Goal: Task Accomplishment & Management: Complete application form

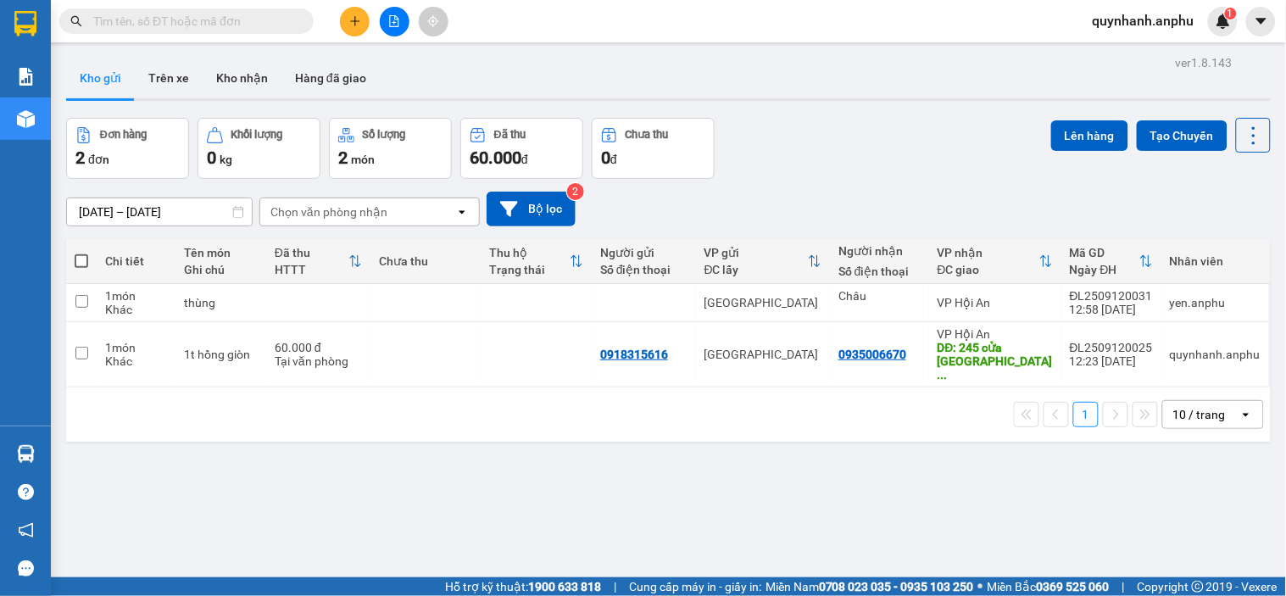
click at [350, 19] on icon "plus" at bounding box center [355, 21] width 12 height 12
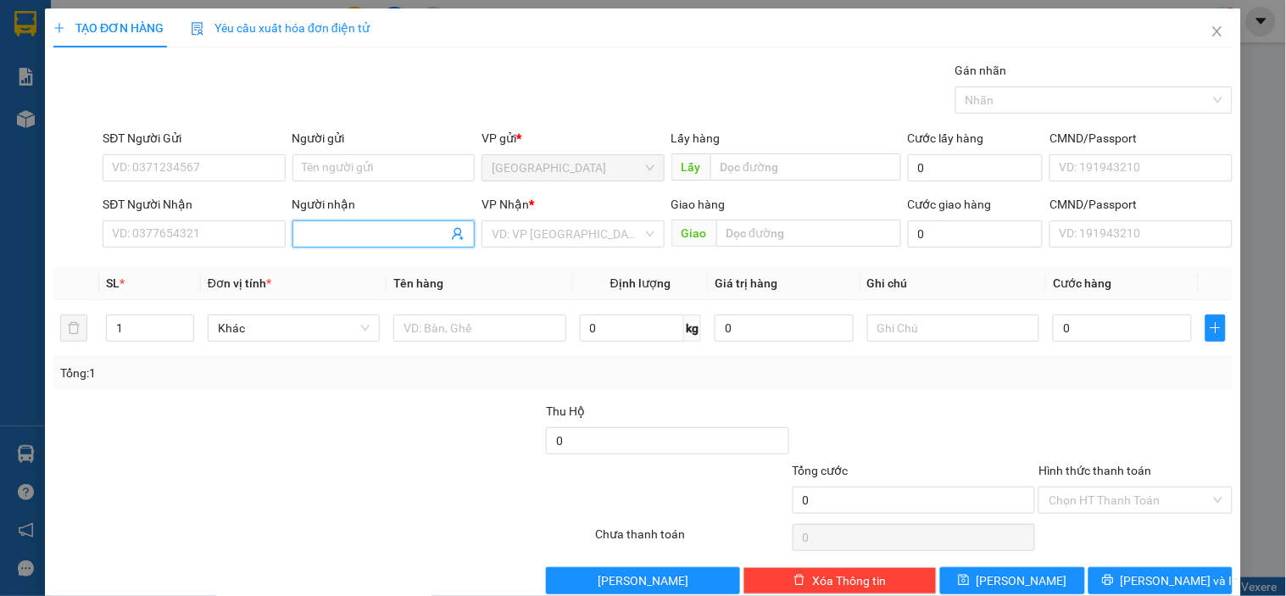
click at [378, 231] on input "Người nhận" at bounding box center [375, 234] width 145 height 19
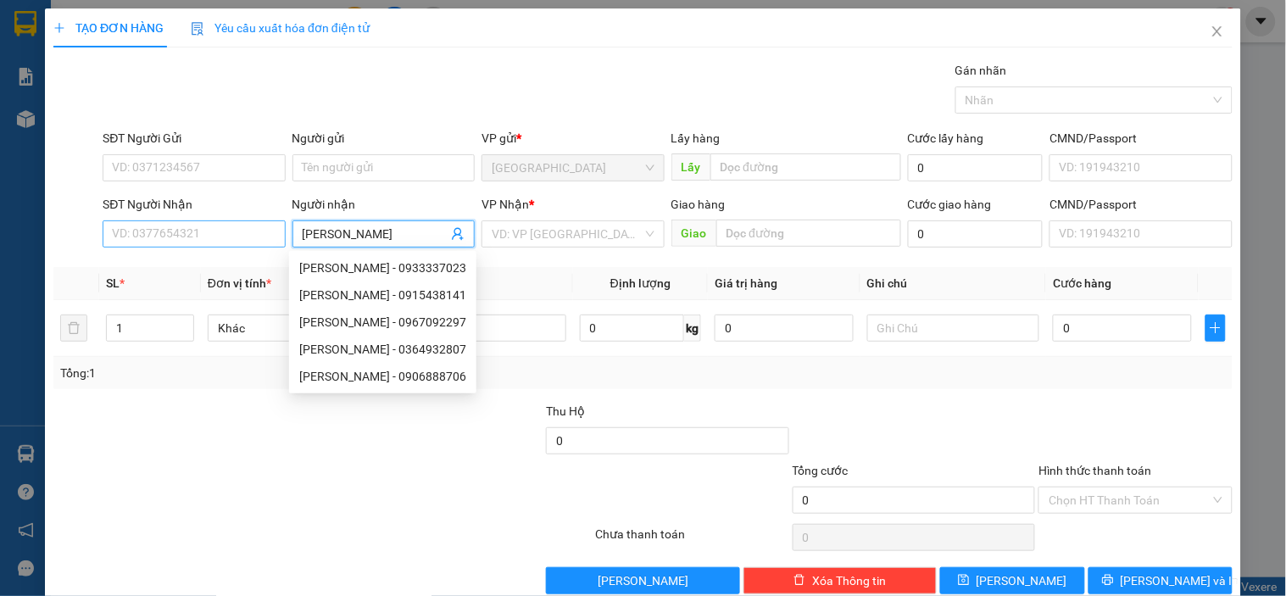
type input "[PERSON_NAME]"
click at [217, 227] on input "SĐT Người Nhận" at bounding box center [194, 233] width 182 height 27
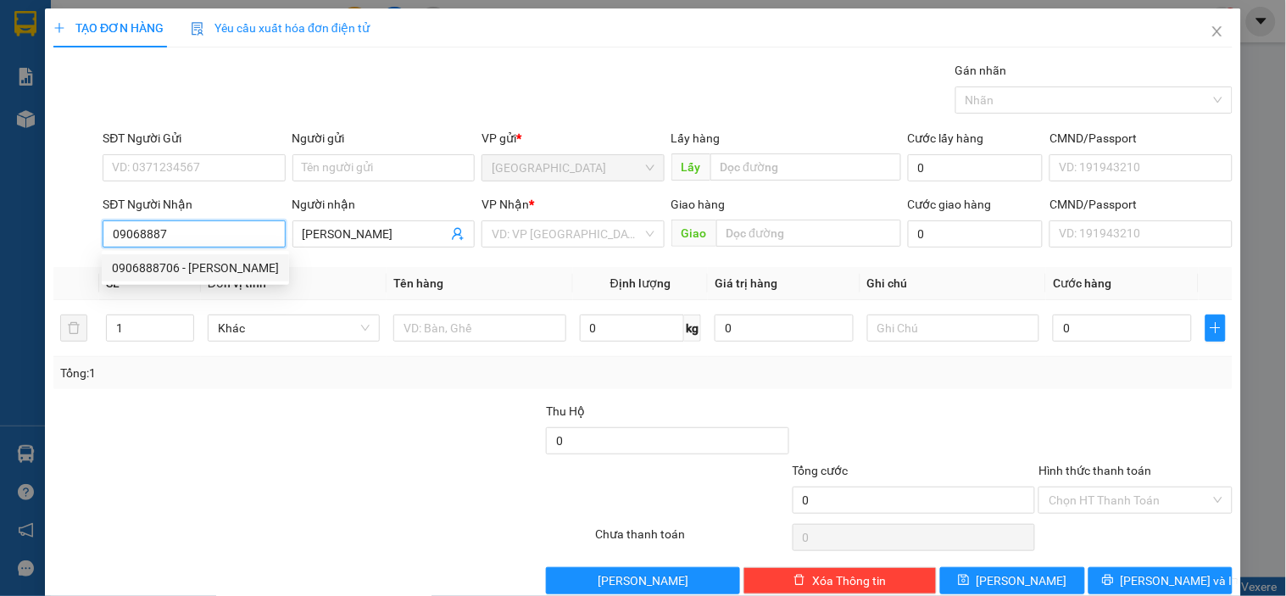
click at [225, 270] on div "0906888706 - [PERSON_NAME]" at bounding box center [195, 268] width 167 height 19
type input "0906888706"
type input "[PERSON_NAME]"
type input "n3 [PERSON_NAME]"
type input "70.000"
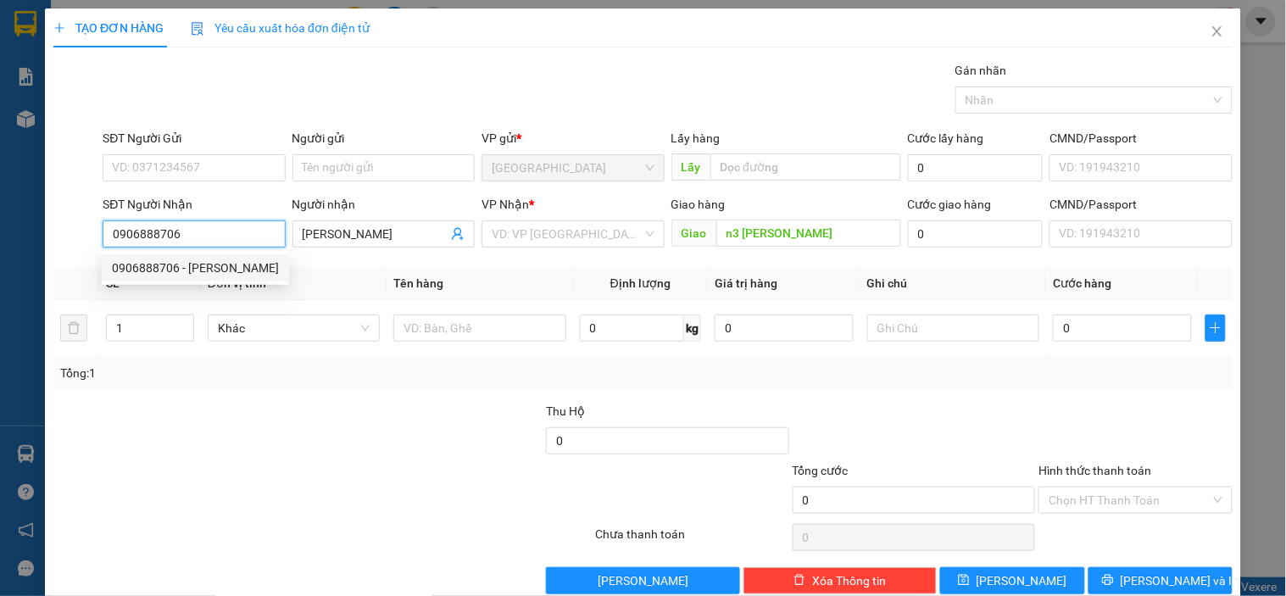
type input "70.000"
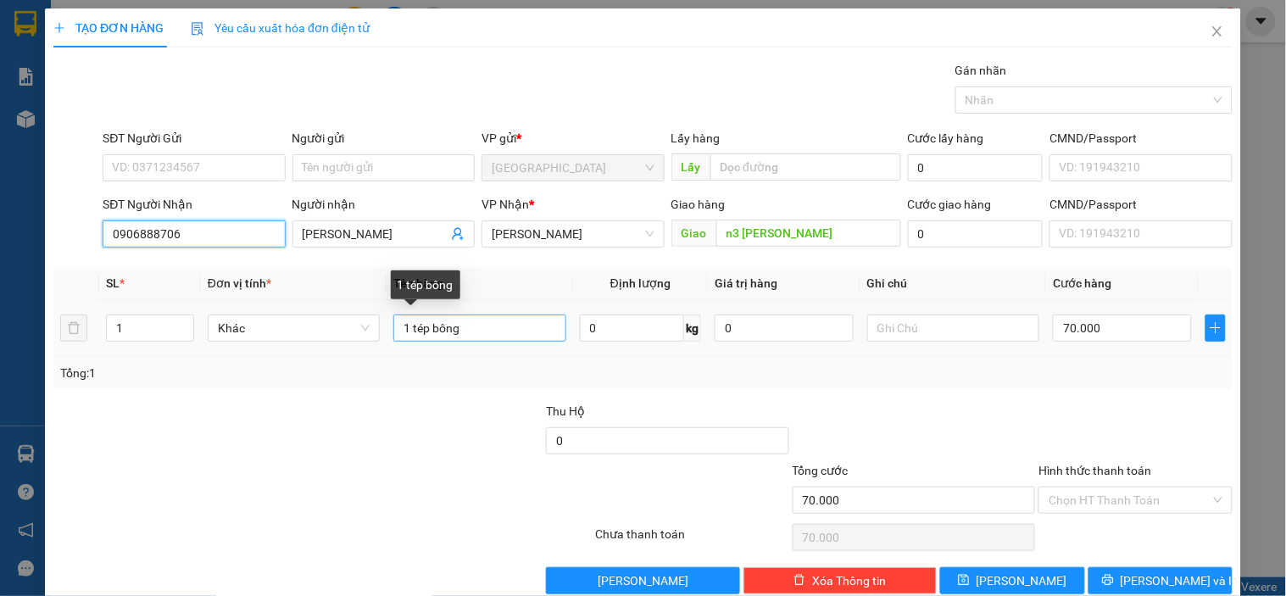
type input "0906888706"
click at [485, 331] on input "1 tép bông" at bounding box center [479, 328] width 172 height 27
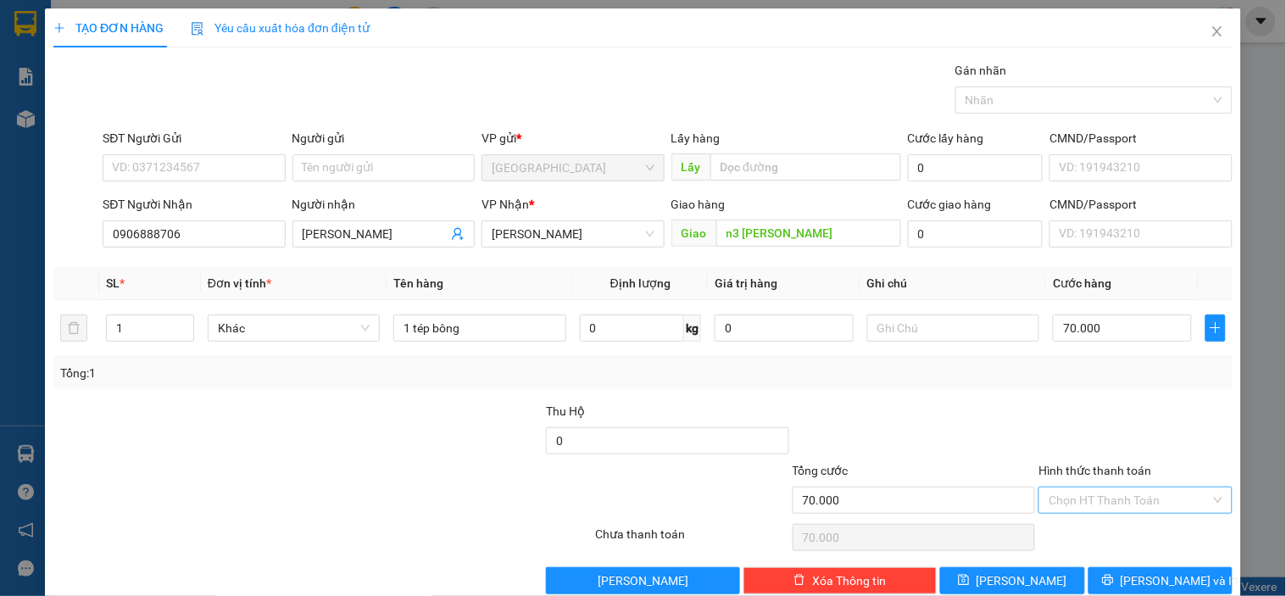
click at [1103, 490] on input "Hình thức thanh toán" at bounding box center [1129, 499] width 161 height 25
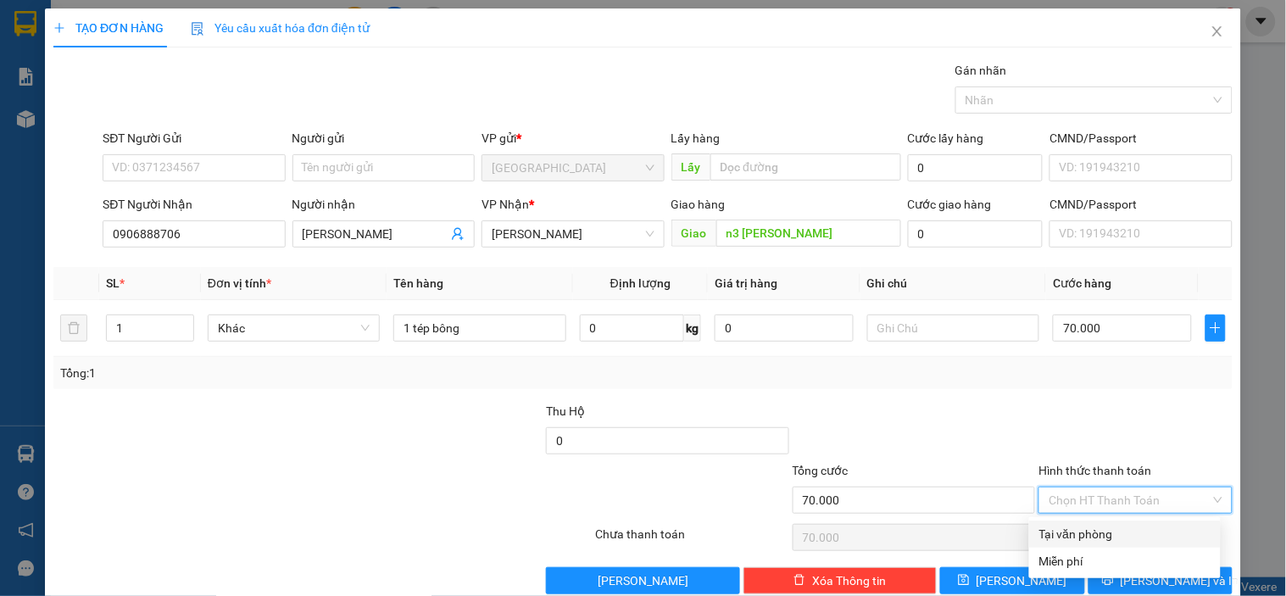
click at [1068, 537] on div "Tại văn phòng" at bounding box center [1124, 534] width 171 height 19
type input "0"
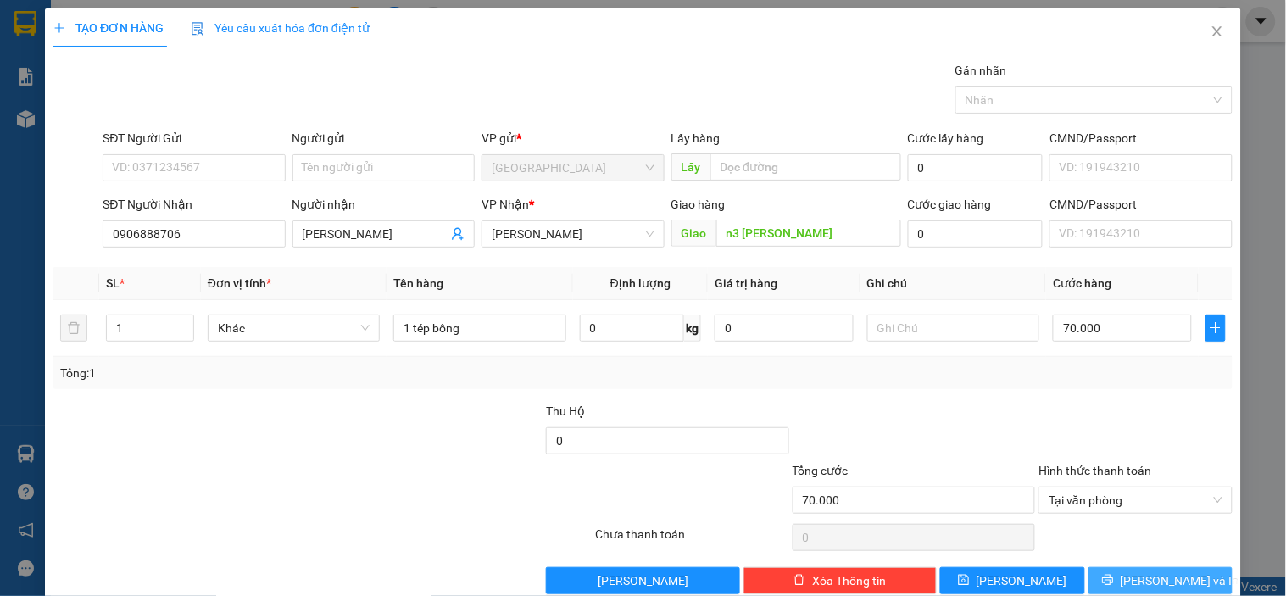
click at [1104, 583] on button "[PERSON_NAME] và In" at bounding box center [1160, 580] width 144 height 27
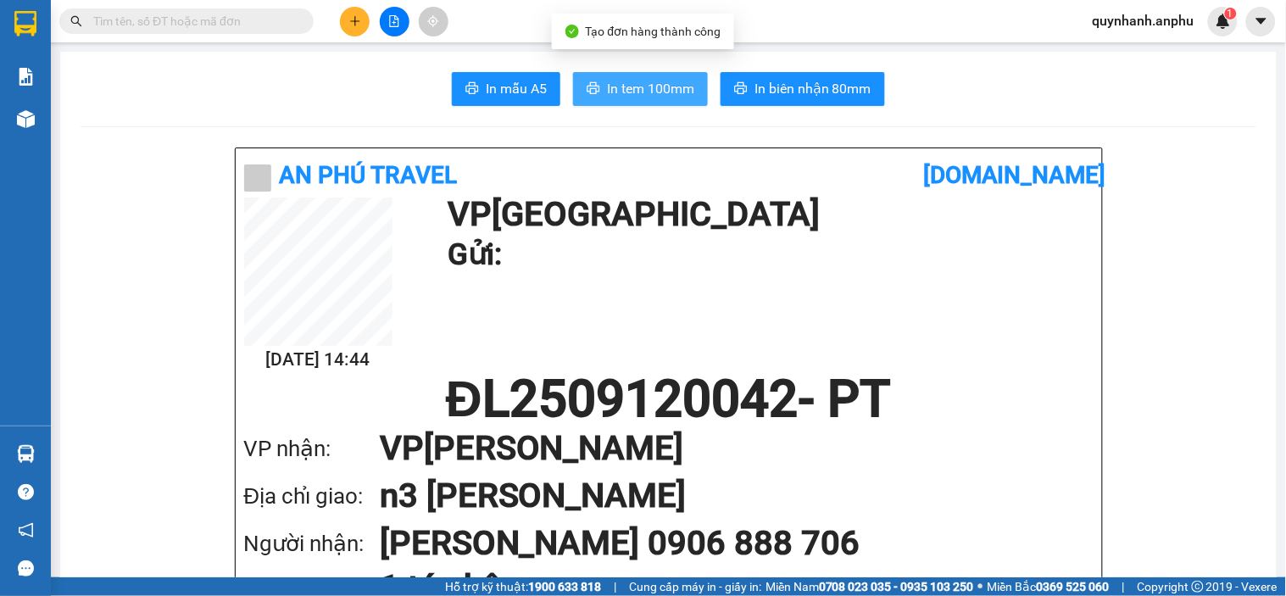
click at [671, 97] on span "In tem 100mm" at bounding box center [650, 88] width 87 height 21
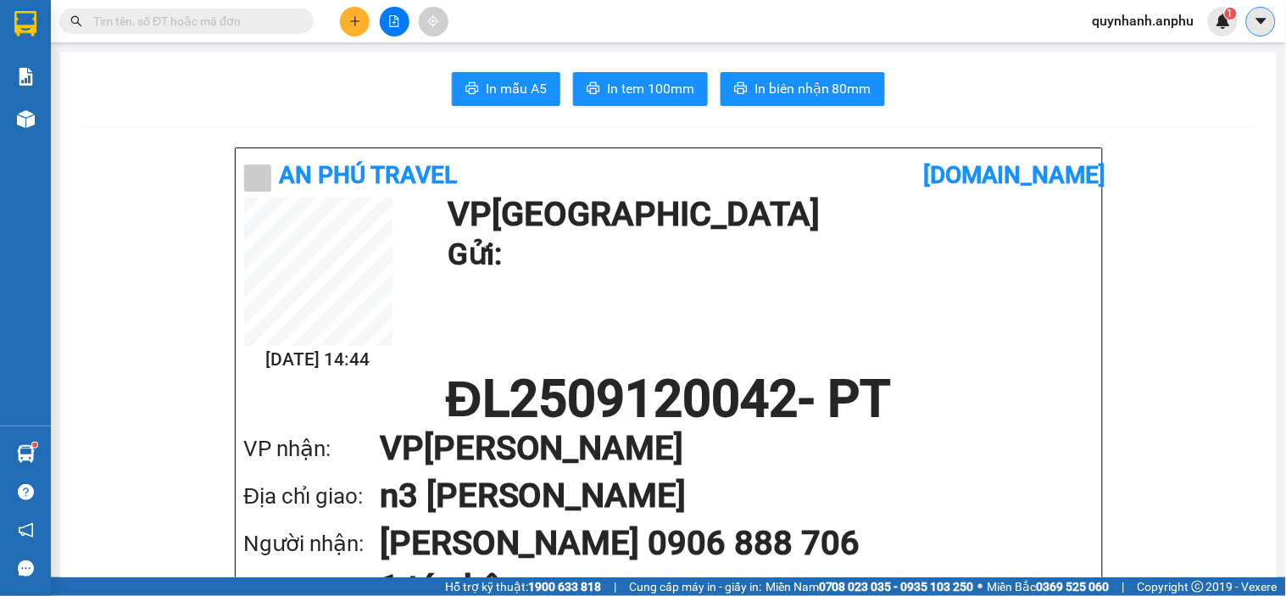
click at [1251, 23] on button at bounding box center [1261, 22] width 30 height 30
click at [1156, 32] on div "quynhanh.anphu 1" at bounding box center [1158, 22] width 159 height 30
click at [1155, 28] on span "quynhanh.anphu" at bounding box center [1143, 20] width 129 height 21
click at [1134, 55] on span "Đăng xuất" at bounding box center [1152, 52] width 94 height 19
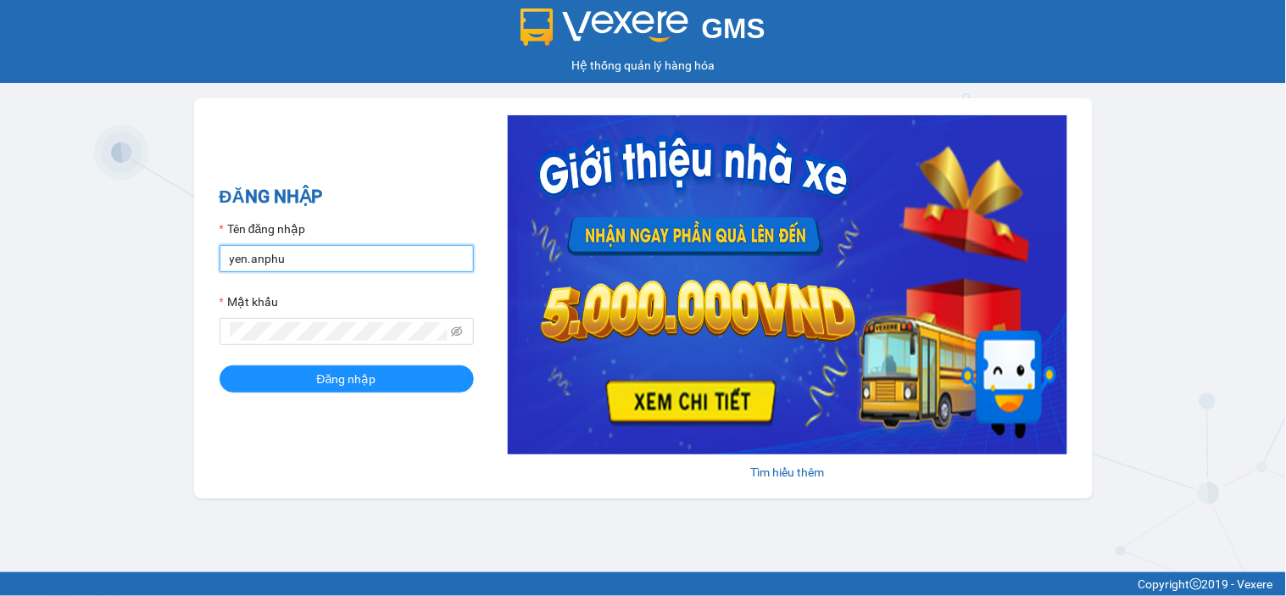
click at [343, 267] on input "yen.anphu" at bounding box center [347, 258] width 254 height 27
type input "hoangson.anphu"
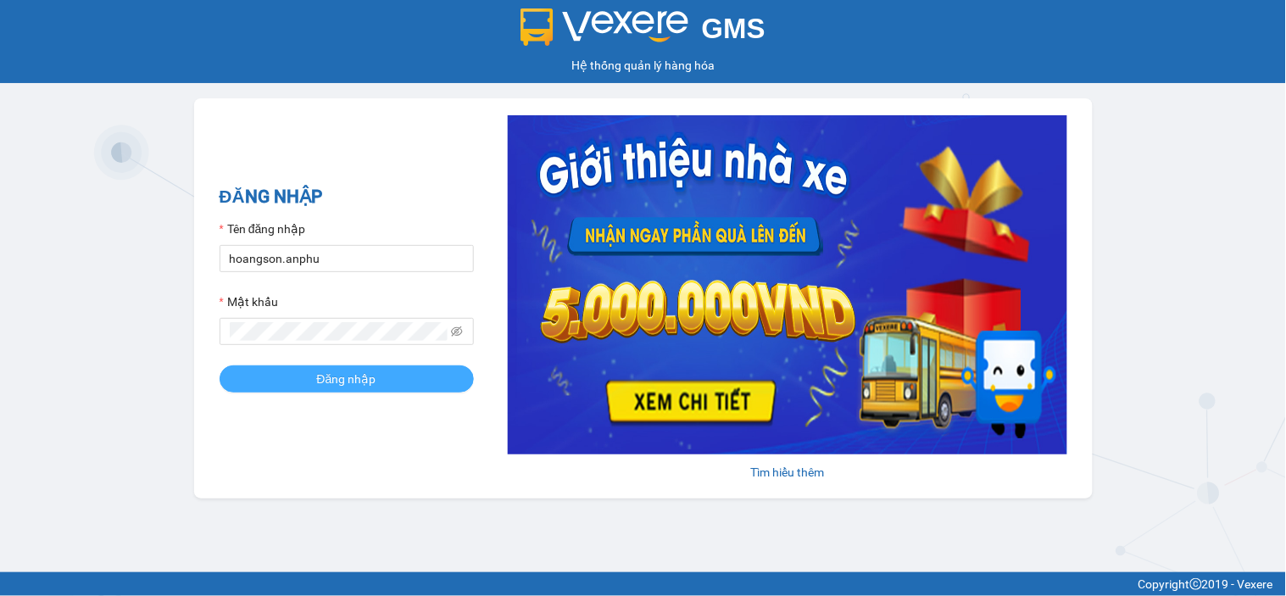
click at [339, 379] on span "Đăng nhập" at bounding box center [346, 379] width 59 height 19
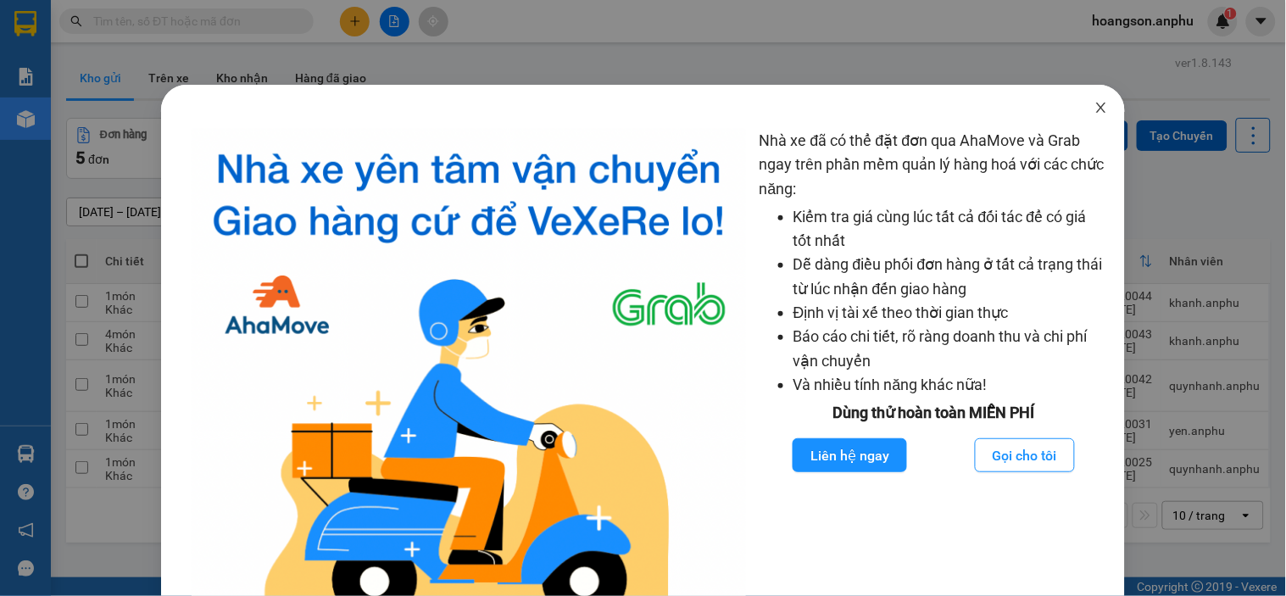
click at [1094, 110] on icon "close" at bounding box center [1101, 108] width 14 height 14
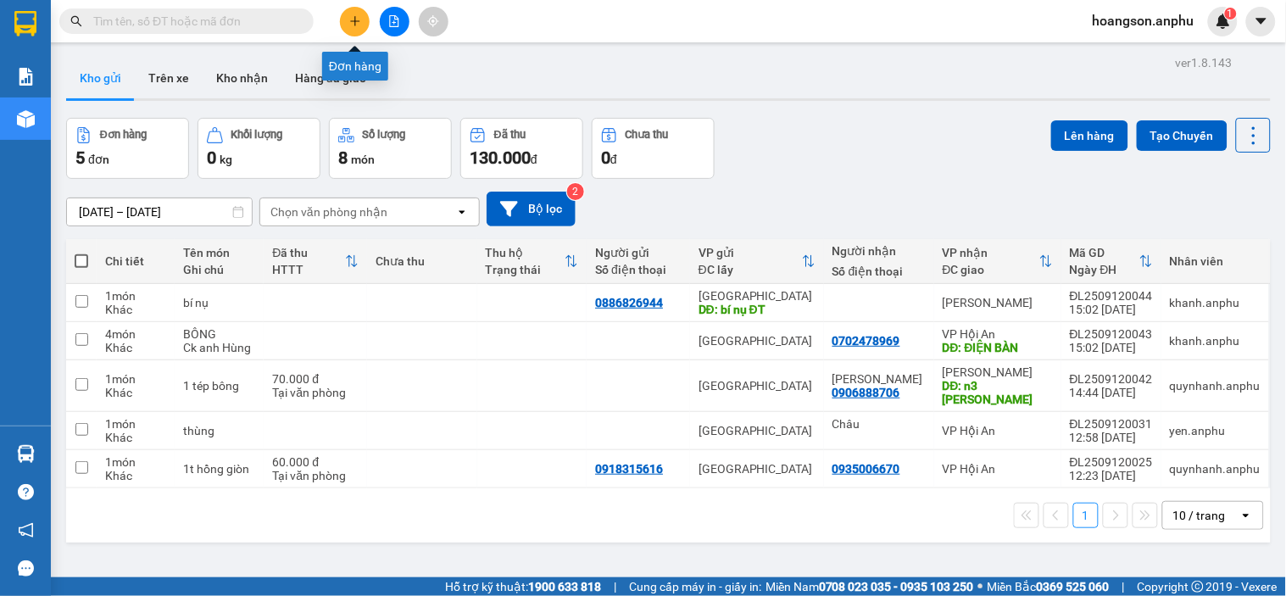
click at [363, 21] on button at bounding box center [355, 22] width 30 height 30
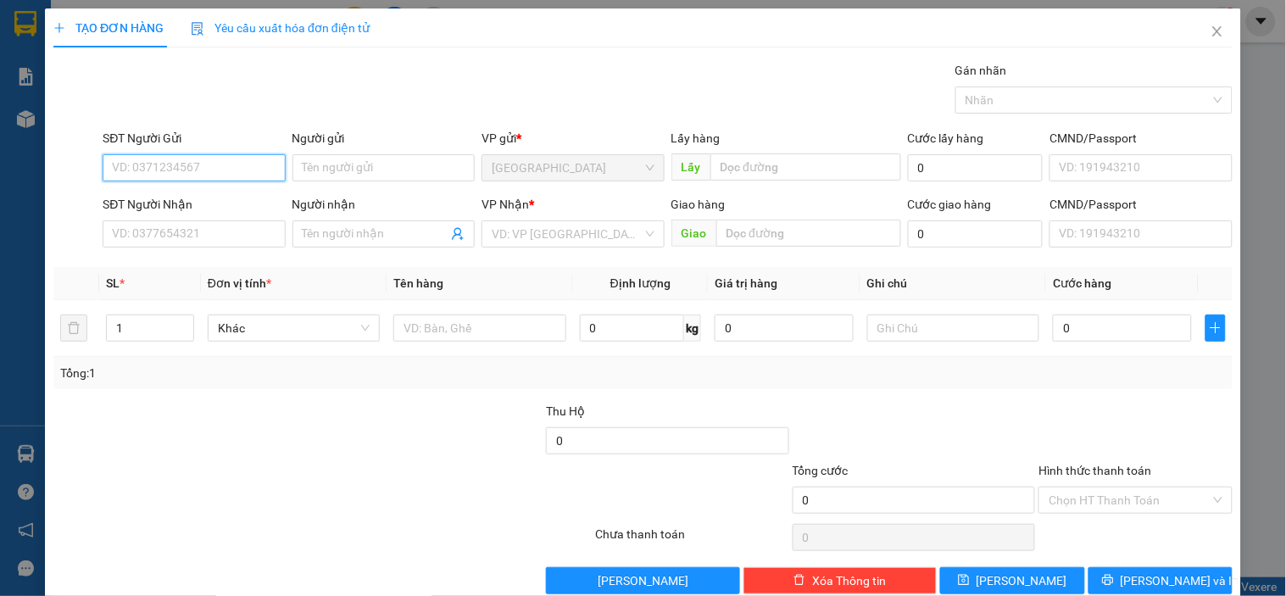
click at [179, 166] on input "SĐT Người Gửi" at bounding box center [194, 167] width 182 height 27
click at [180, 193] on div "0335082133" at bounding box center [192, 201] width 160 height 19
type input "0335082133"
type input "0984517135"
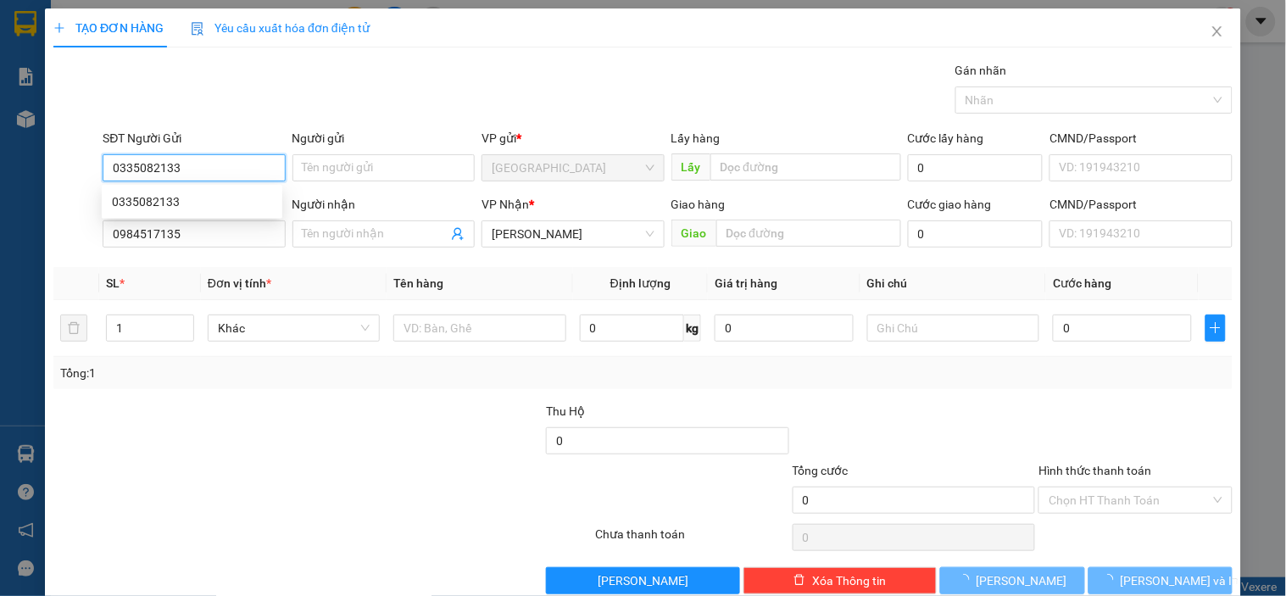
type input "50.000"
type input "0335082133"
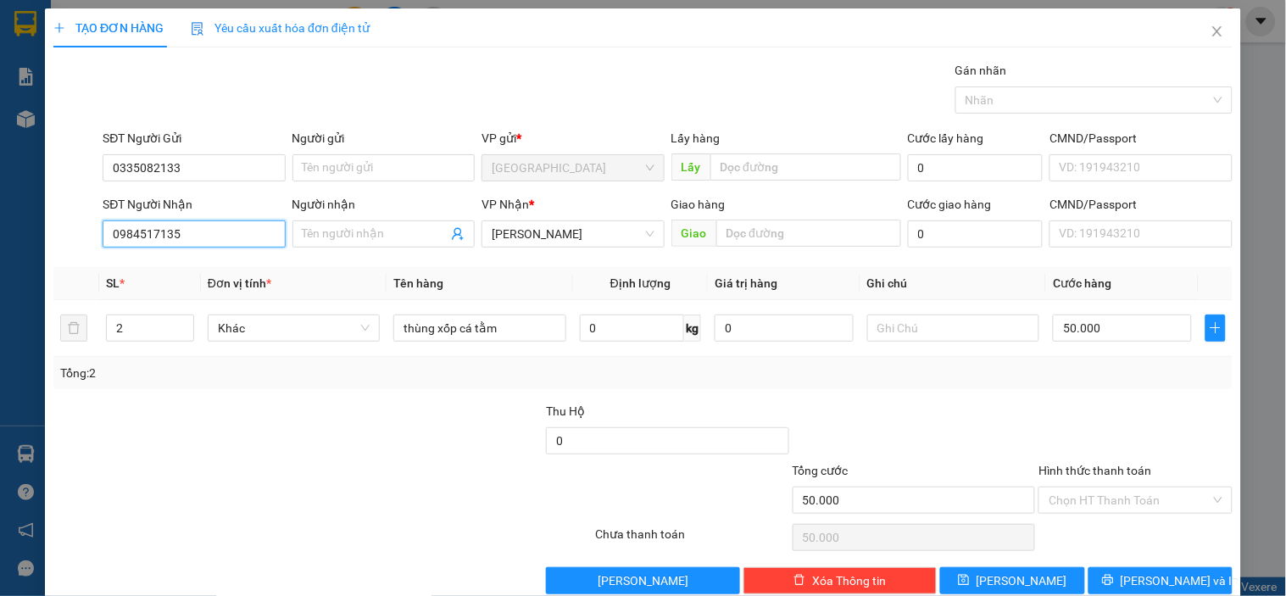
click at [214, 233] on input "0984517135" at bounding box center [194, 233] width 182 height 27
type input "0916238987"
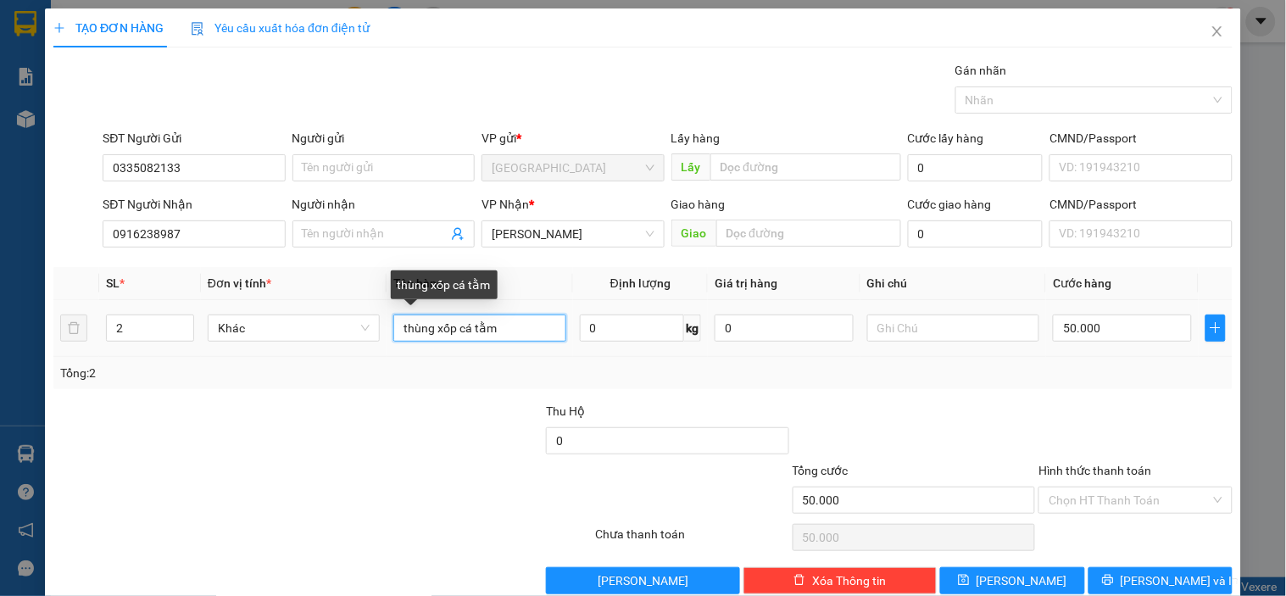
drag, startPoint x: 504, startPoint y: 332, endPoint x: 402, endPoint y: 332, distance: 101.7
click at [402, 332] on input "thùng xốp cá tằm" at bounding box center [479, 328] width 172 height 27
type input "t"
type input "2 t cá tầm"
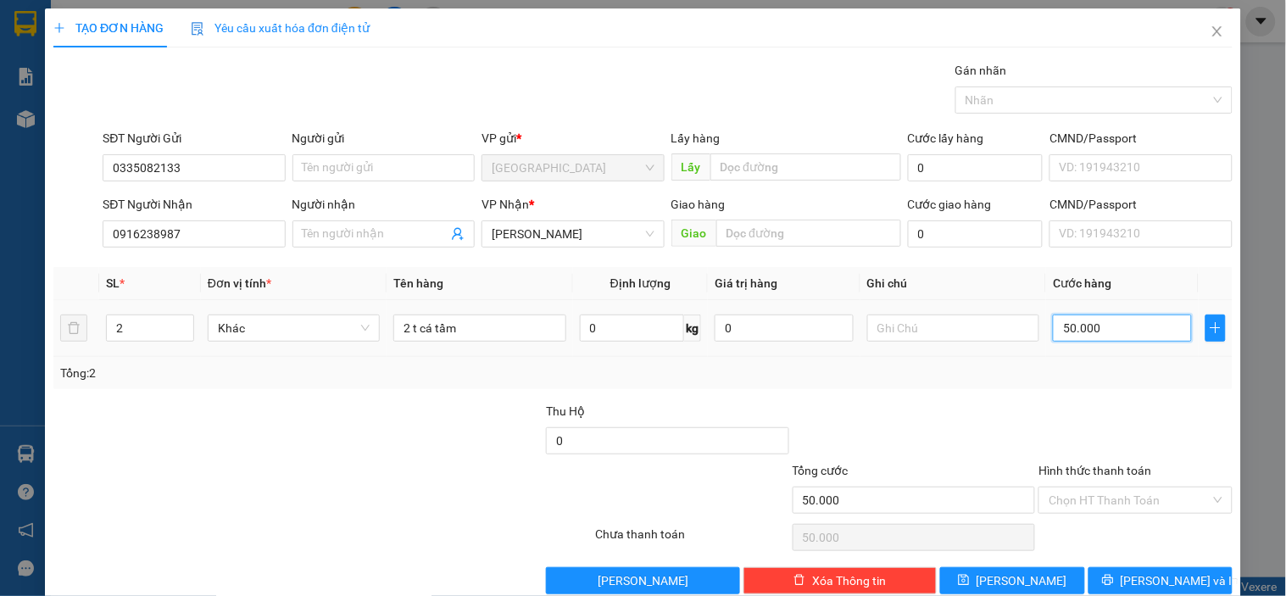
click at [1102, 323] on input "50.000" at bounding box center [1122, 328] width 139 height 27
type input "0"
type input "20"
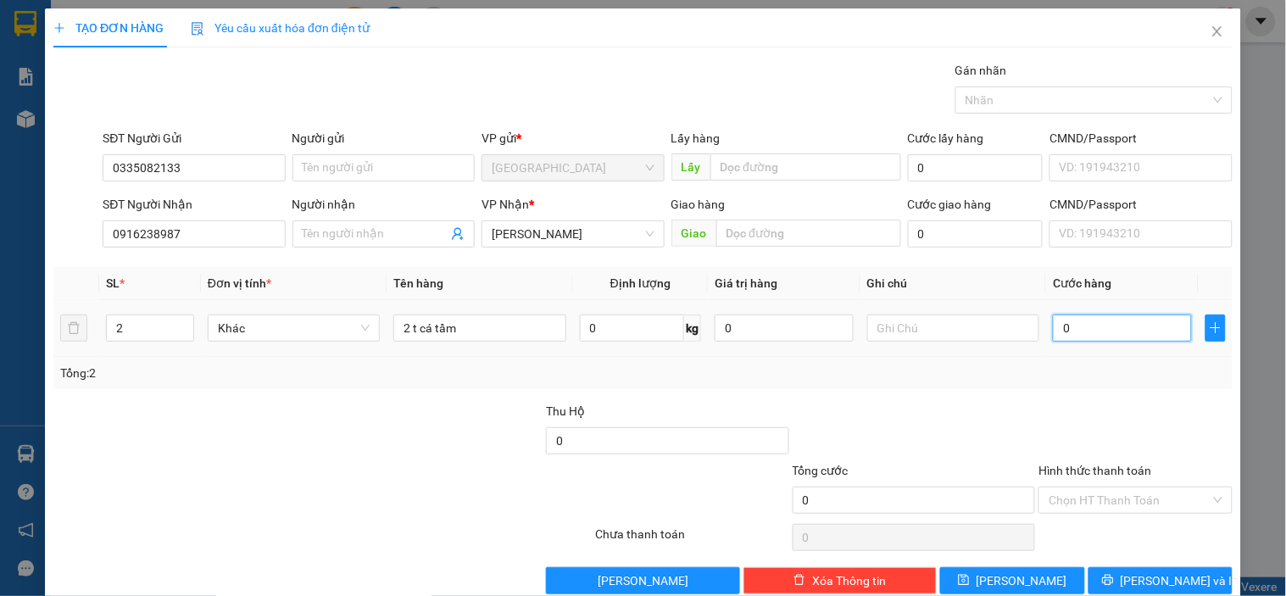
type input "20"
type input "200"
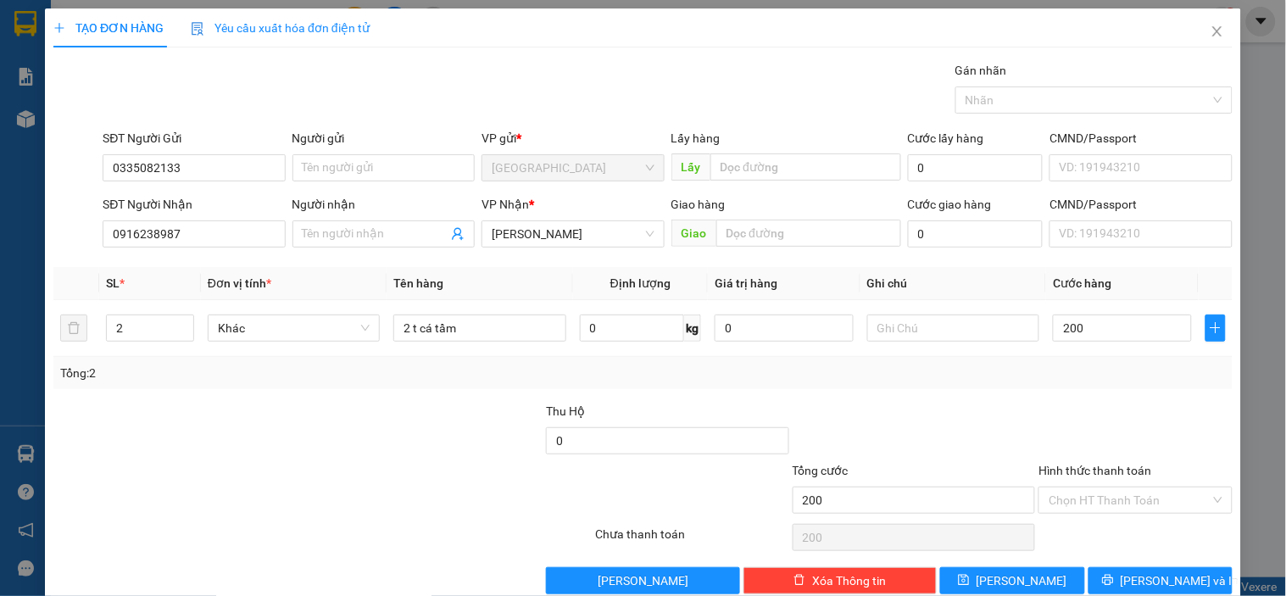
click at [1012, 447] on div at bounding box center [914, 431] width 247 height 59
type input "200.000"
click at [1083, 496] on input "Hình thức thanh toán" at bounding box center [1129, 499] width 161 height 25
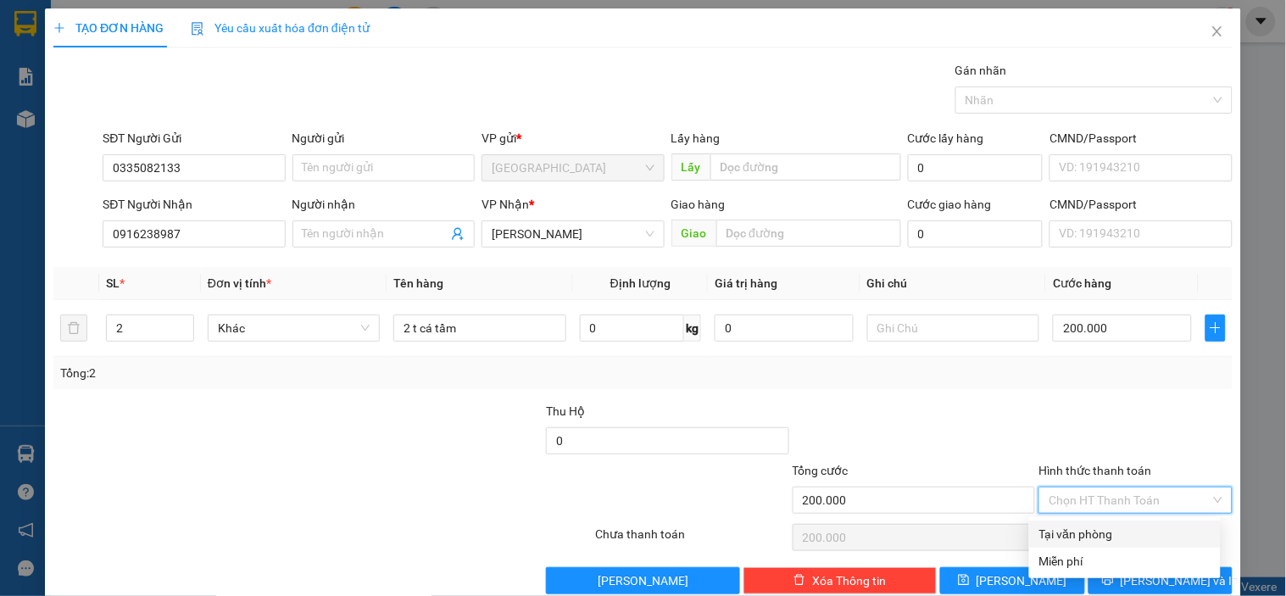
click at [1081, 525] on div "Tại văn phòng" at bounding box center [1124, 534] width 171 height 19
type input "0"
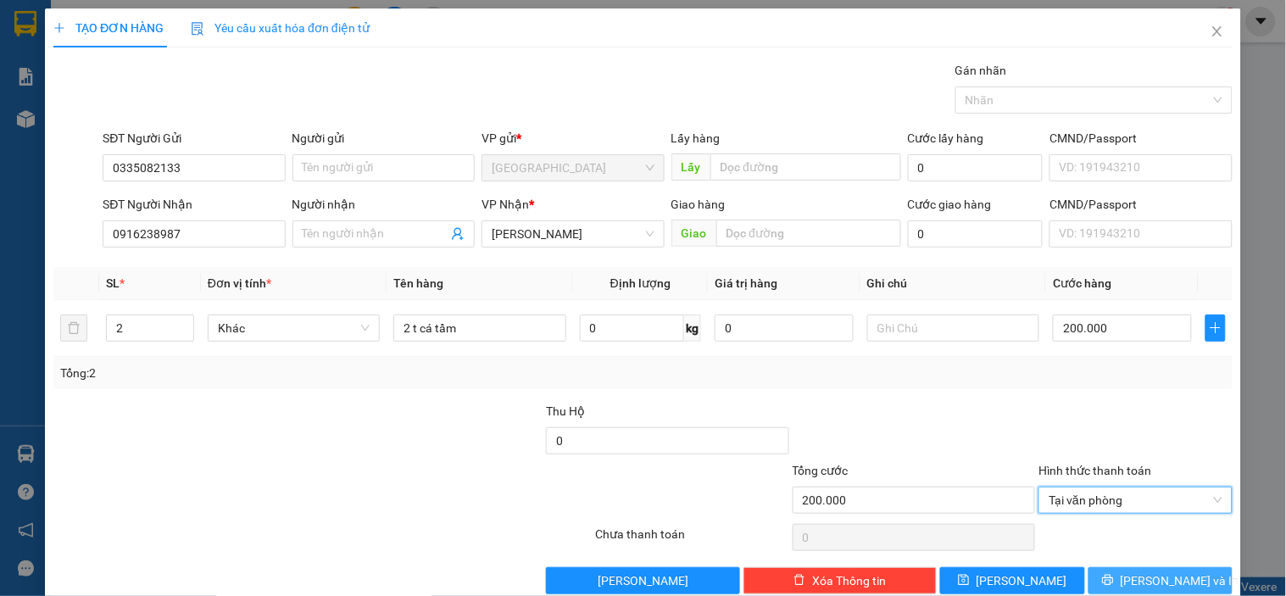
click at [1148, 573] on span "[PERSON_NAME] và In" at bounding box center [1180, 580] width 119 height 19
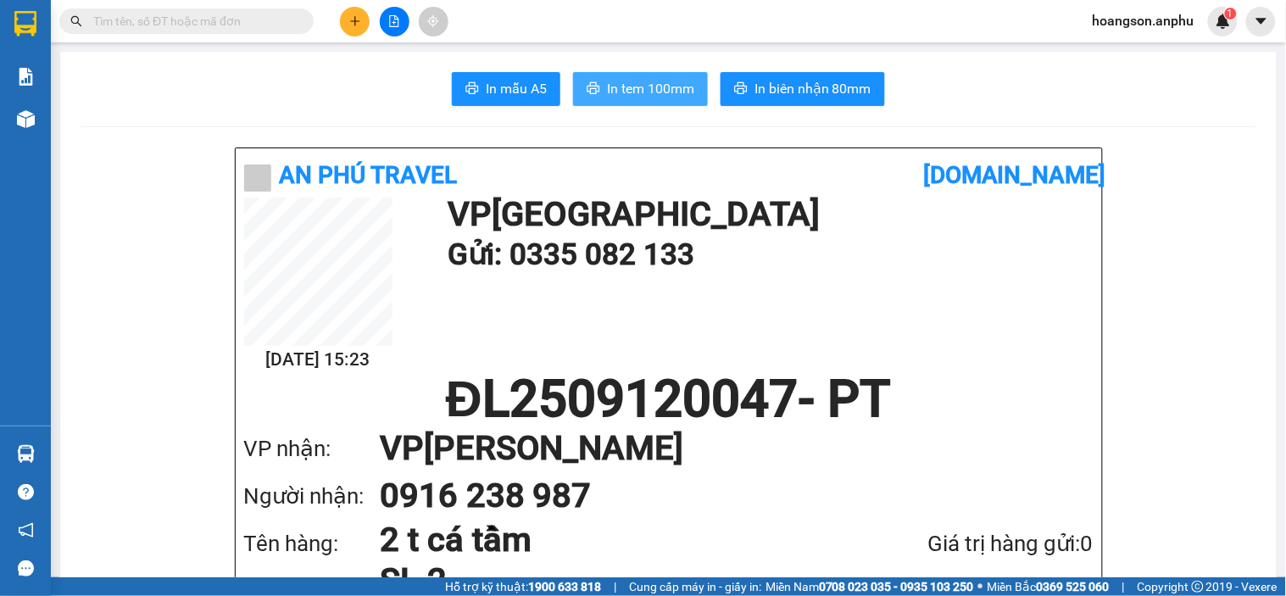
click at [671, 91] on span "In tem 100mm" at bounding box center [650, 88] width 87 height 21
click at [639, 88] on span "In tem 100mm" at bounding box center [650, 88] width 87 height 21
click at [672, 86] on span "In tem 100mm" at bounding box center [650, 88] width 87 height 21
click at [357, 31] on button at bounding box center [355, 22] width 30 height 30
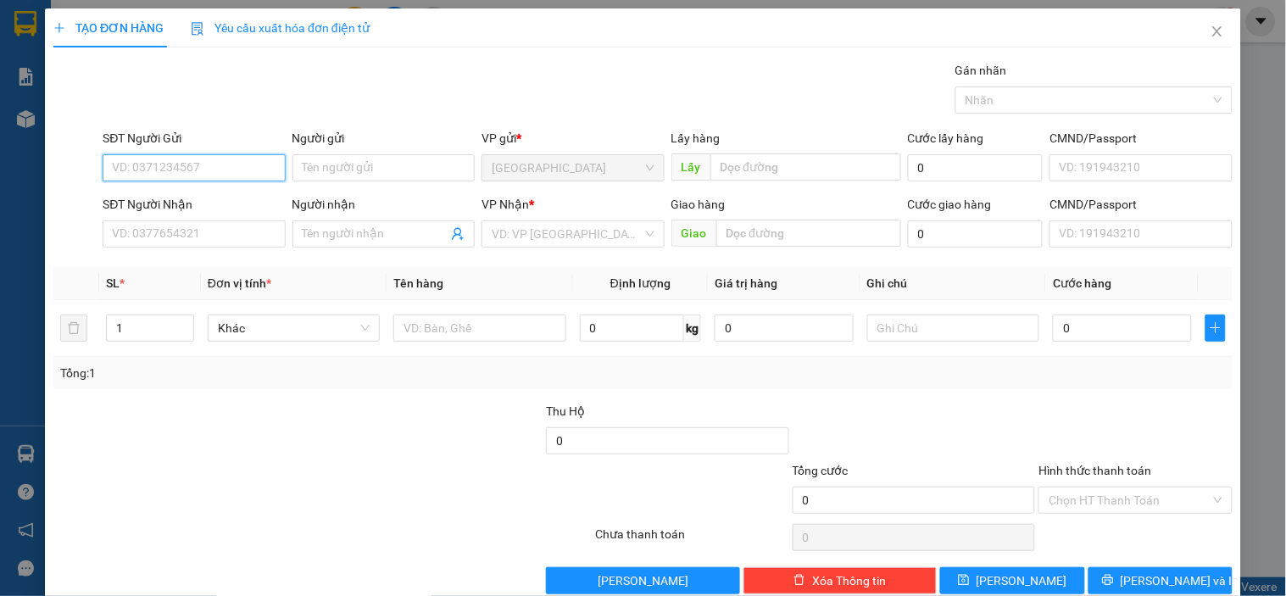
click at [193, 175] on input "SĐT Người Gửi" at bounding box center [194, 167] width 182 height 27
type input "0908082605"
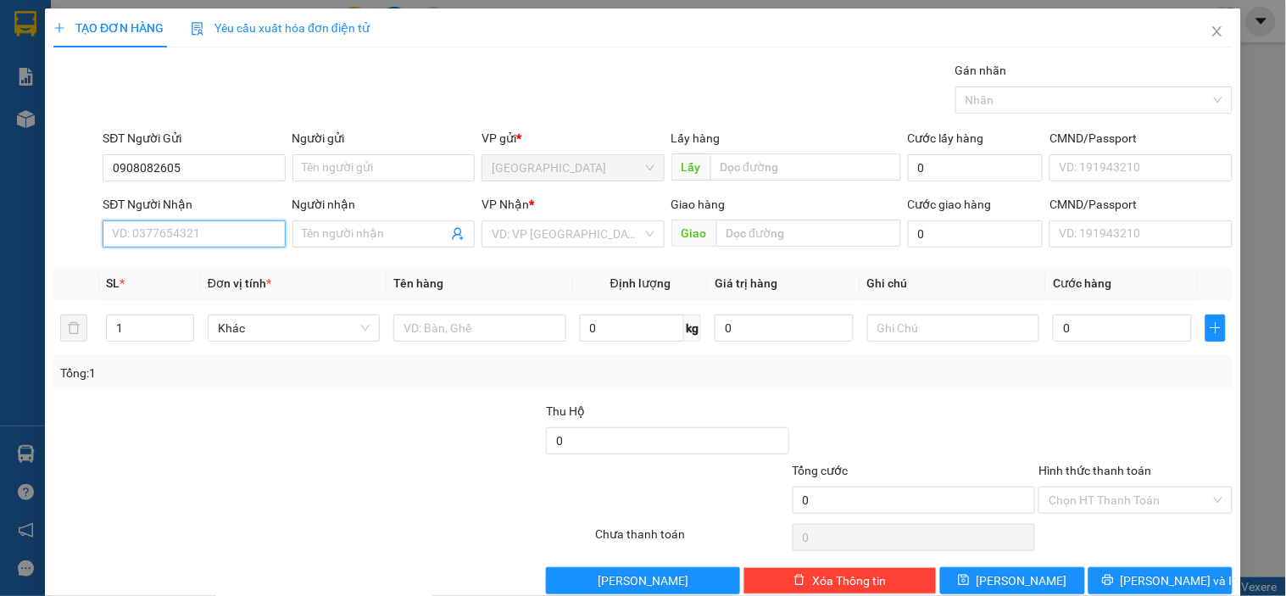
click at [209, 235] on input "SĐT Người Nhận" at bounding box center [194, 233] width 182 height 27
drag, startPoint x: 196, startPoint y: 164, endPoint x: 110, endPoint y: 172, distance: 86.0
click at [110, 172] on input "0908082605" at bounding box center [194, 167] width 182 height 27
click at [158, 225] on input "SĐT Người Nhận" at bounding box center [194, 233] width 182 height 27
paste input "0908082605"
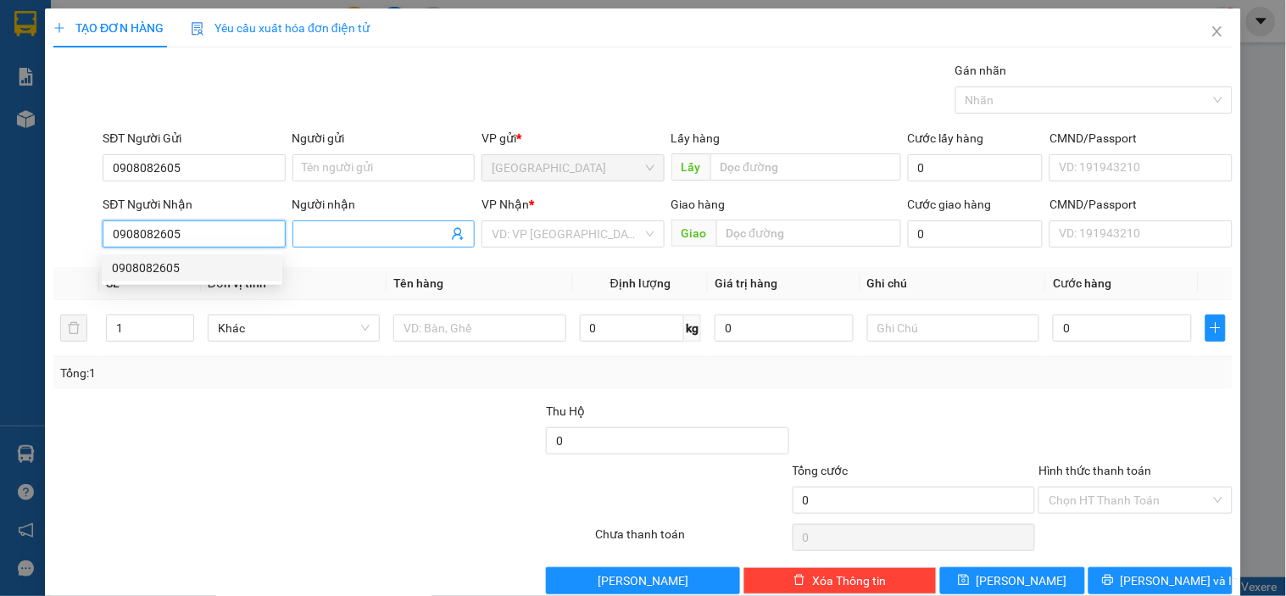
type input "0908082605"
click at [365, 239] on input "Người nhận" at bounding box center [375, 234] width 145 height 19
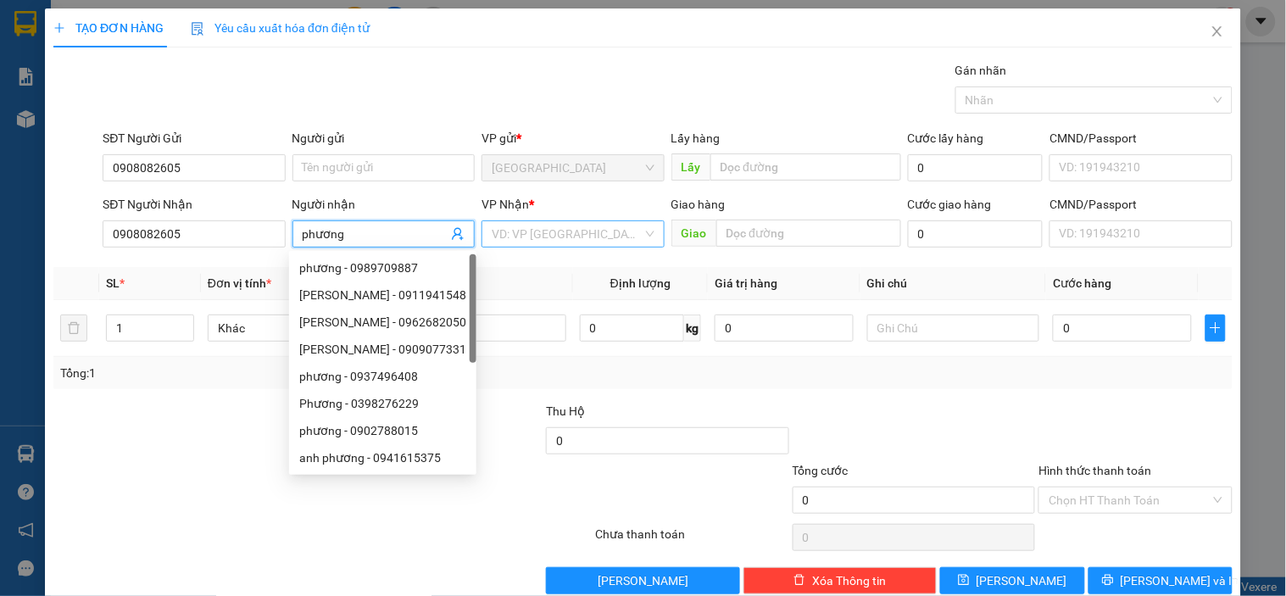
type input "phương"
click at [581, 233] on input "search" at bounding box center [567, 233] width 150 height 25
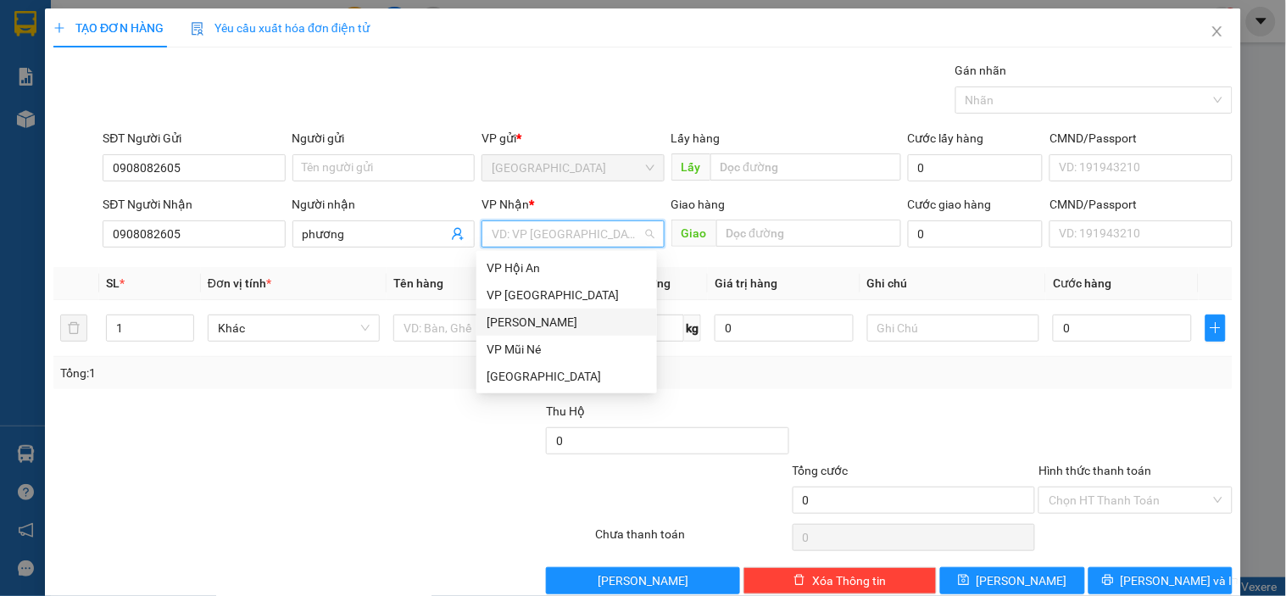
click at [532, 319] on div "[PERSON_NAME]" at bounding box center [567, 322] width 160 height 19
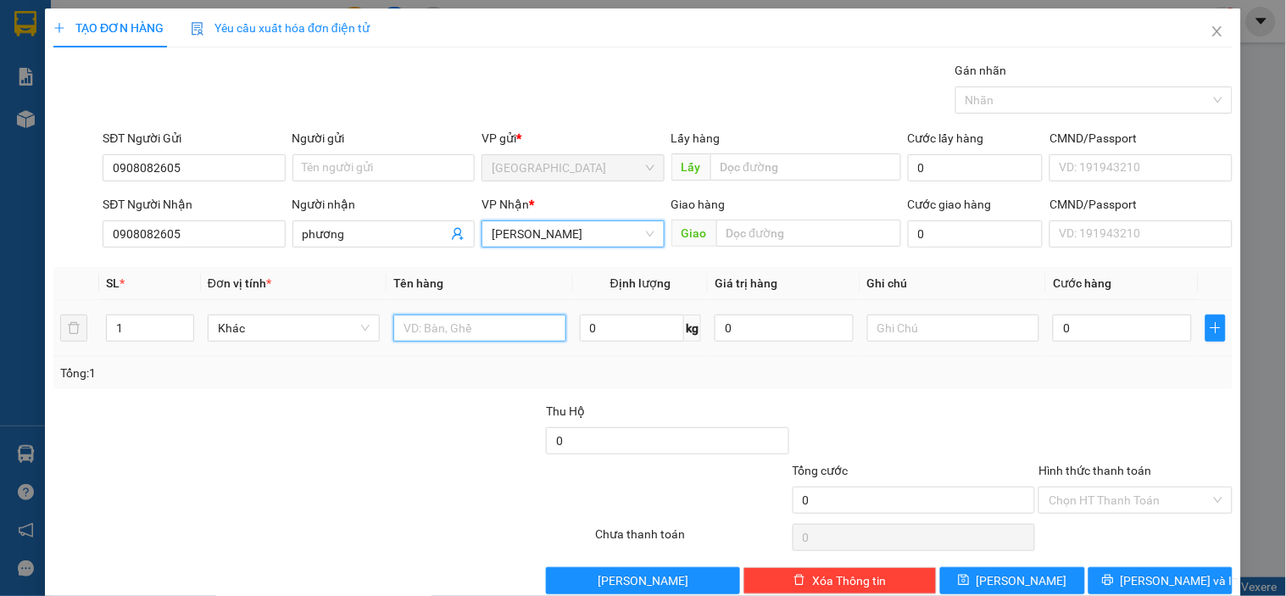
click at [434, 326] on input "text" at bounding box center [479, 328] width 172 height 27
click at [400, 331] on input "cần tây" at bounding box center [479, 328] width 172 height 27
type input "1t cần tây"
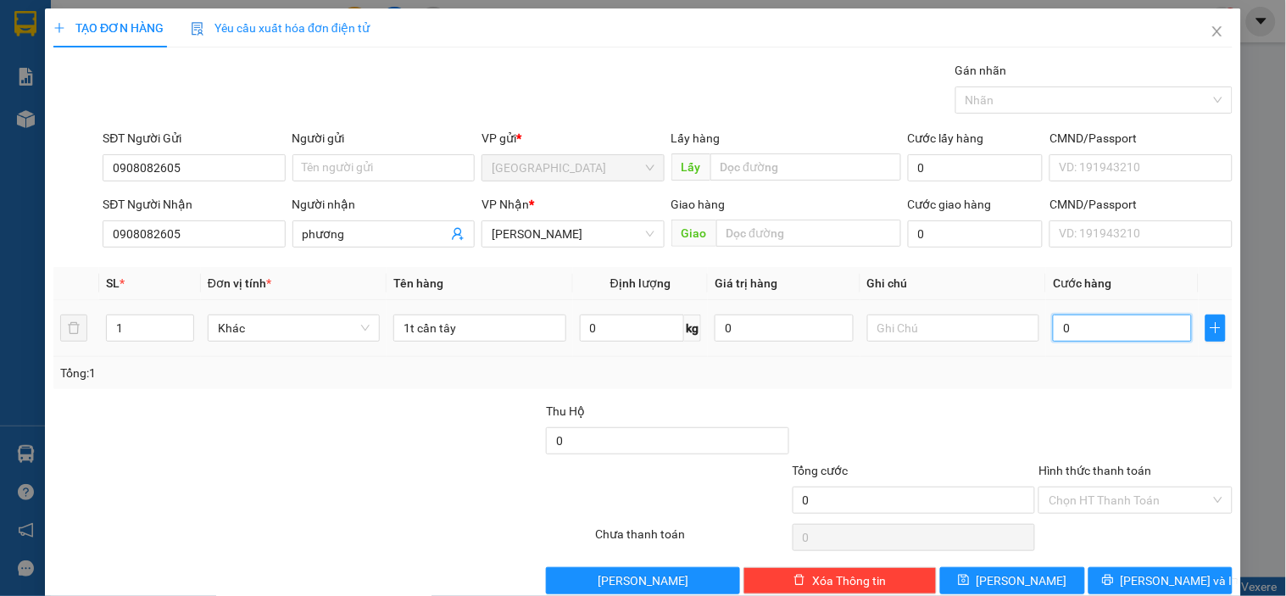
click at [1080, 319] on input "0" at bounding box center [1122, 328] width 139 height 27
type input "10"
type input "100"
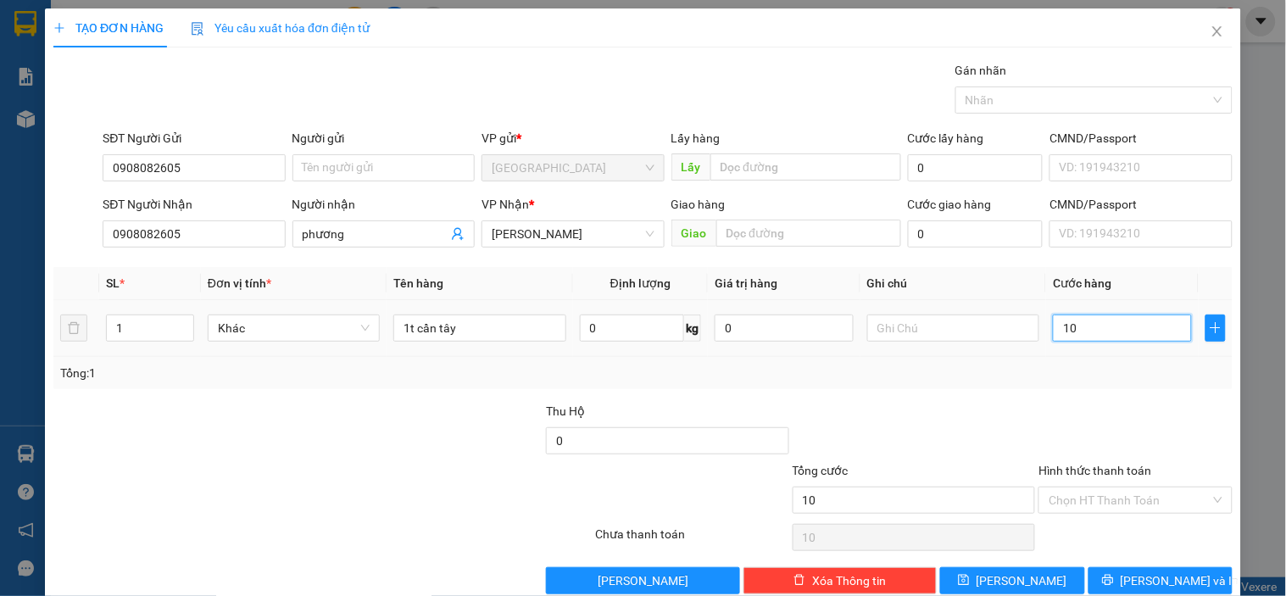
type input "100"
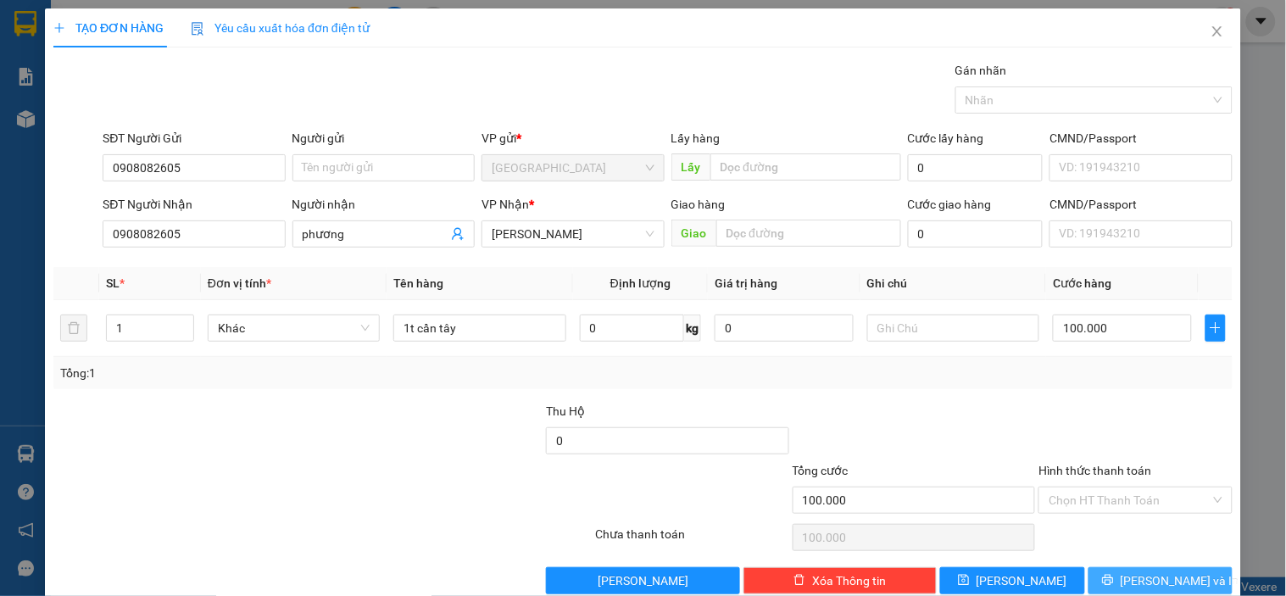
click at [1099, 581] on button "[PERSON_NAME] và In" at bounding box center [1160, 580] width 144 height 27
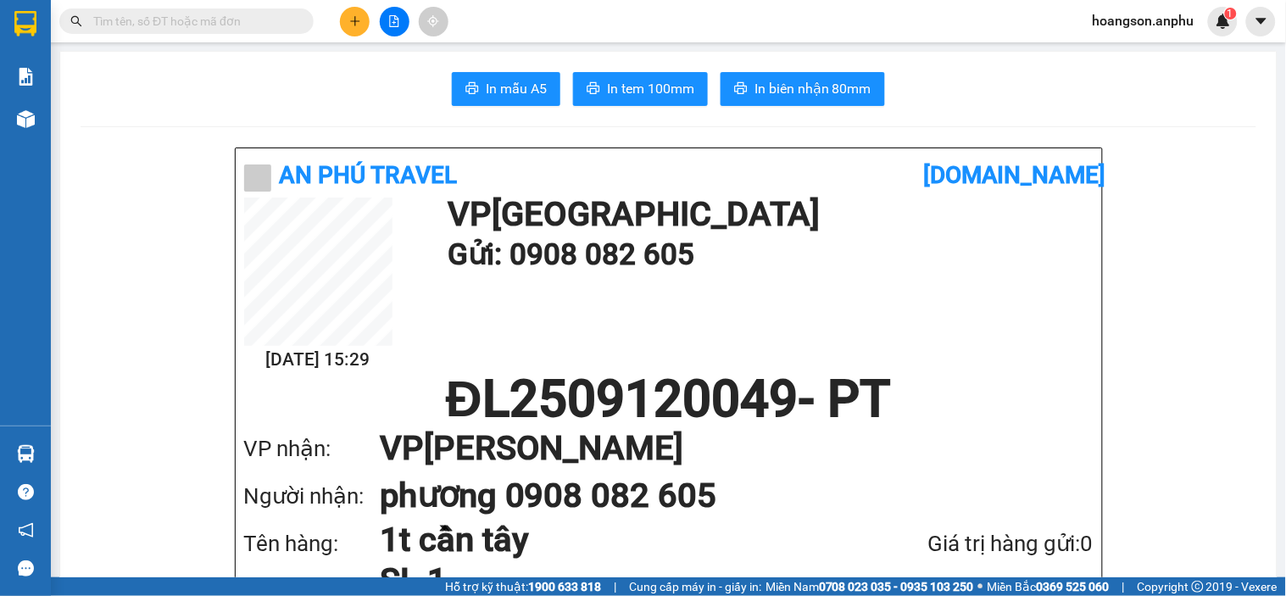
click at [345, 13] on button at bounding box center [355, 22] width 30 height 30
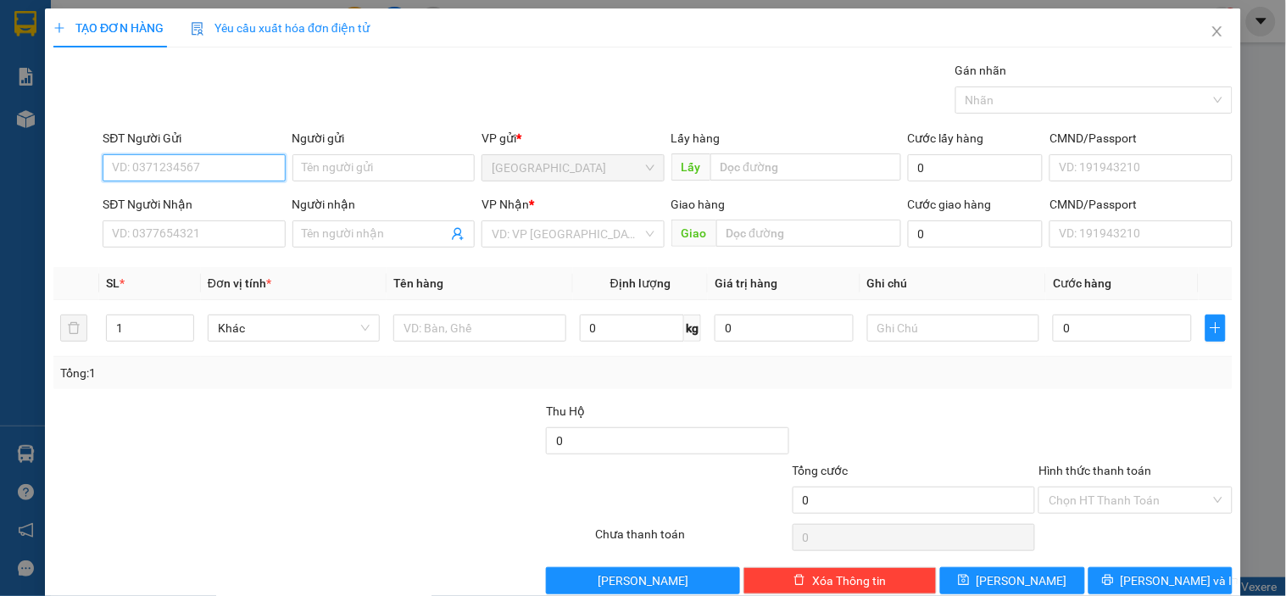
click at [186, 158] on input "SĐT Người Gửi" at bounding box center [194, 167] width 182 height 27
type input "0327478818"
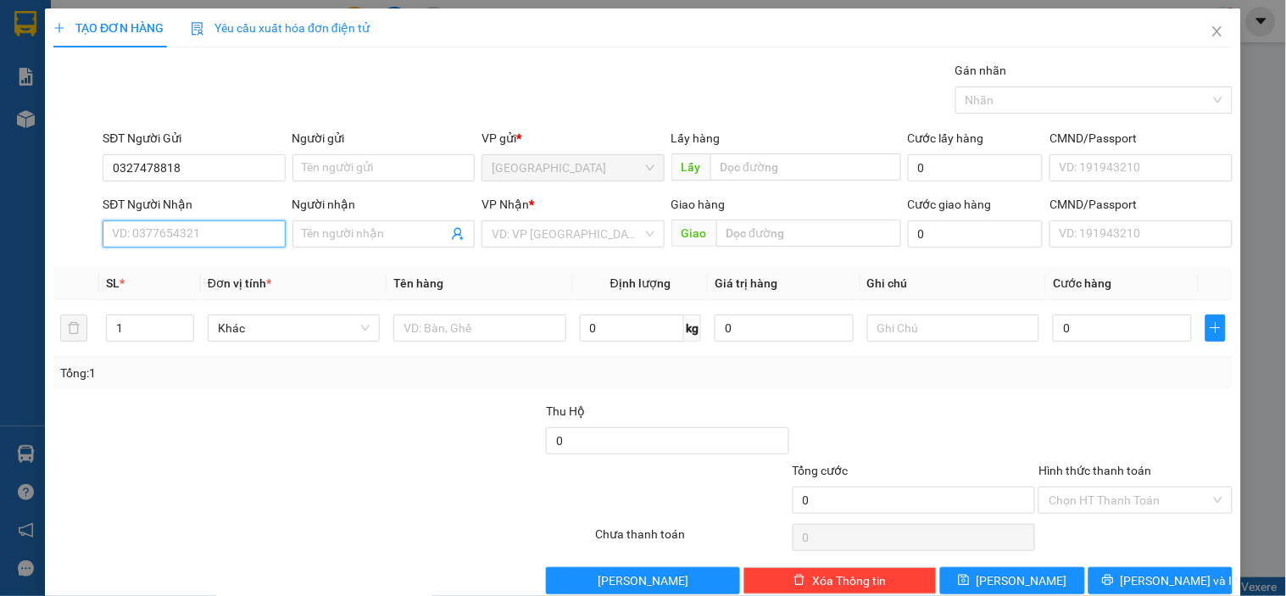
click at [186, 230] on input "SĐT Người Nhận" at bounding box center [194, 233] width 182 height 27
drag, startPoint x: 203, startPoint y: 164, endPoint x: 108, endPoint y: 157, distance: 96.0
click at [108, 157] on input "0327478818" at bounding box center [194, 167] width 182 height 27
click at [156, 231] on input "SĐT Người Nhận" at bounding box center [194, 233] width 182 height 27
paste input "0327478818"
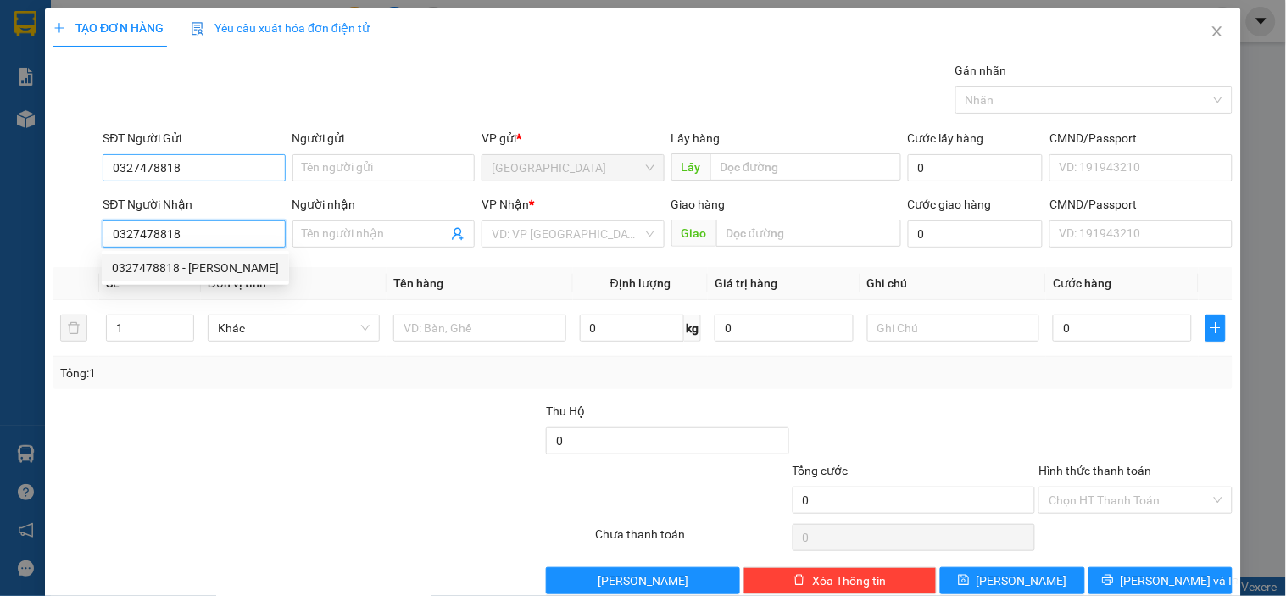
type input "0327478818"
click at [197, 170] on input "0327478818" at bounding box center [194, 167] width 182 height 27
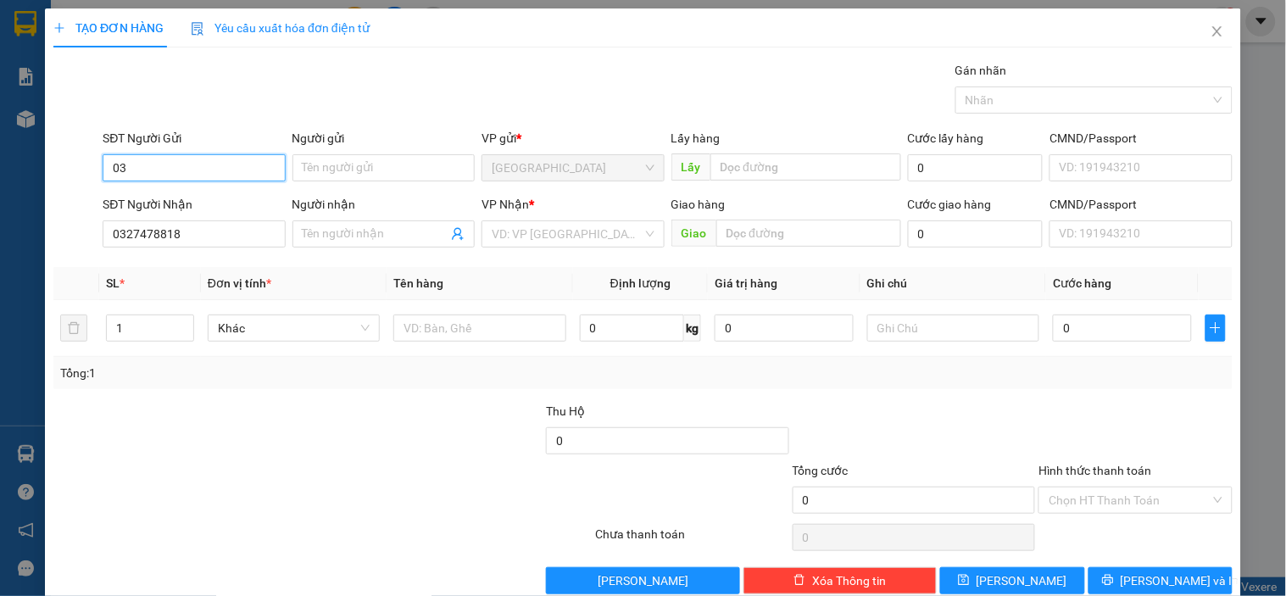
type input "0"
type input "0926421207"
click at [545, 241] on input "search" at bounding box center [567, 233] width 150 height 25
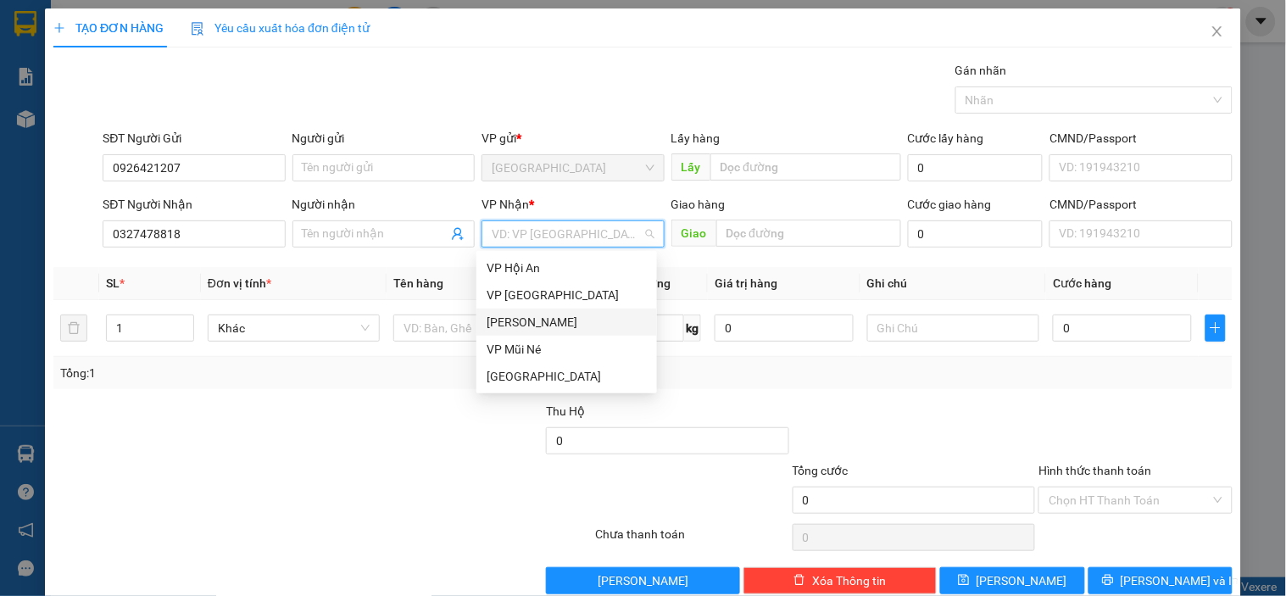
click at [518, 325] on div "[PERSON_NAME]" at bounding box center [567, 322] width 160 height 19
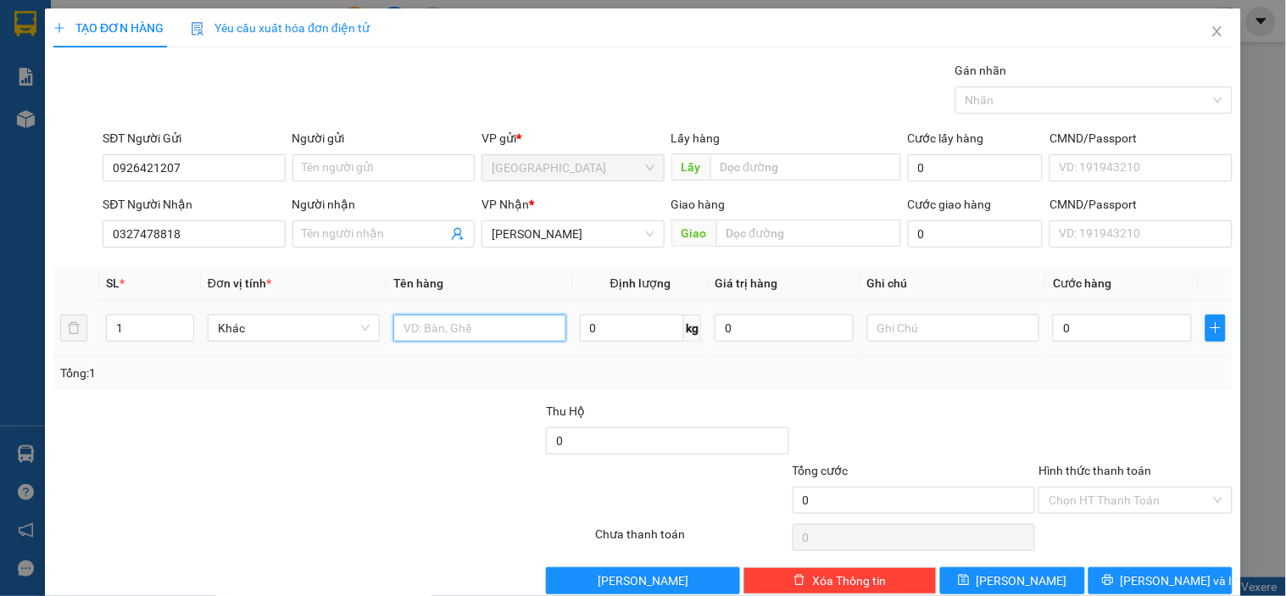
click at [504, 325] on input "text" at bounding box center [479, 328] width 172 height 27
type input "2t hồng giòn"
click at [1103, 331] on input "0" at bounding box center [1122, 328] width 139 height 27
type input "80"
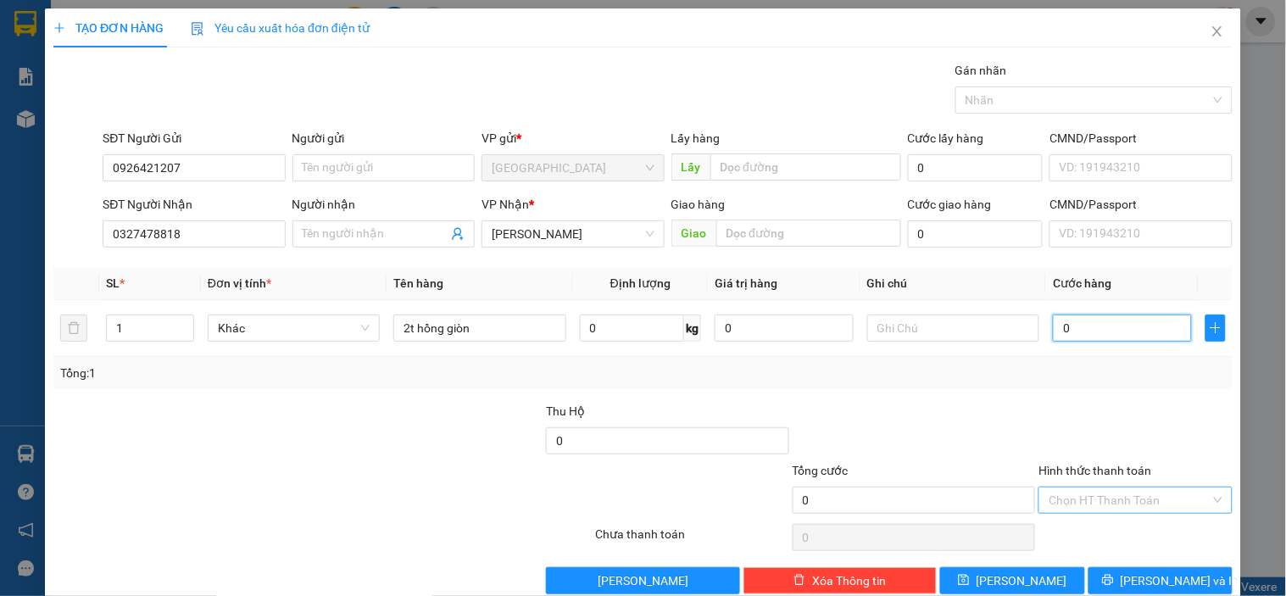
type input "80"
click at [1088, 424] on div at bounding box center [1135, 431] width 197 height 59
type input "80.000"
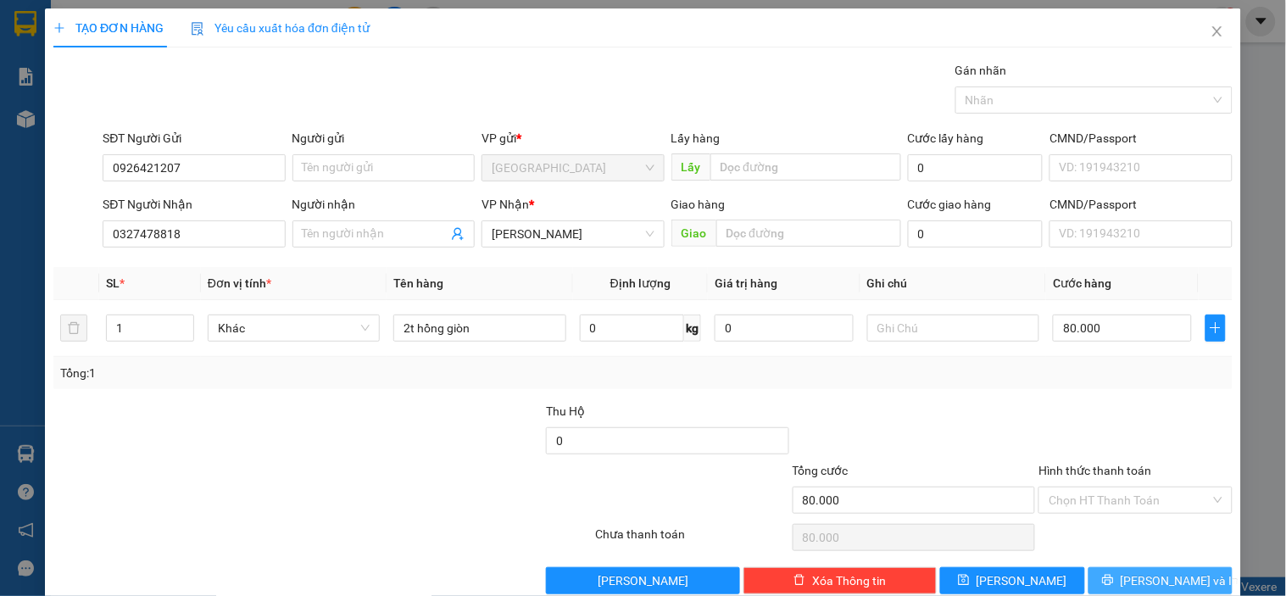
click at [1111, 574] on button "[PERSON_NAME] và In" at bounding box center [1160, 580] width 144 height 27
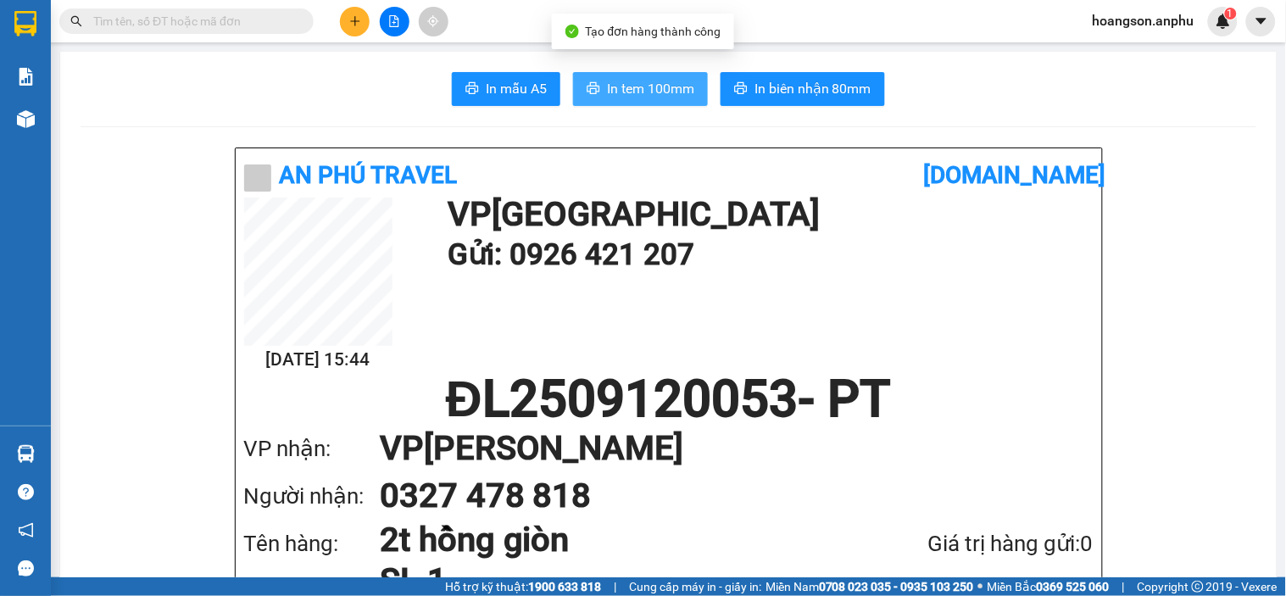
click at [667, 96] on span "In tem 100mm" at bounding box center [650, 88] width 87 height 21
click at [354, 19] on icon "plus" at bounding box center [354, 20] width 1 height 9
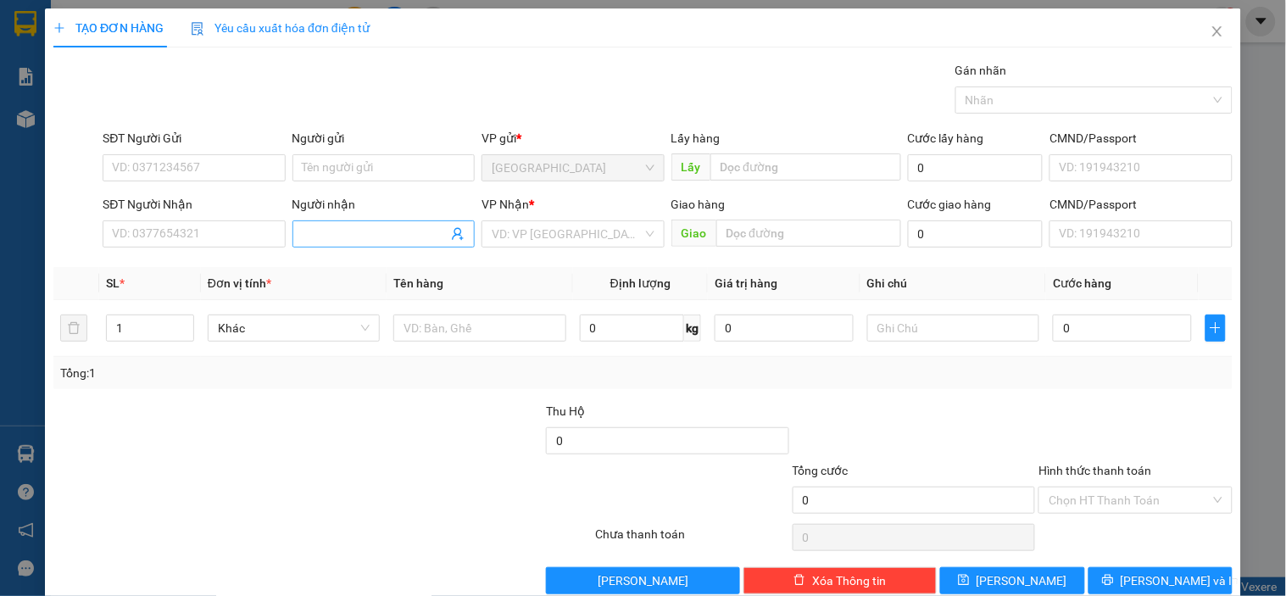
click at [335, 225] on input "Người nhận" at bounding box center [375, 234] width 145 height 19
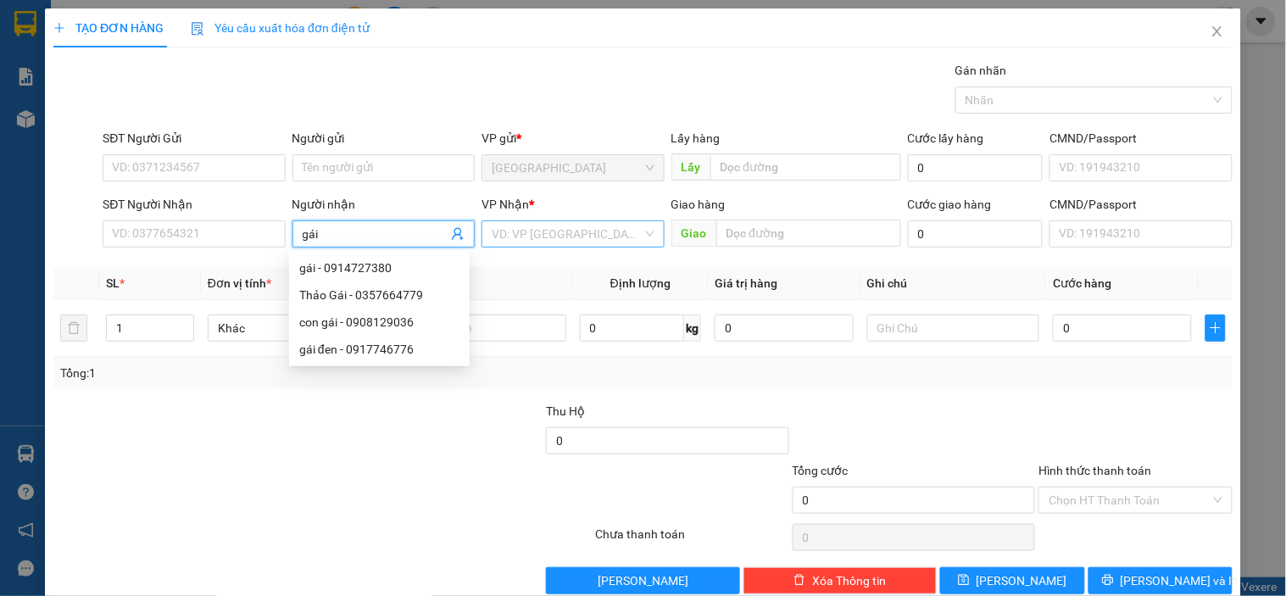
type input "gái"
click at [549, 246] on input "search" at bounding box center [567, 233] width 150 height 25
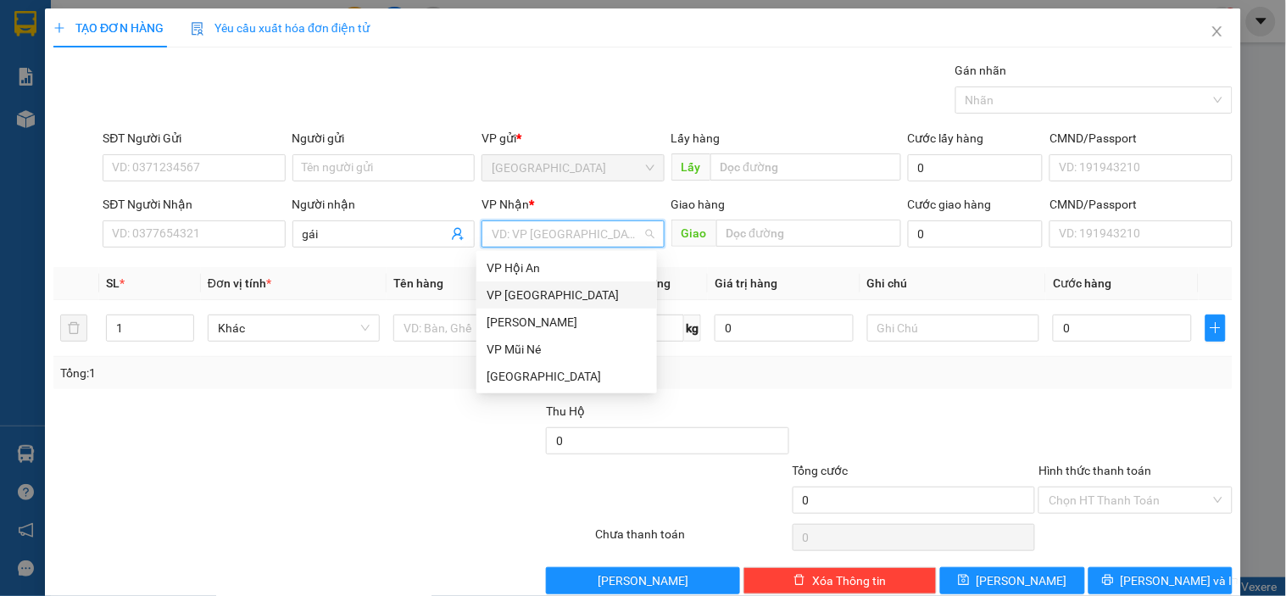
click at [534, 298] on div "VP [GEOGRAPHIC_DATA]" at bounding box center [567, 295] width 160 height 19
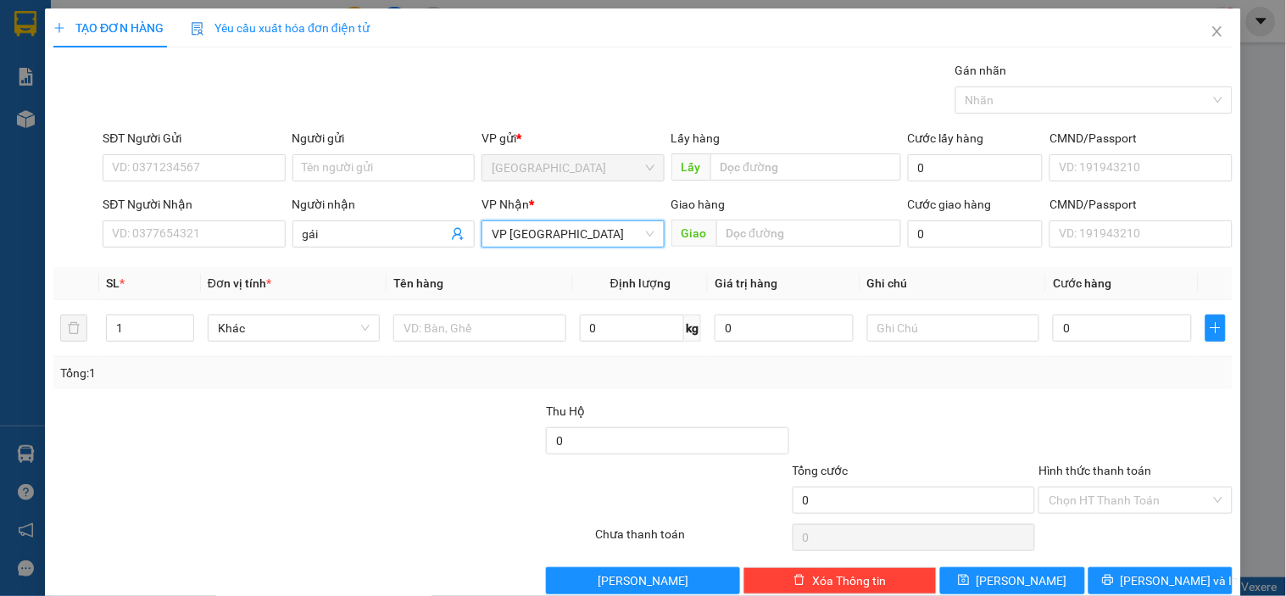
click at [524, 231] on span "VP [GEOGRAPHIC_DATA]" at bounding box center [573, 233] width 162 height 25
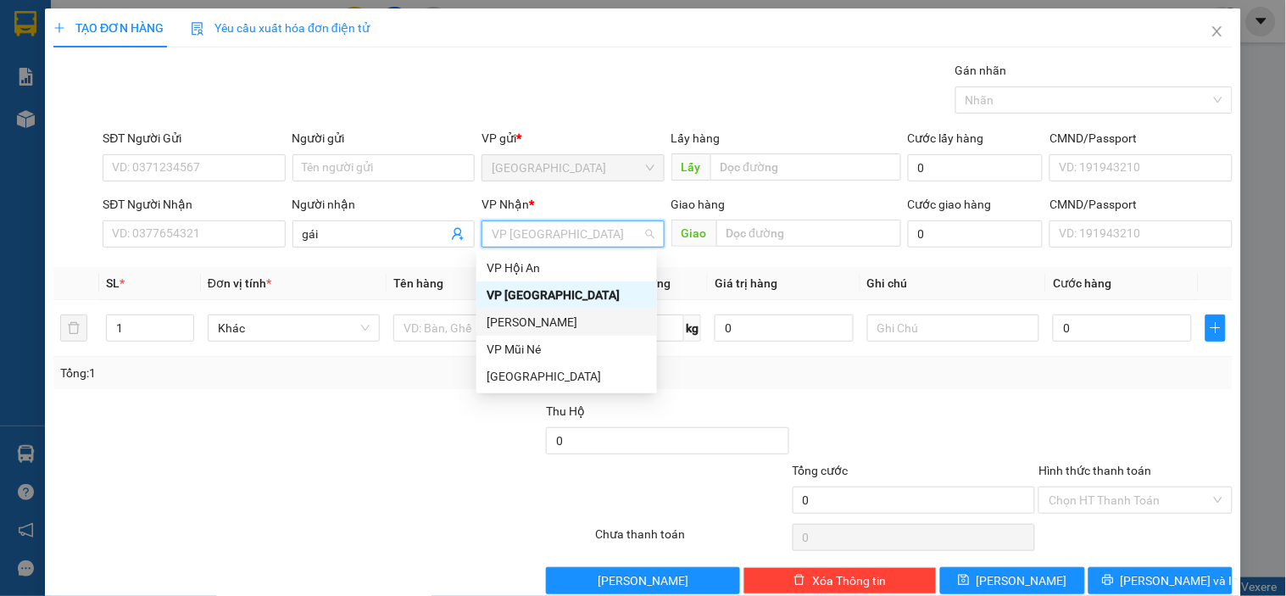
click at [522, 323] on div "[PERSON_NAME]" at bounding box center [567, 322] width 160 height 19
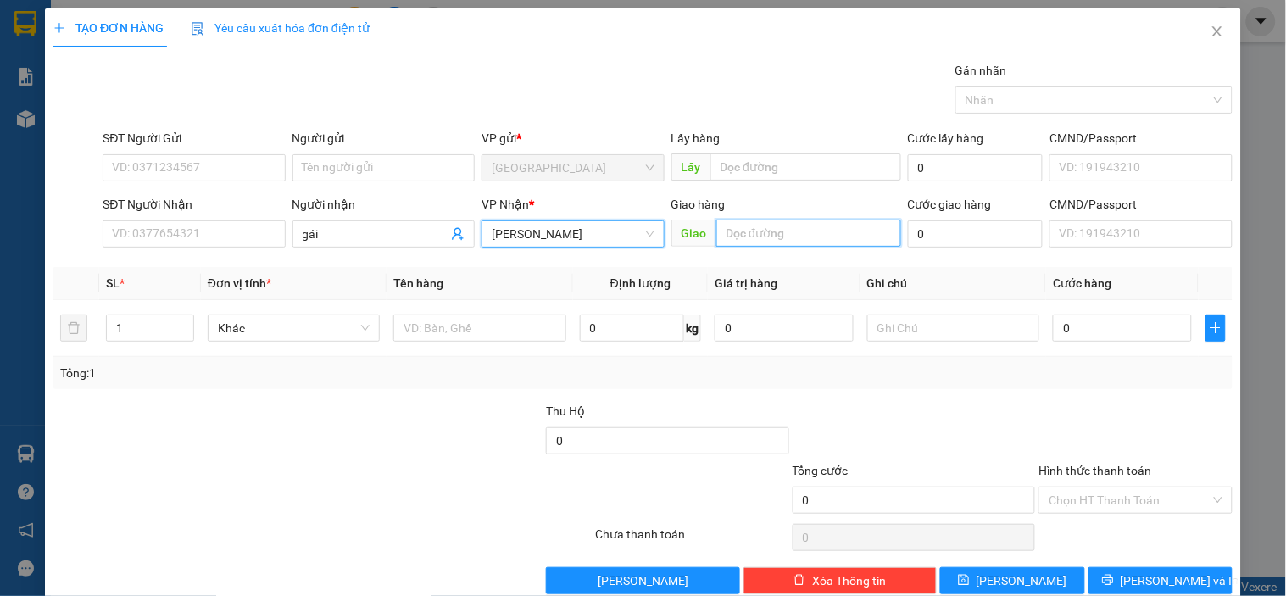
click at [780, 231] on input "text" at bounding box center [808, 233] width 185 height 27
type input "MN"
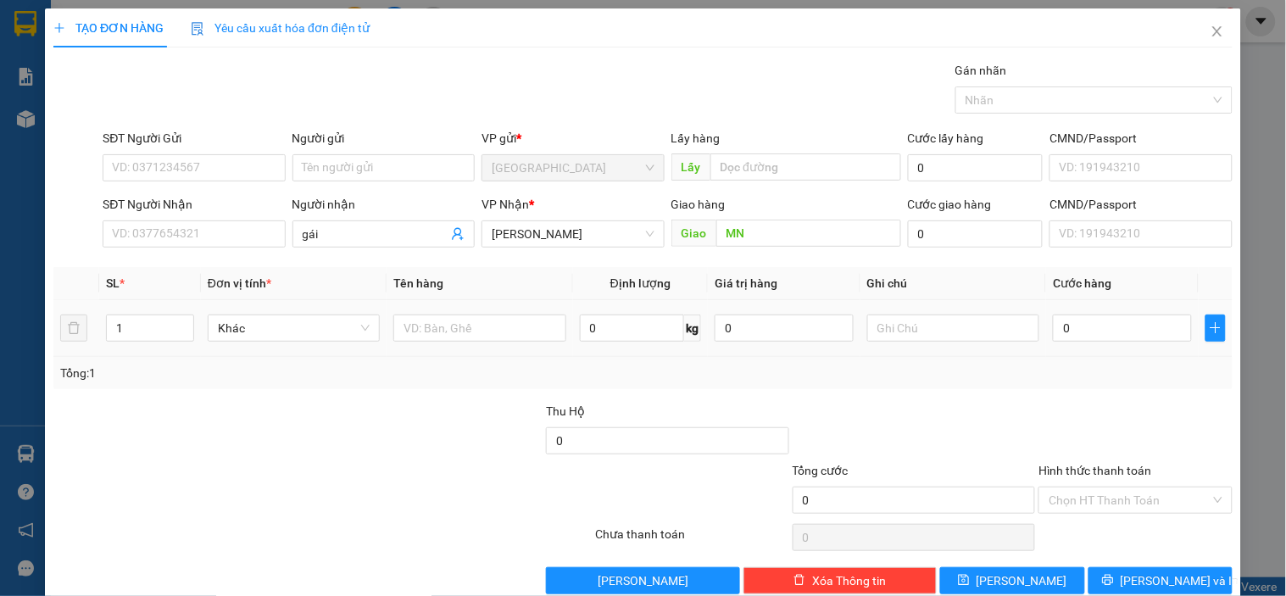
click at [466, 309] on td at bounding box center [480, 328] width 186 height 57
click at [472, 323] on input "text" at bounding box center [479, 328] width 172 height 27
type input "1t bông"
click at [1097, 320] on input "0" at bounding box center [1122, 328] width 139 height 27
type input "10"
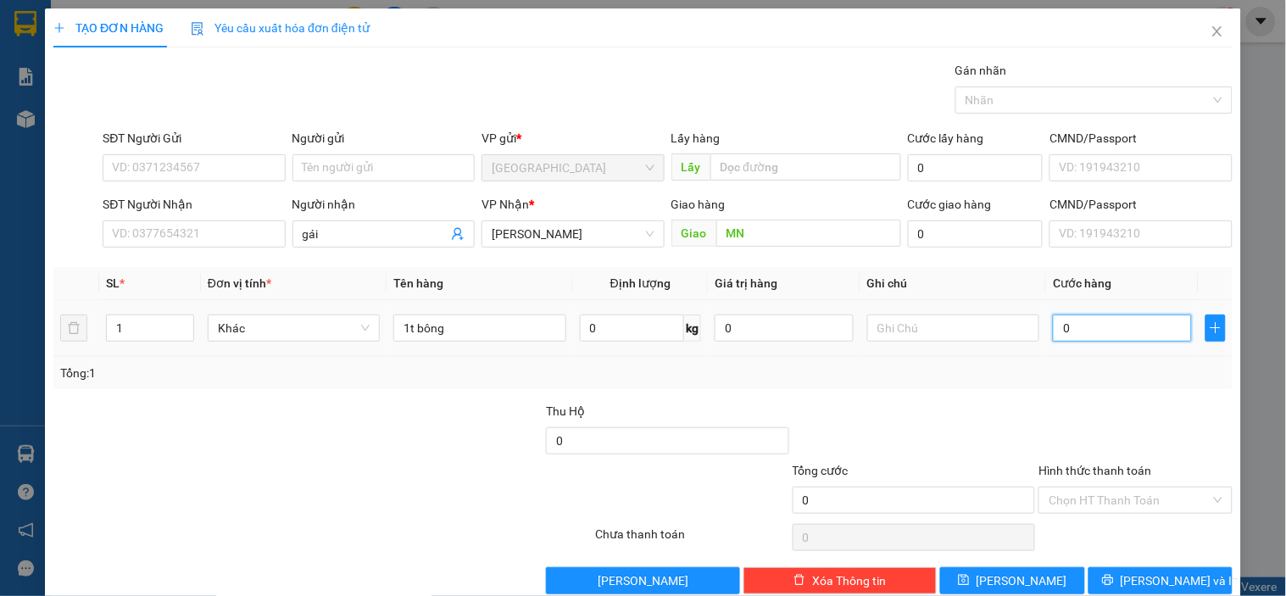
type input "10"
type input "100"
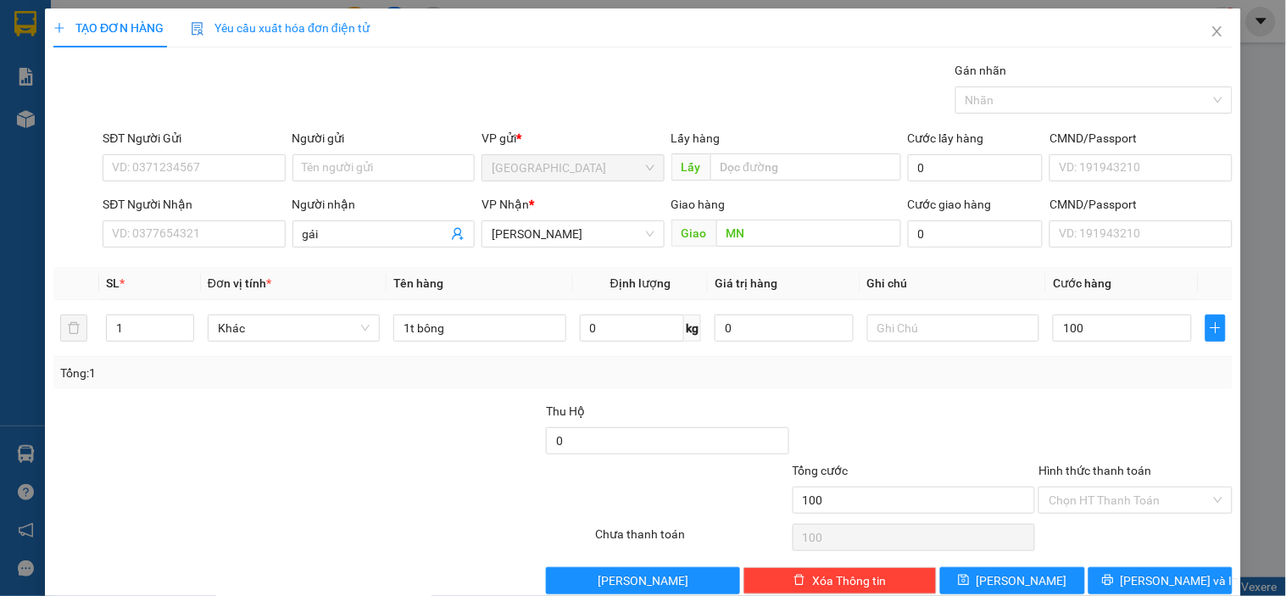
click at [1082, 409] on div at bounding box center [1135, 431] width 197 height 59
type input "100.000"
click at [1046, 574] on button "[PERSON_NAME]" at bounding box center [1012, 580] width 144 height 27
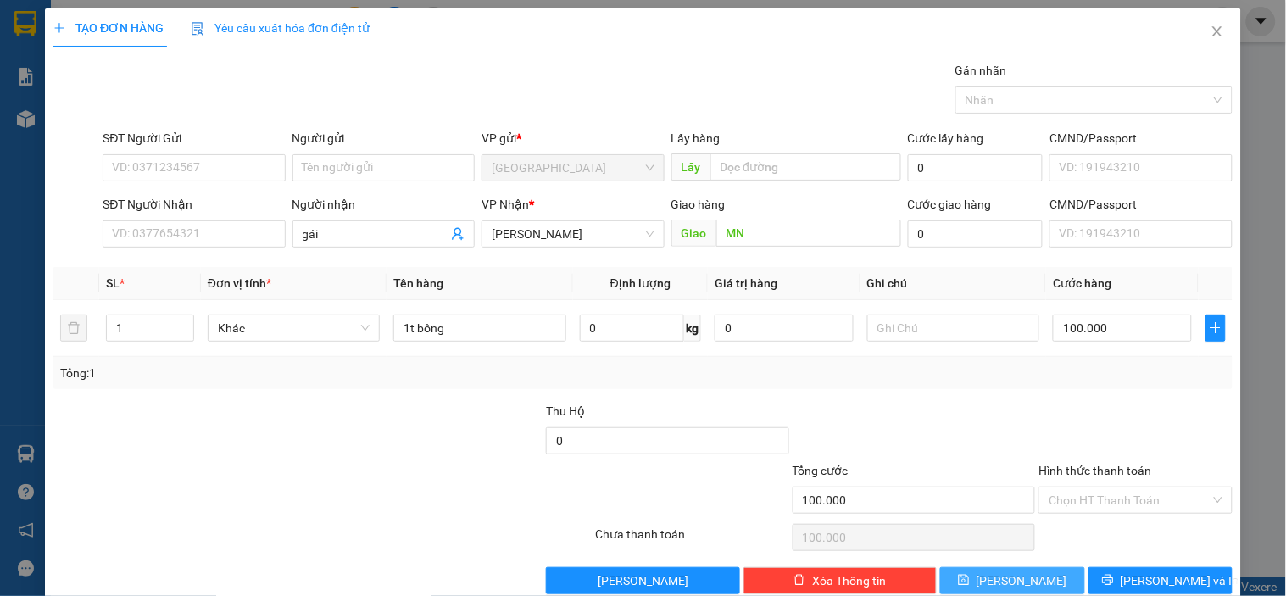
type input "0"
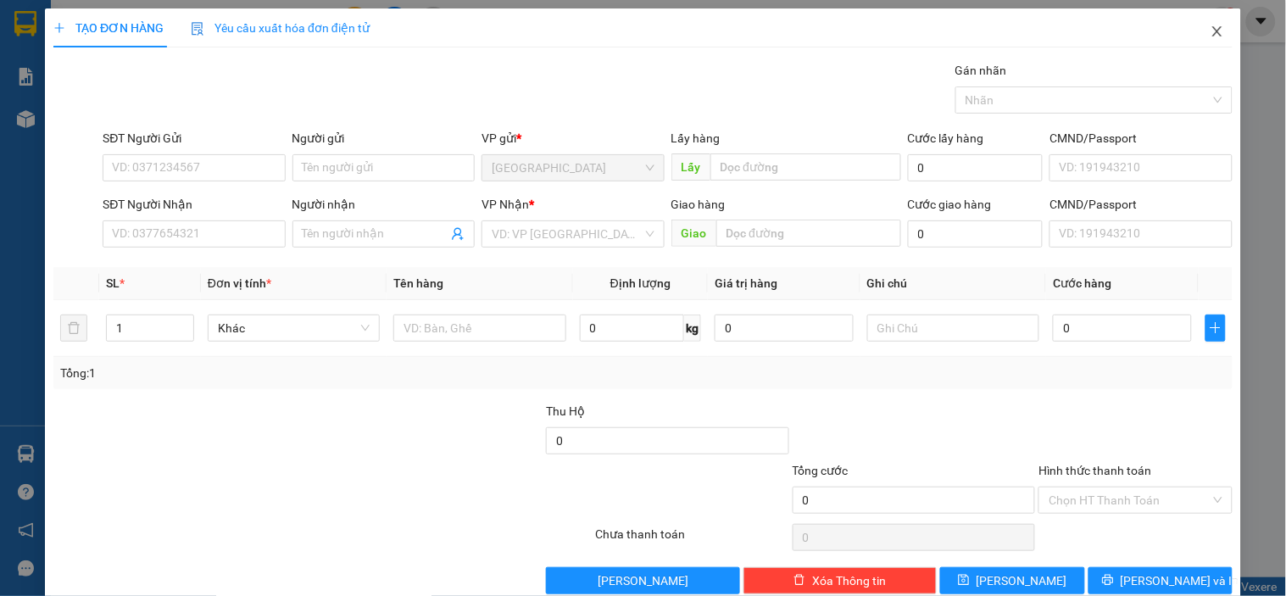
click at [1215, 35] on span "Close" at bounding box center [1217, 31] width 47 height 47
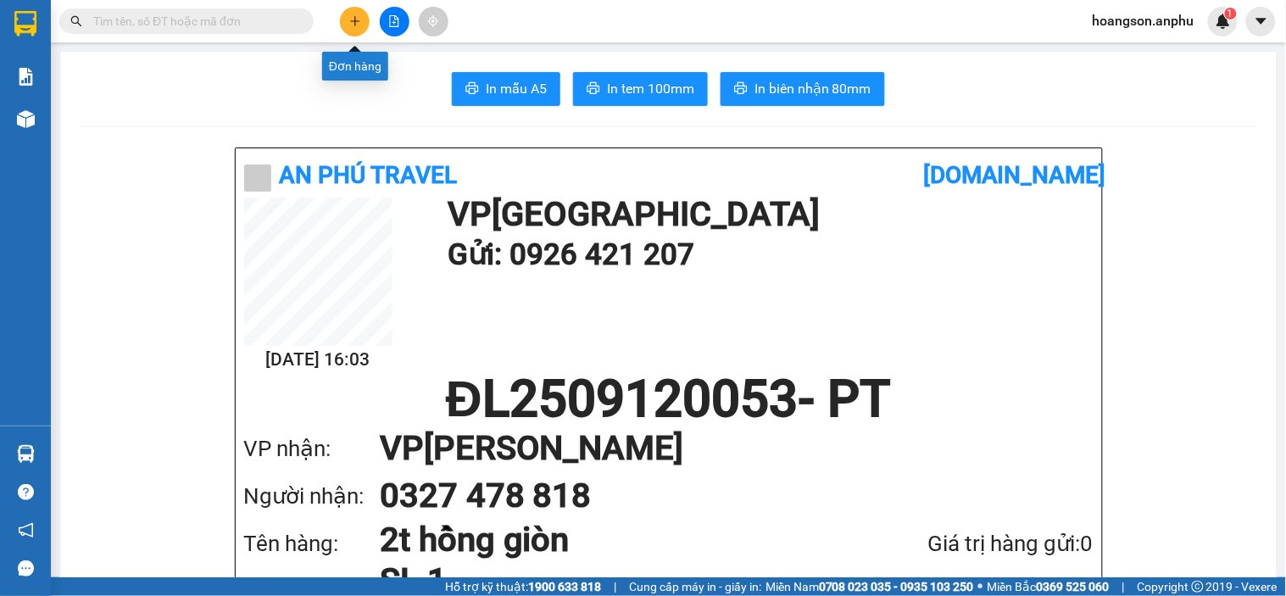
click at [351, 19] on icon "plus" at bounding box center [355, 21] width 12 height 12
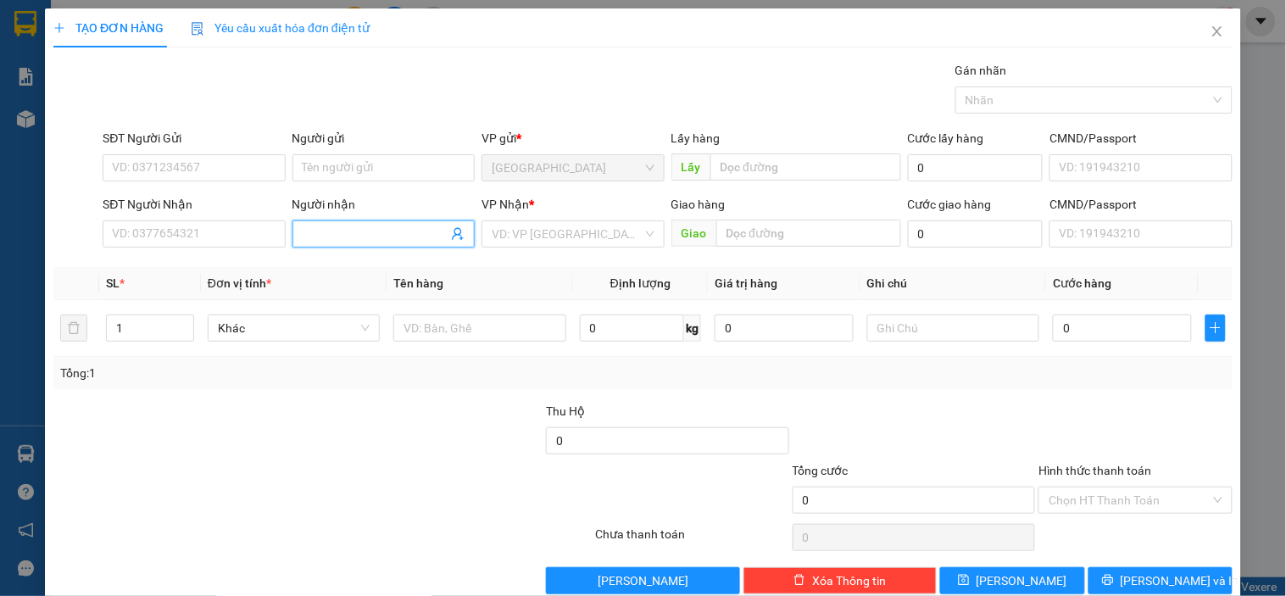
click at [328, 231] on input "Người nhận" at bounding box center [375, 234] width 145 height 19
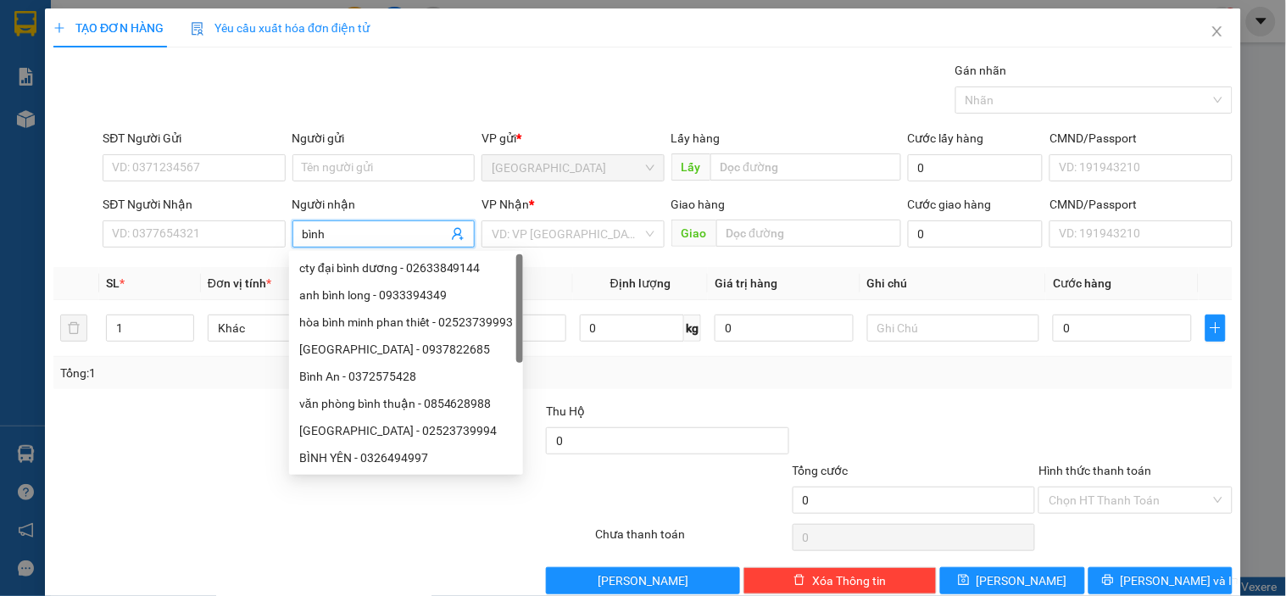
type input "bình"
click at [549, 248] on div "VP Nhận * VD: VP [GEOGRAPHIC_DATA]" at bounding box center [573, 224] width 182 height 59
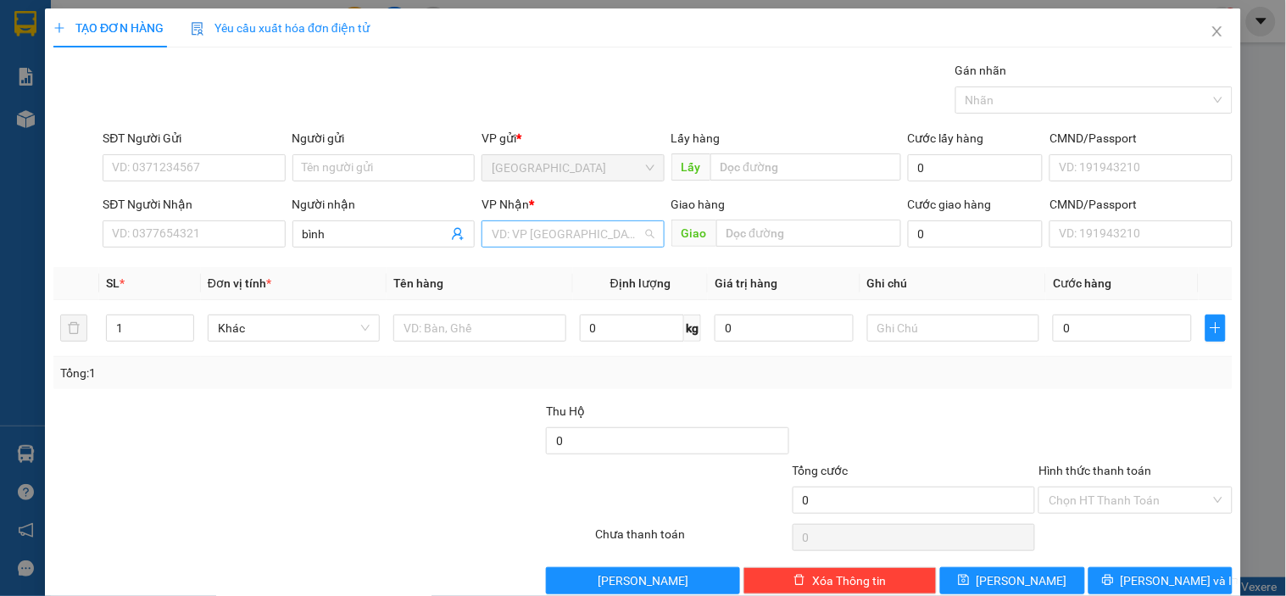
click at [565, 243] on input "search" at bounding box center [567, 233] width 150 height 25
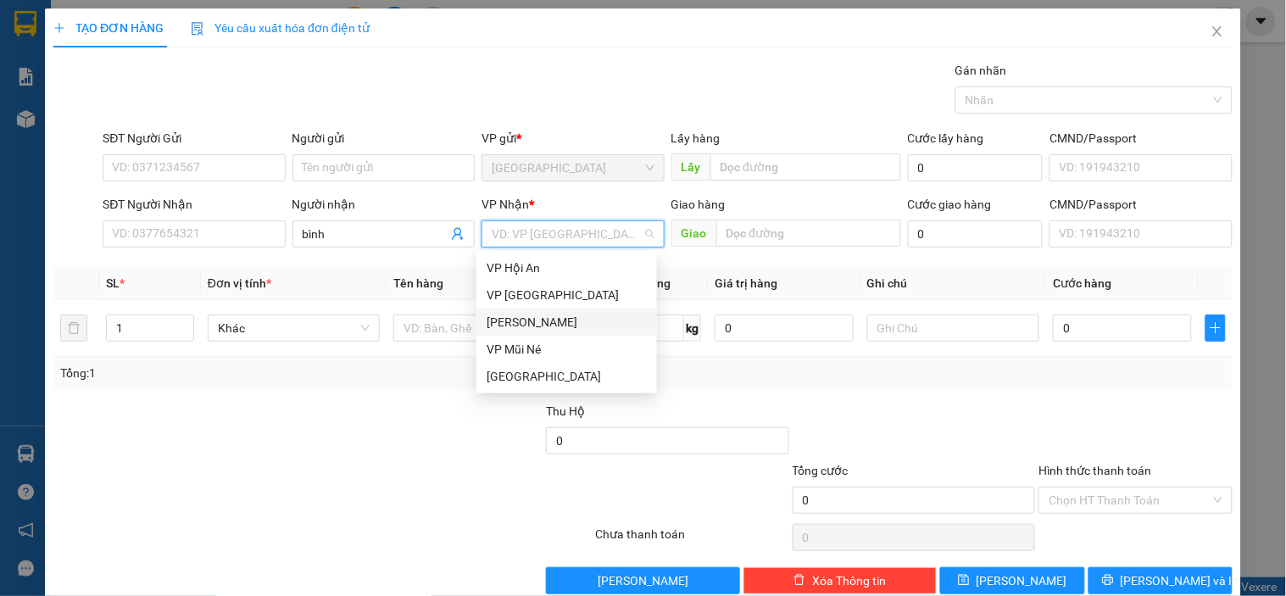
click at [537, 319] on div "[PERSON_NAME]" at bounding box center [567, 322] width 160 height 19
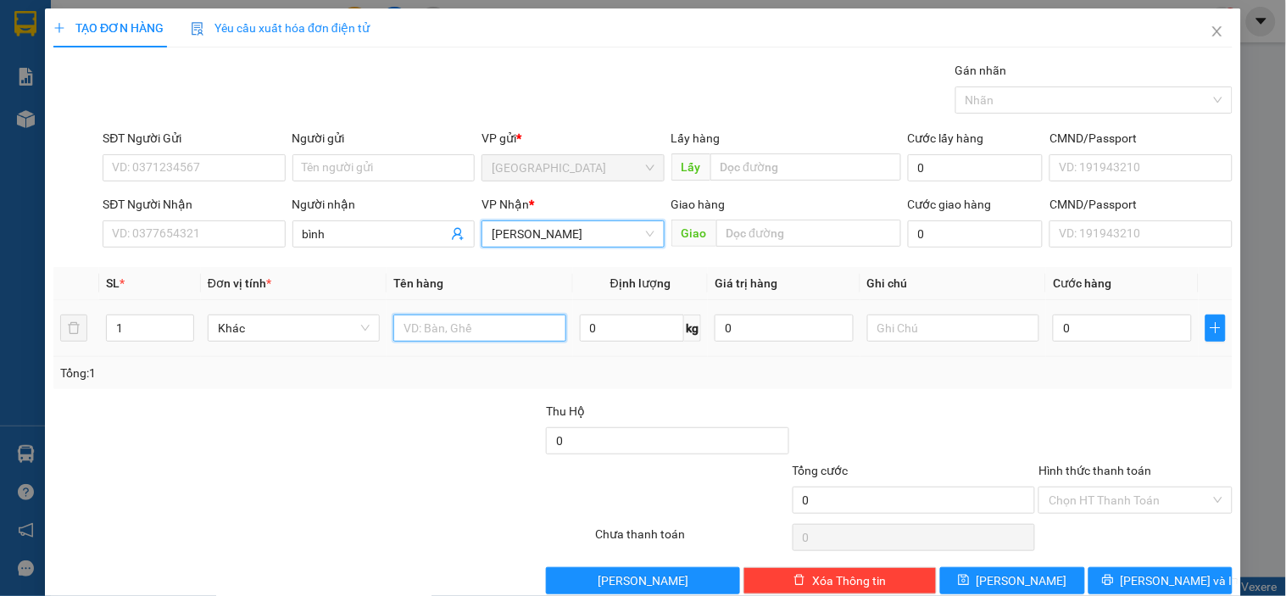
click at [456, 328] on input "text" at bounding box center [479, 328] width 172 height 27
type input "dâu"
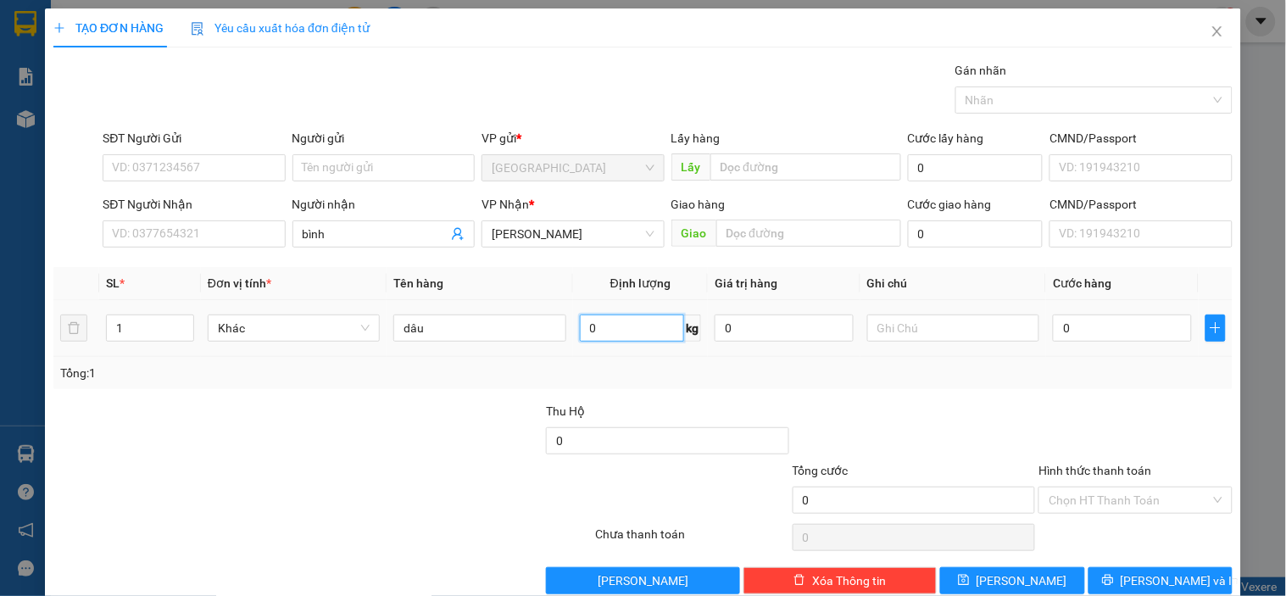
click at [619, 322] on input "0" at bounding box center [632, 328] width 105 height 27
click at [736, 380] on div "Tổng: 1" at bounding box center [643, 373] width 1166 height 19
type input "8"
click at [1028, 567] on button "[PERSON_NAME]" at bounding box center [1012, 580] width 144 height 27
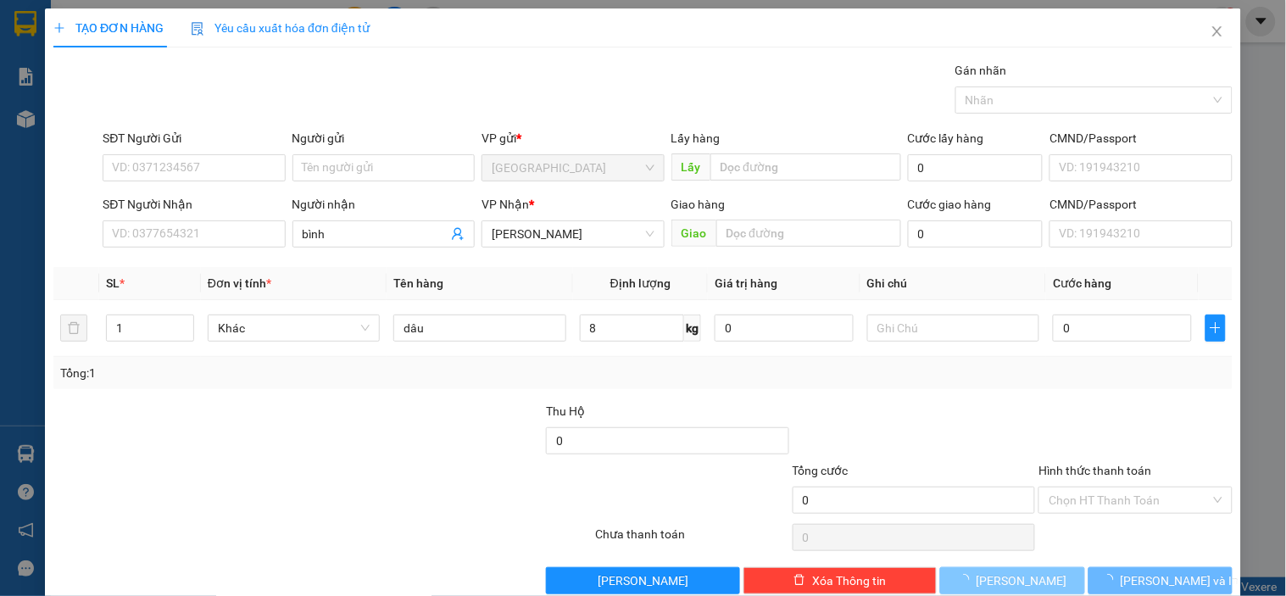
type input "0"
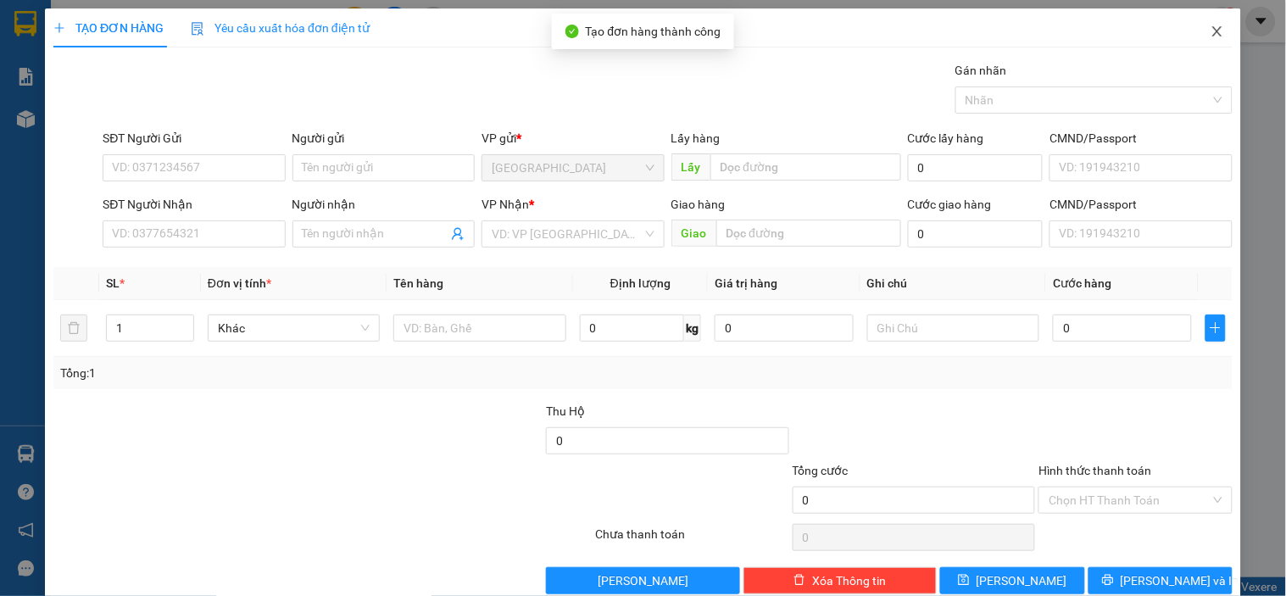
click at [1212, 36] on icon "close" at bounding box center [1216, 31] width 9 height 10
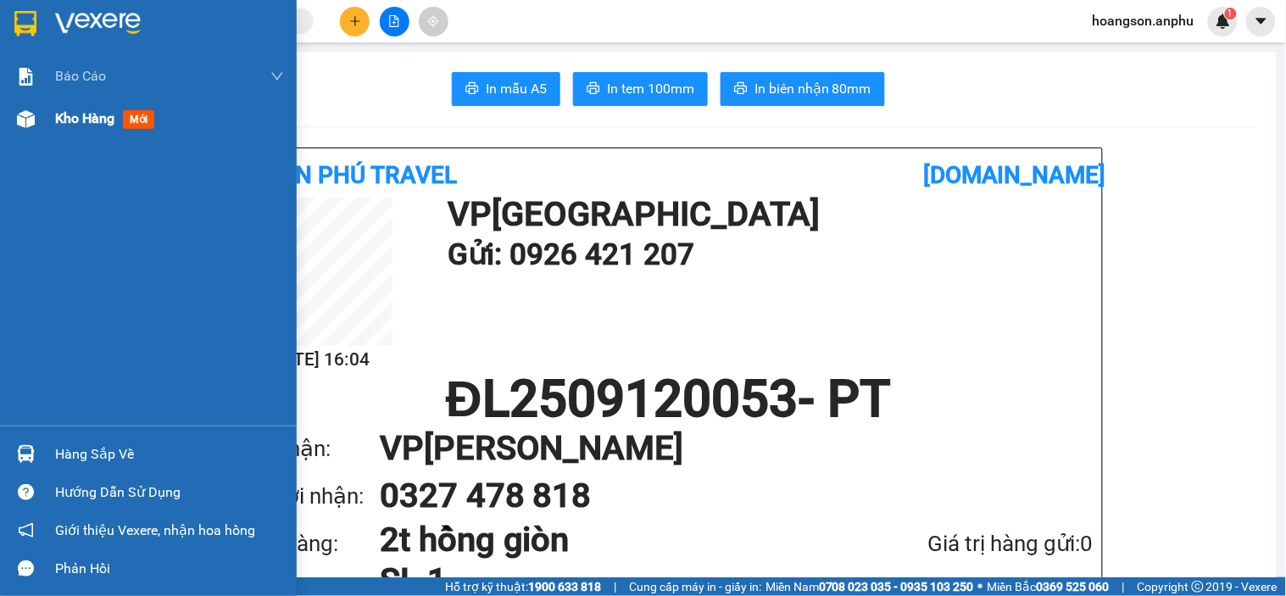
click at [66, 137] on div "Kho hàng mới" at bounding box center [169, 118] width 229 height 42
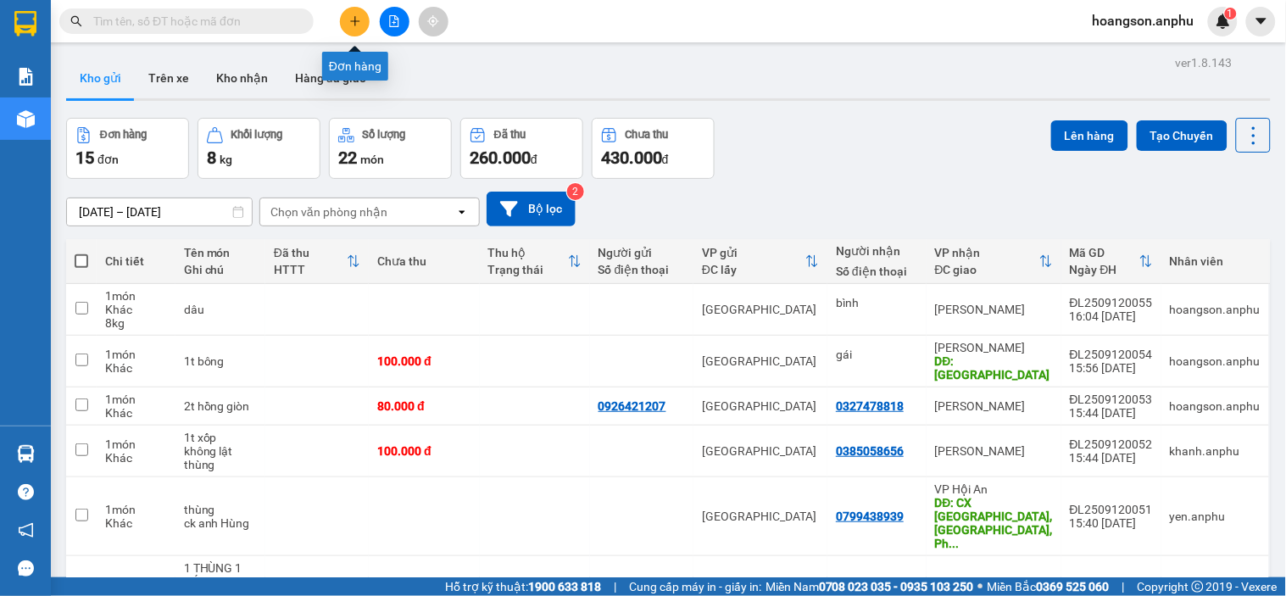
click at [360, 20] on icon "plus" at bounding box center [355, 21] width 12 height 12
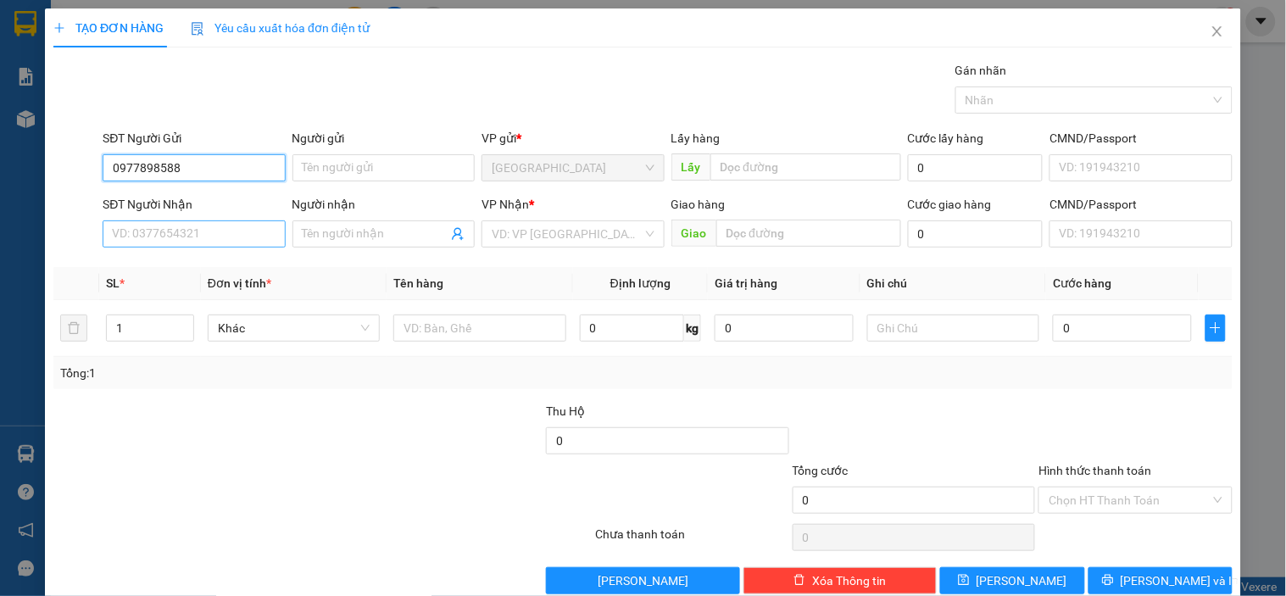
type input "0977898588"
click at [186, 236] on input "SĐT Người Nhận" at bounding box center [194, 233] width 182 height 27
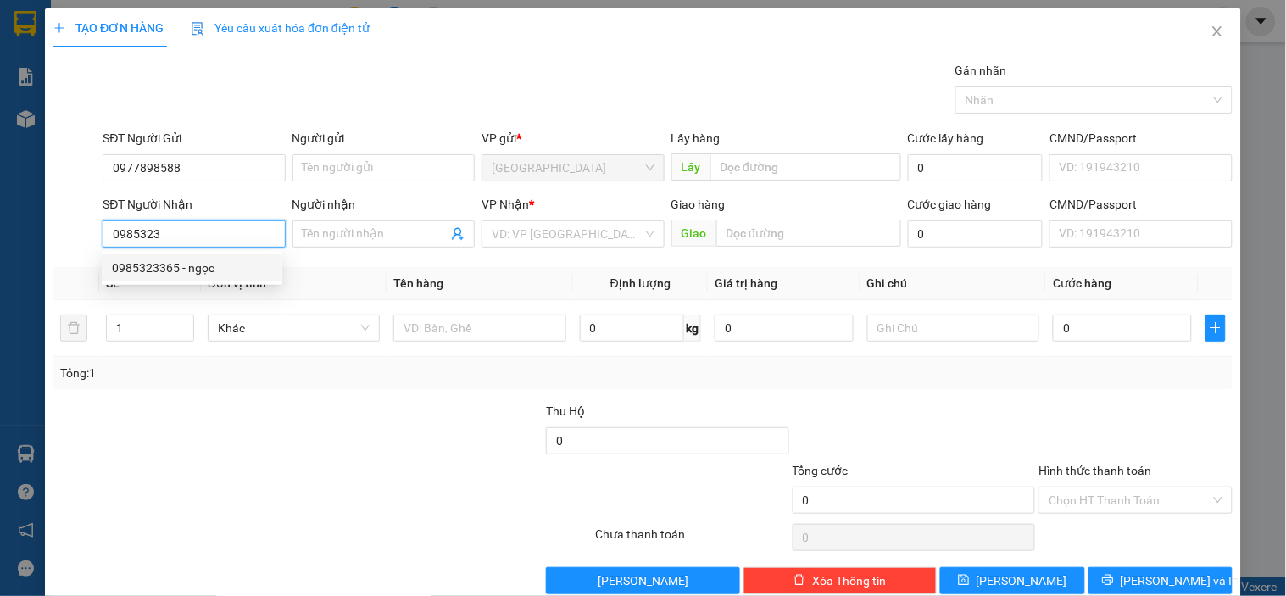
click at [182, 259] on div "0985323365 - ngọc" at bounding box center [192, 268] width 160 height 19
type input "0985323365"
type input "ngọc"
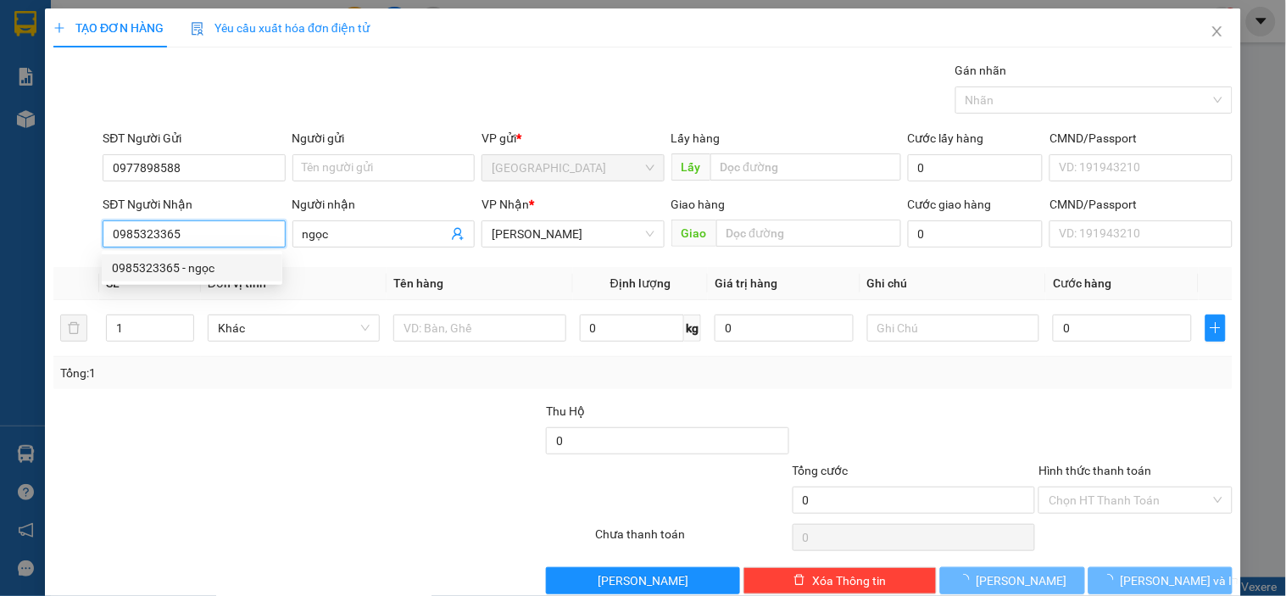
type input "40.000"
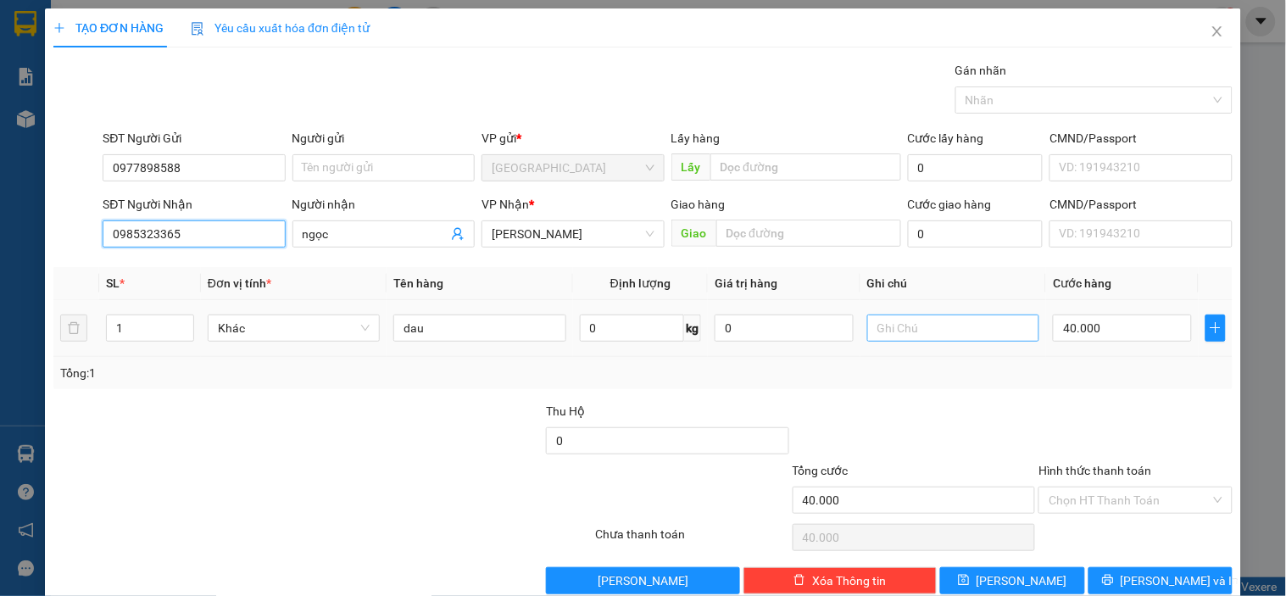
type input "0985323365"
click at [988, 337] on input "text" at bounding box center [953, 328] width 172 height 27
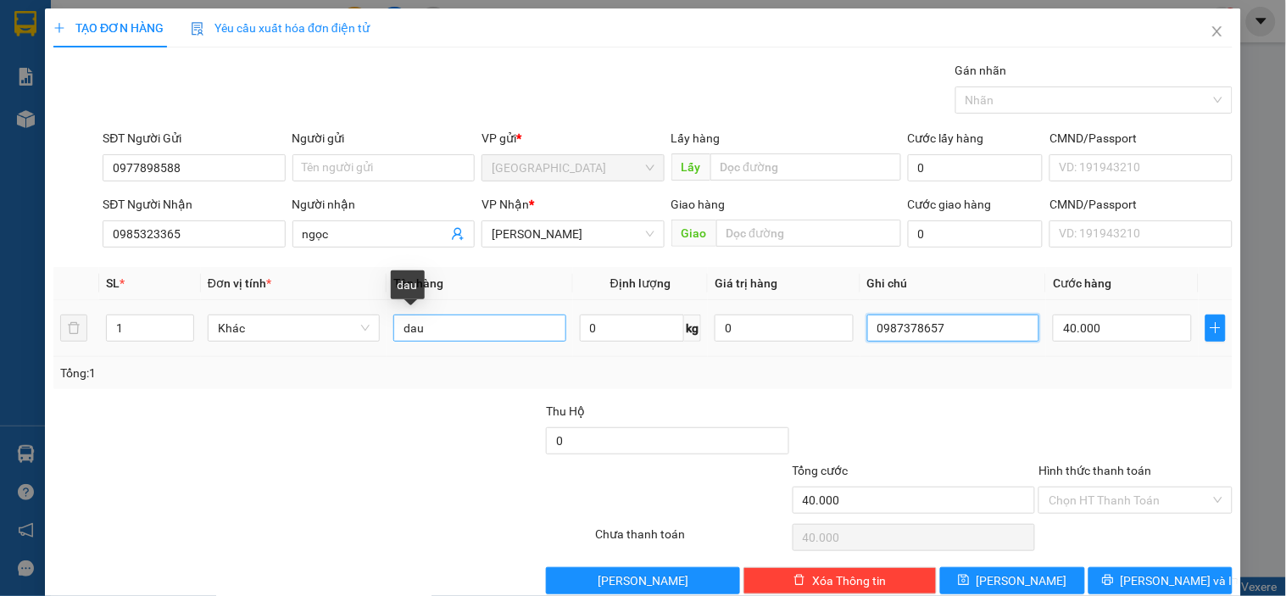
type input "0987378657"
click at [461, 326] on input "dau" at bounding box center [479, 328] width 172 height 27
type input "d"
type input "1t hồng giòn"
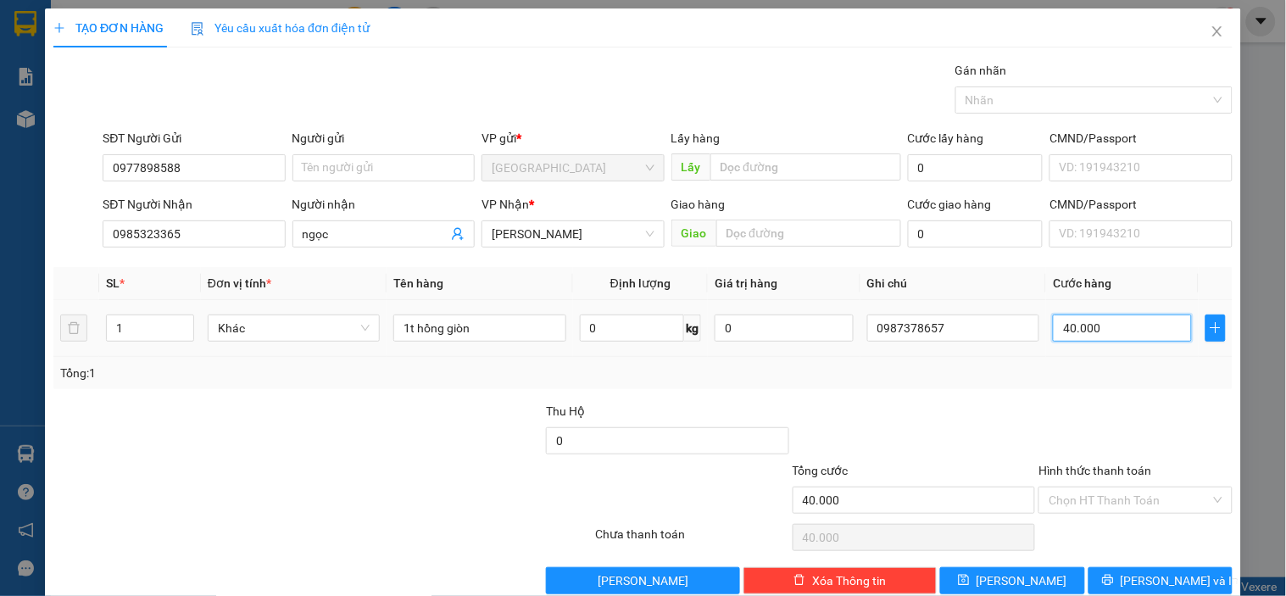
click at [1124, 327] on input "40.000" at bounding box center [1122, 328] width 139 height 27
type input "0"
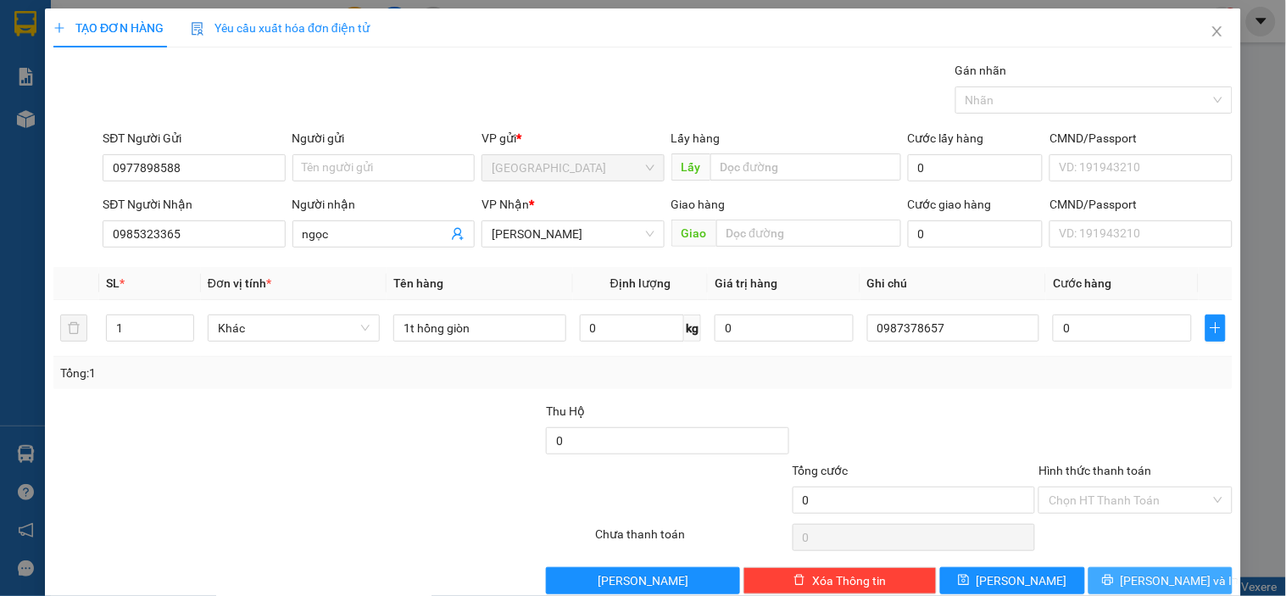
click at [1127, 585] on button "[PERSON_NAME] và In" at bounding box center [1160, 580] width 144 height 27
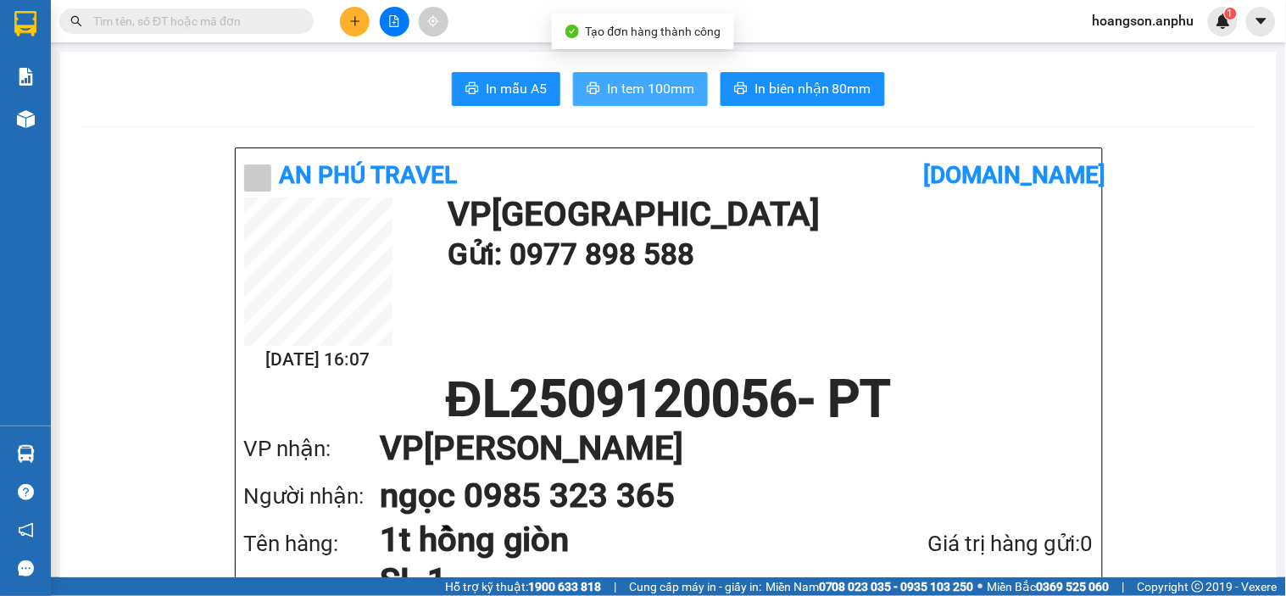
click at [650, 89] on span "In tem 100mm" at bounding box center [650, 88] width 87 height 21
click at [354, 24] on icon "plus" at bounding box center [354, 20] width 1 height 9
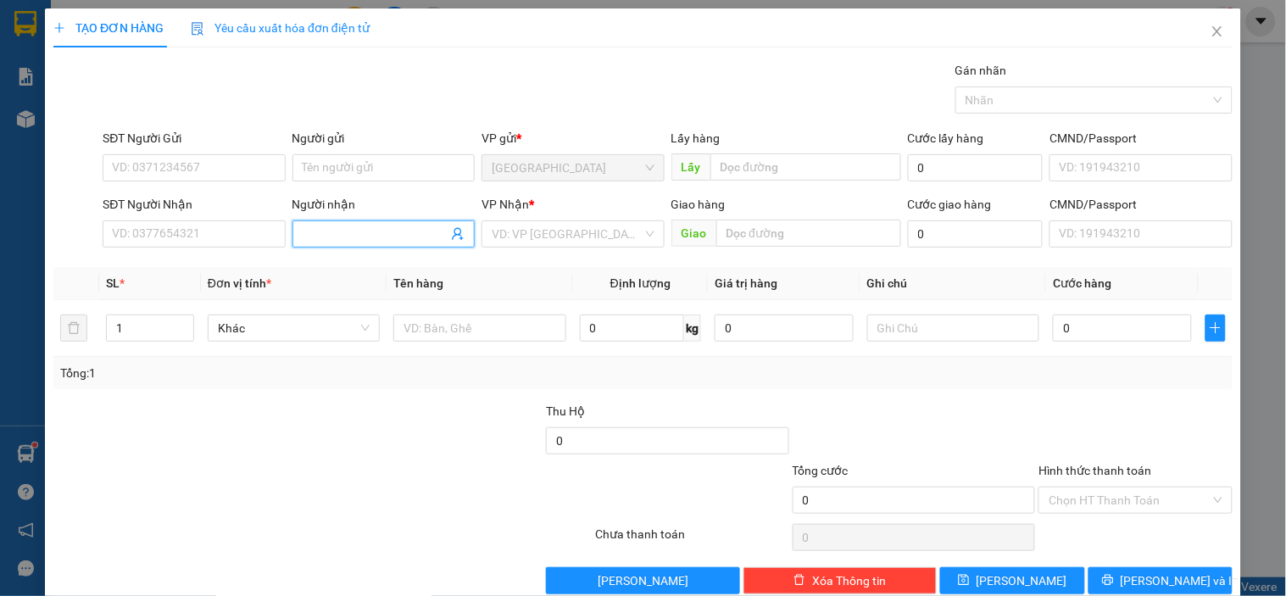
click at [381, 242] on input "Người nhận" at bounding box center [375, 234] width 145 height 19
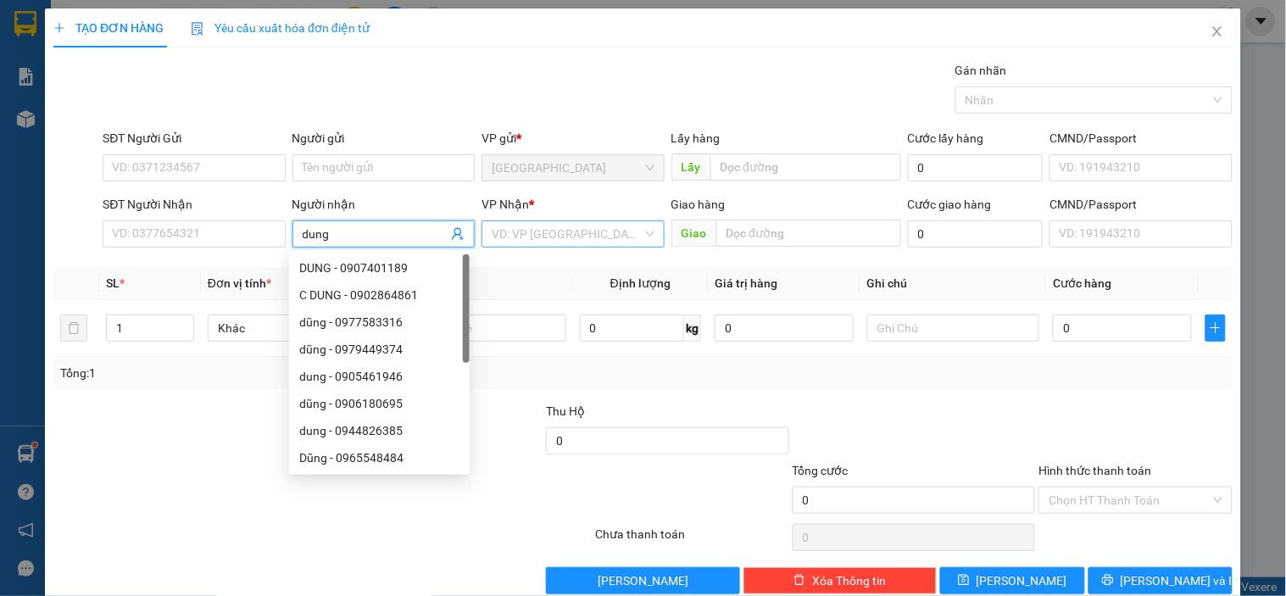
type input "dung"
click at [526, 229] on input "search" at bounding box center [567, 233] width 150 height 25
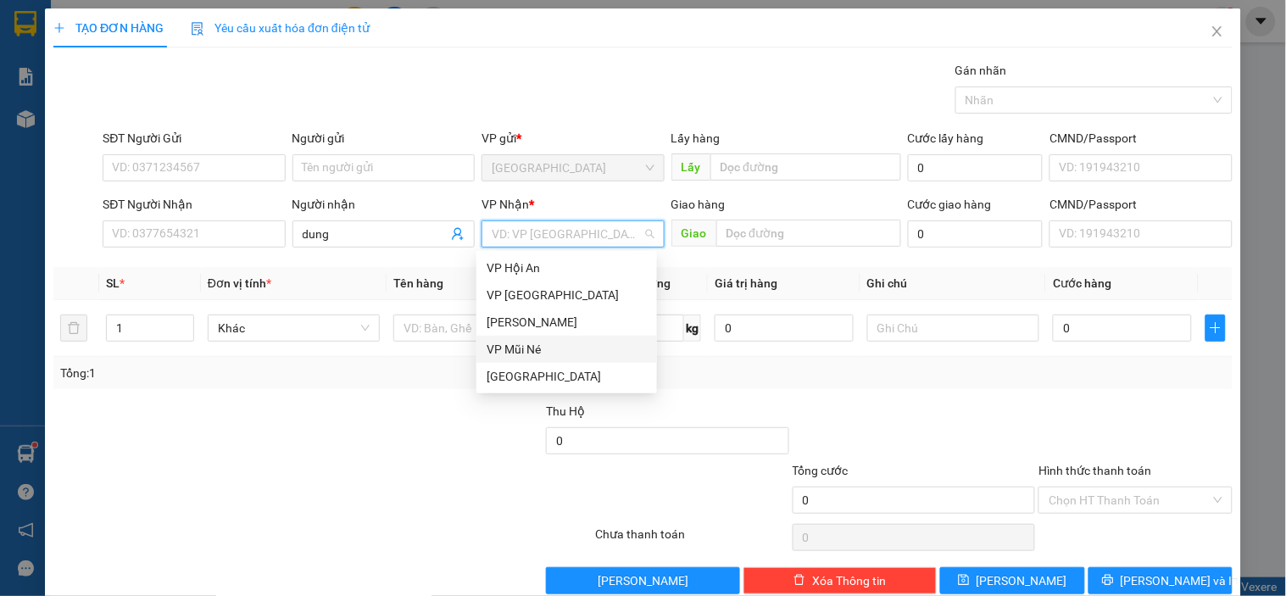
click at [526, 324] on div "[PERSON_NAME]" at bounding box center [567, 322] width 160 height 19
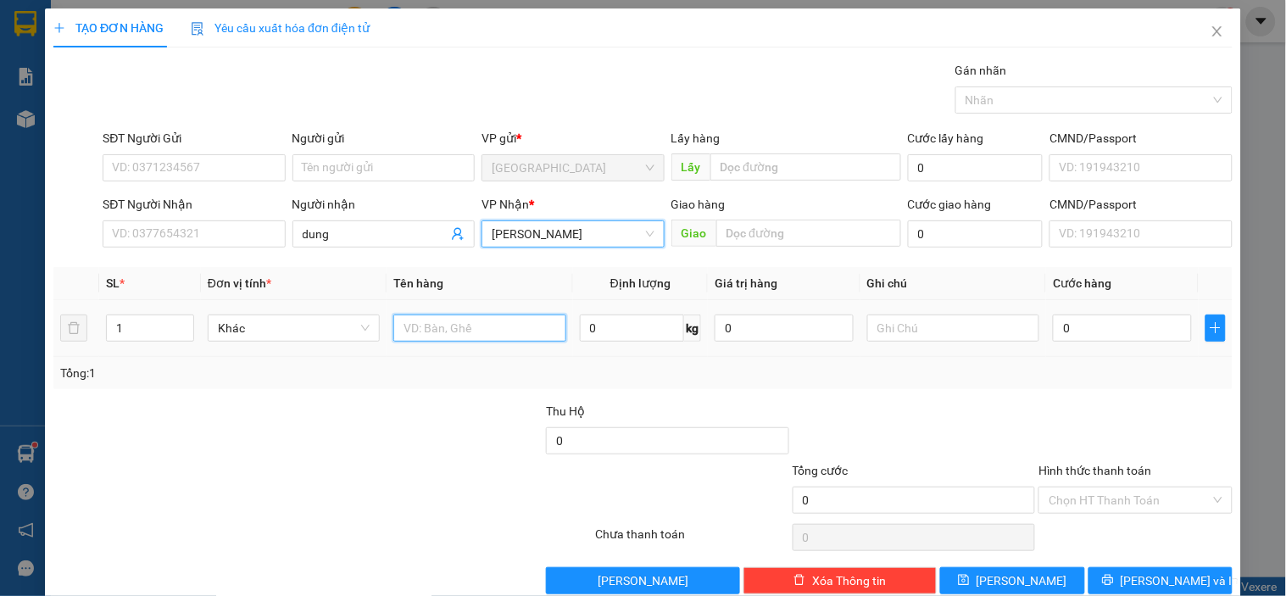
click at [476, 331] on input "text" at bounding box center [479, 328] width 172 height 27
type input "1t rau"
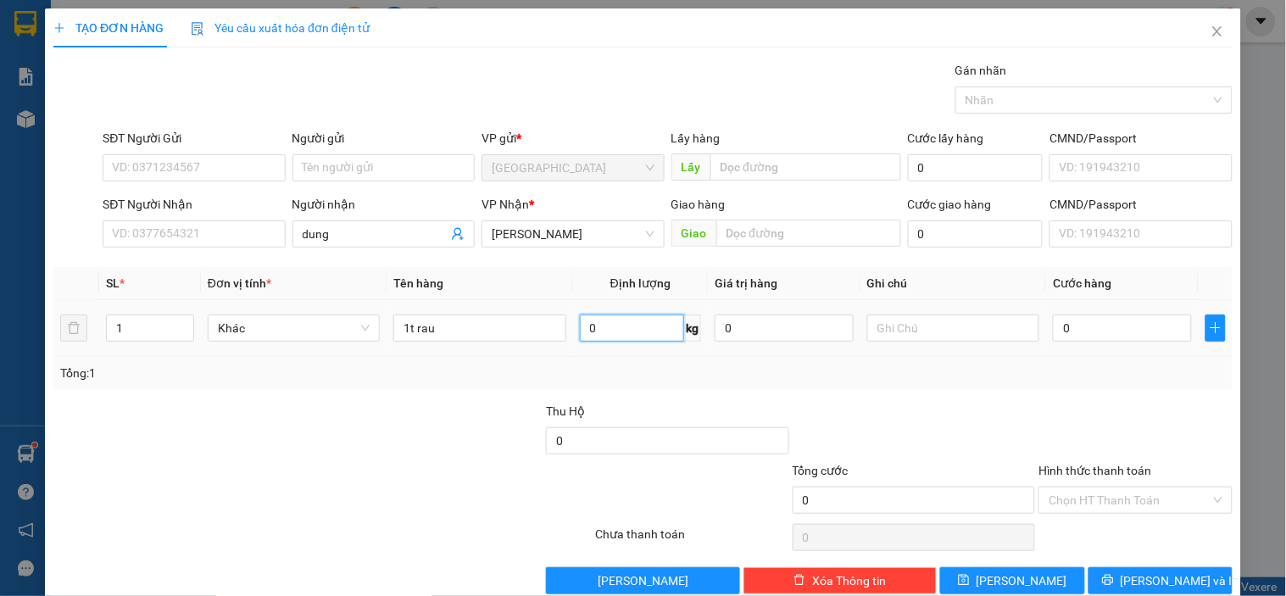
click at [580, 325] on input "0" at bounding box center [632, 328] width 105 height 27
type input "25"
click at [876, 418] on div at bounding box center [914, 431] width 247 height 59
click at [214, 232] on input "SĐT Người Nhận" at bounding box center [194, 233] width 182 height 27
click at [172, 230] on input "SĐT Người Nhận" at bounding box center [194, 233] width 182 height 27
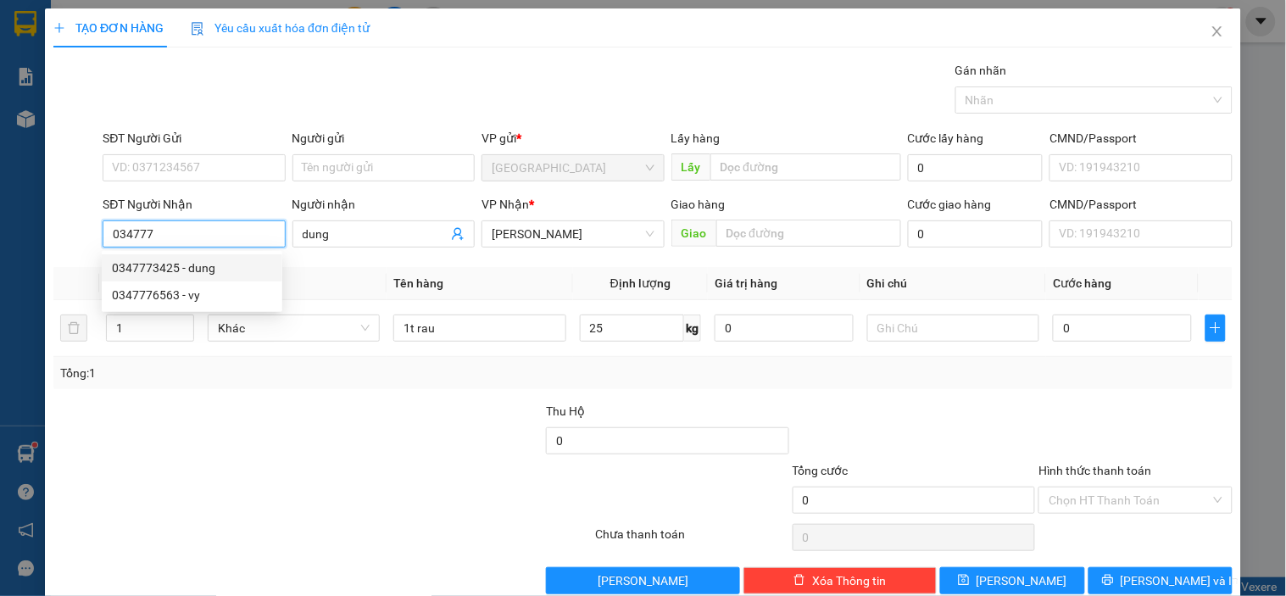
click at [212, 272] on div "0347773425 - dung" at bounding box center [192, 268] width 160 height 19
type input "0347773425"
type input "dung"
type input "50.000"
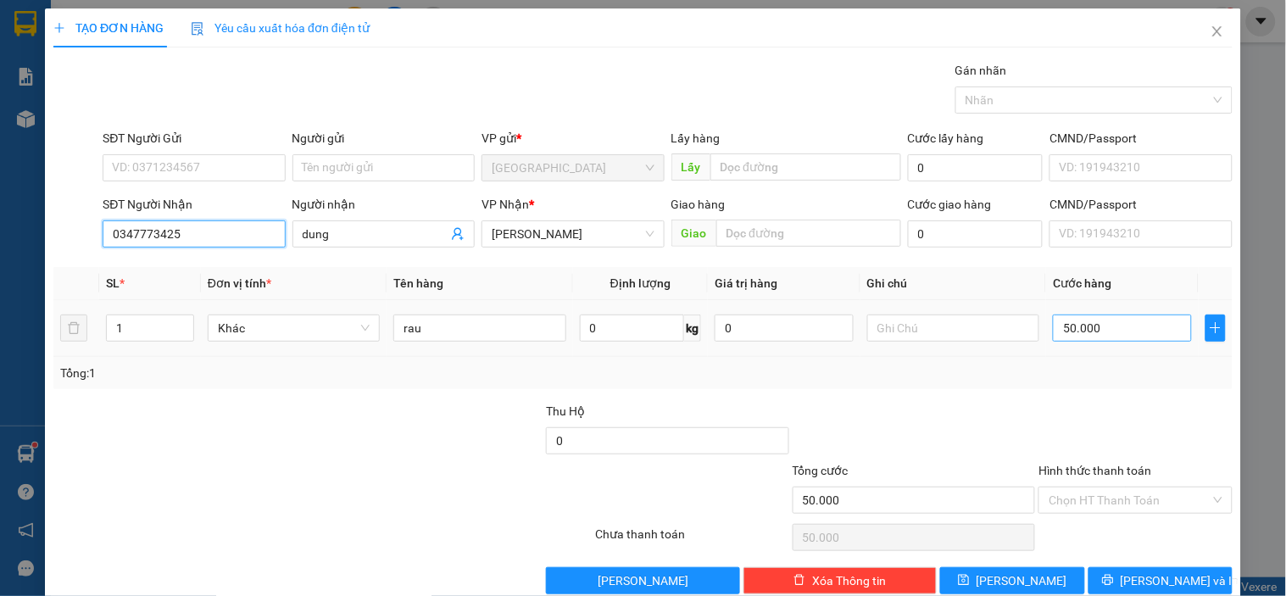
type input "0347773425"
click at [1098, 325] on input "50.000" at bounding box center [1122, 328] width 139 height 27
type input "0"
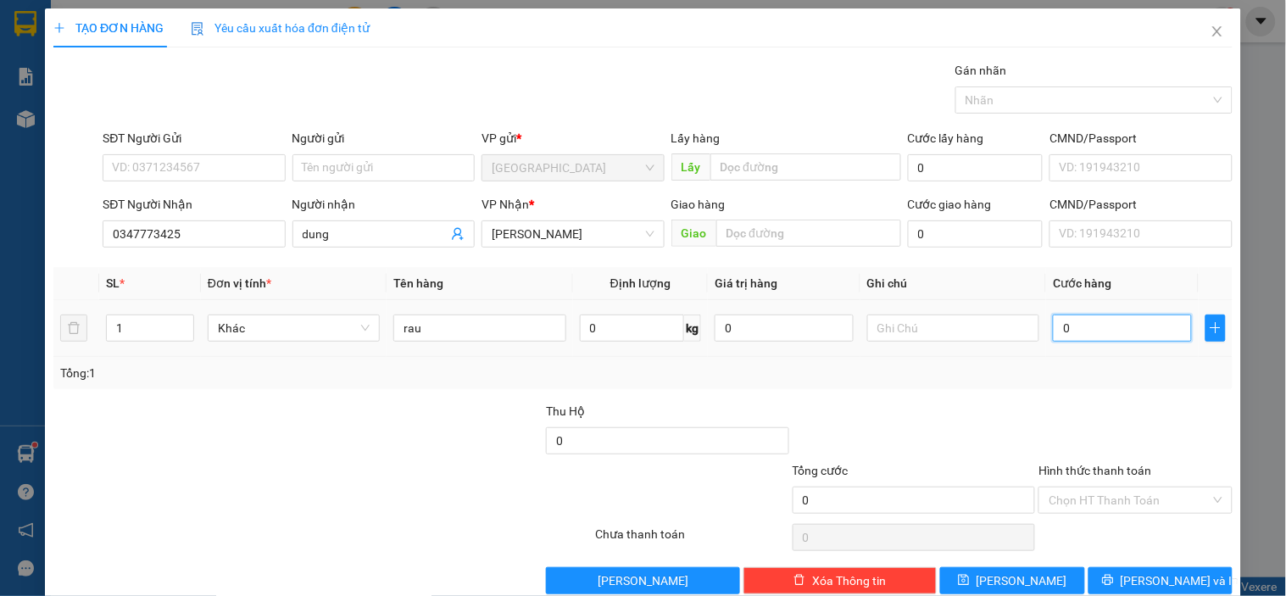
type input "50"
click at [1116, 402] on div at bounding box center [1135, 431] width 197 height 59
type input "50.000"
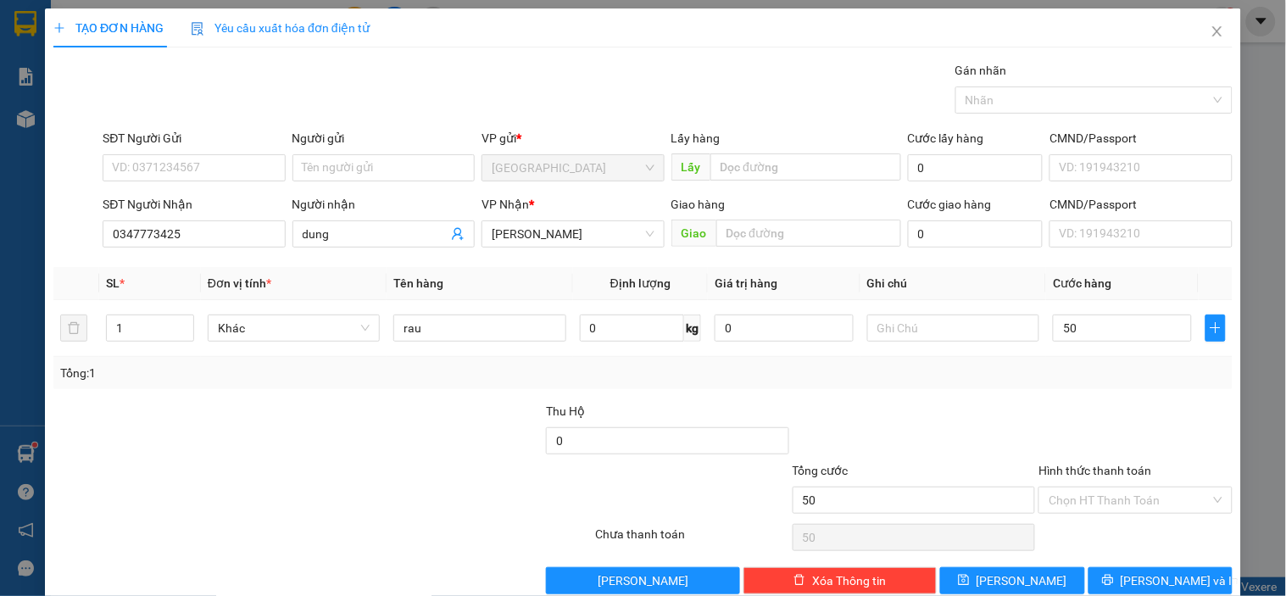
type input "50.000"
click at [1103, 567] on button "[PERSON_NAME] và In" at bounding box center [1160, 580] width 144 height 27
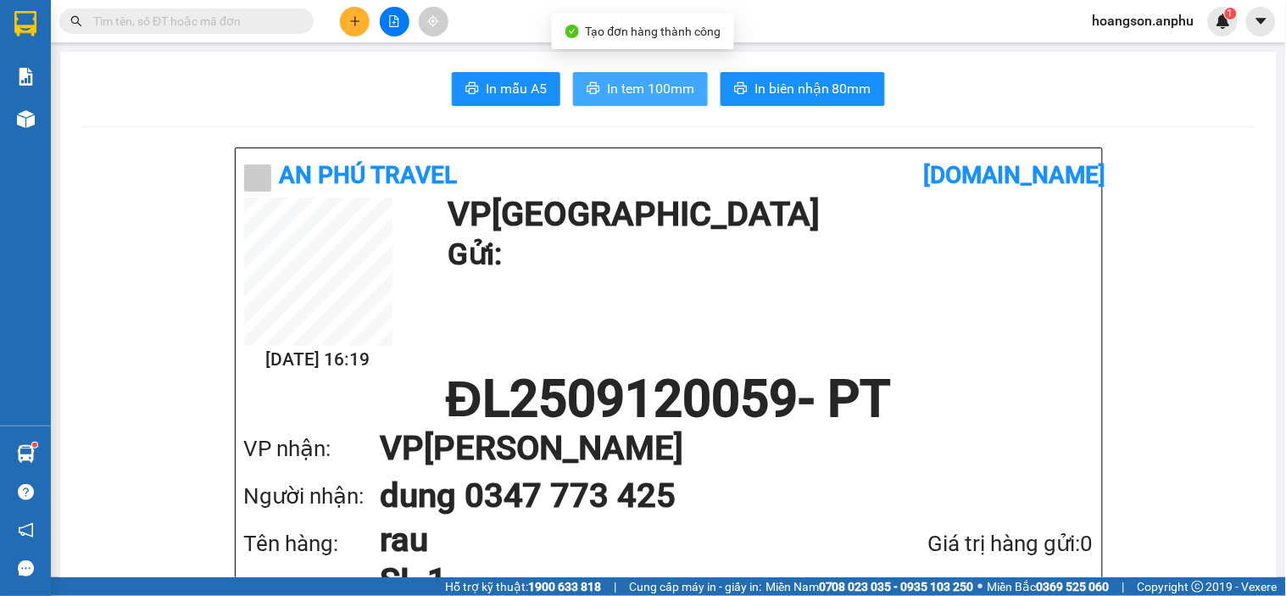
click at [621, 86] on span "In tem 100mm" at bounding box center [650, 88] width 87 height 21
click at [683, 100] on button "In tem 100mm" at bounding box center [640, 89] width 135 height 34
click at [353, 9] on button at bounding box center [355, 22] width 30 height 30
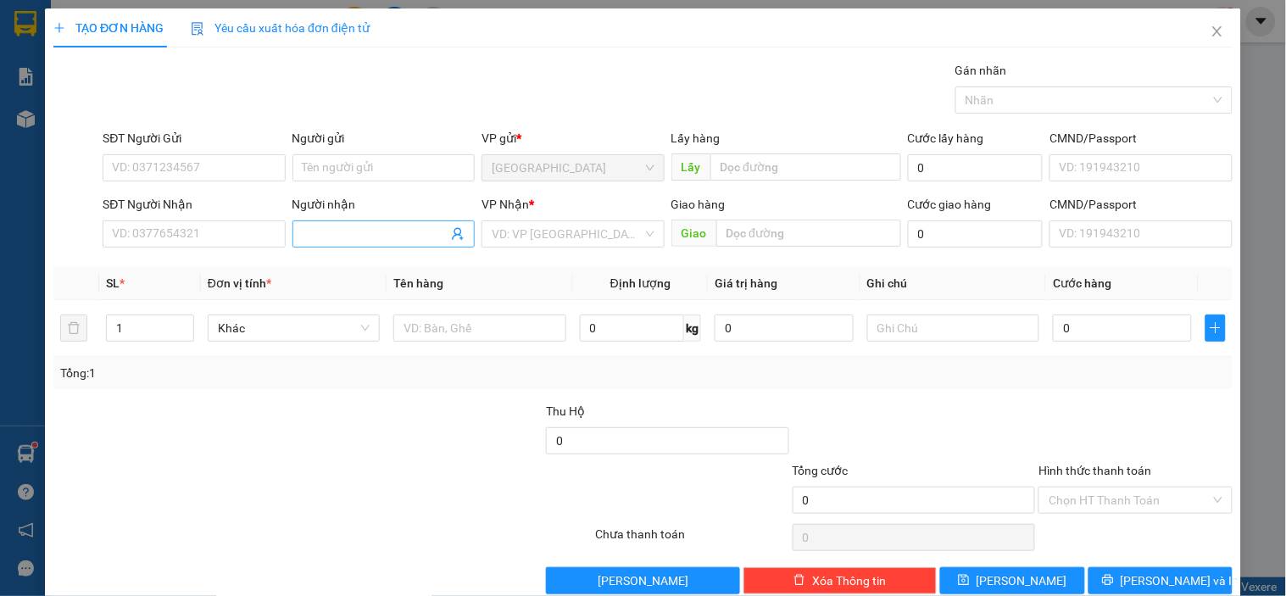
click at [350, 239] on input "Người nhận" at bounding box center [375, 234] width 145 height 19
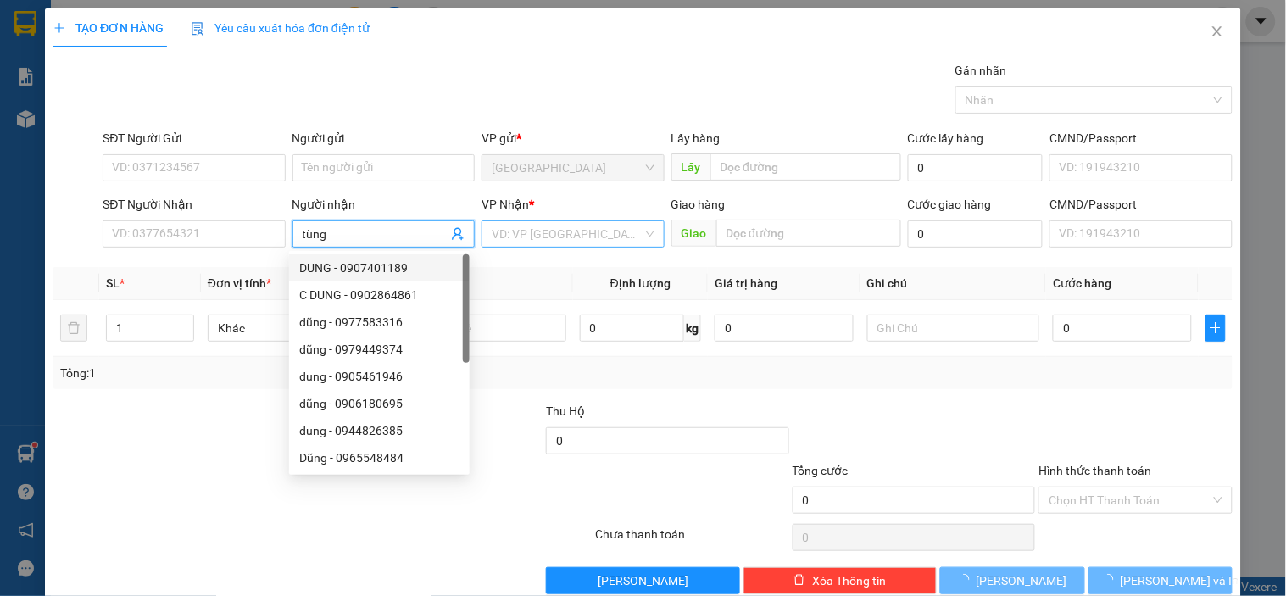
type input "tùng"
click at [564, 231] on input "search" at bounding box center [567, 233] width 150 height 25
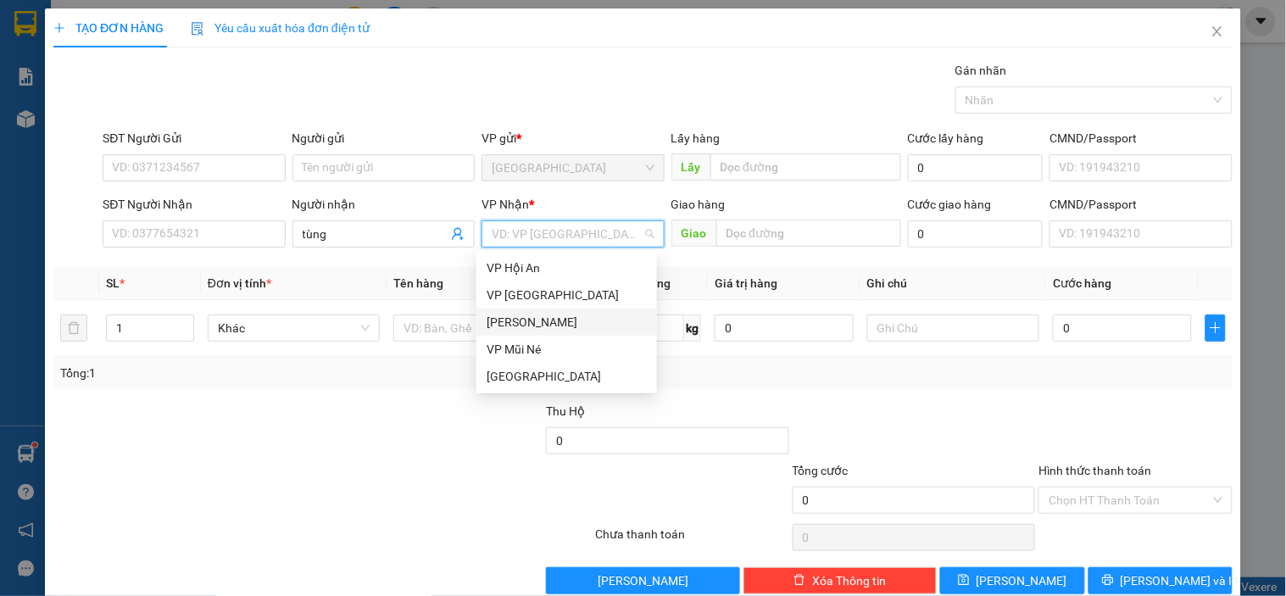
click at [552, 318] on div "[PERSON_NAME]" at bounding box center [567, 322] width 160 height 19
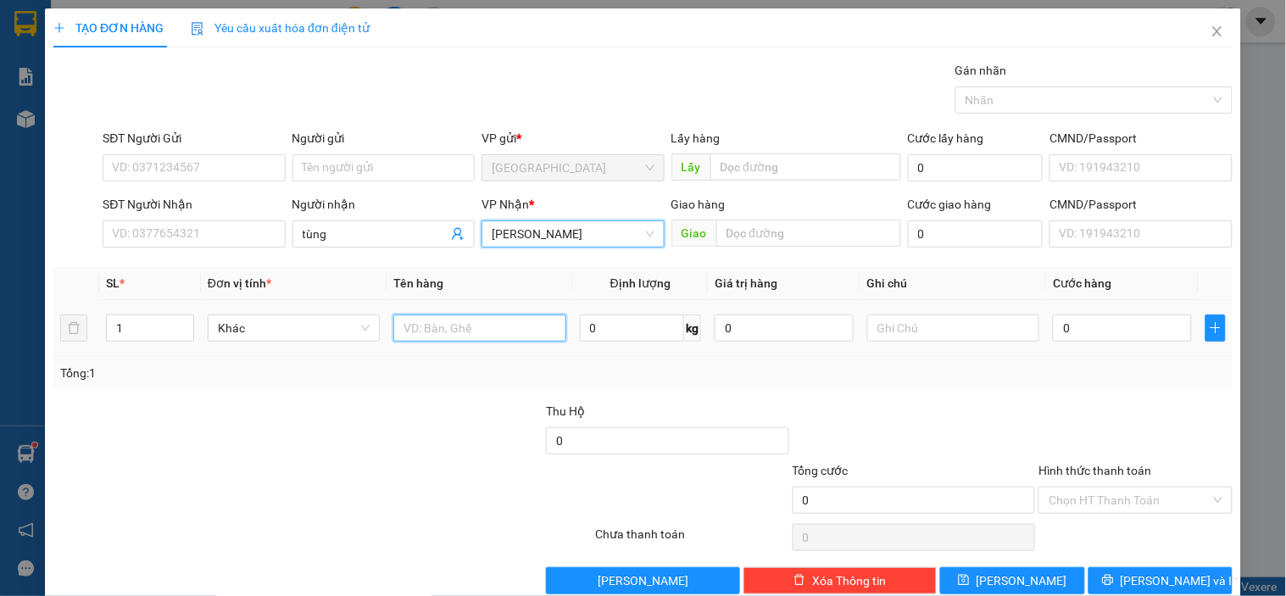
click at [470, 326] on input "text" at bounding box center [479, 328] width 172 height 27
type input "1t"
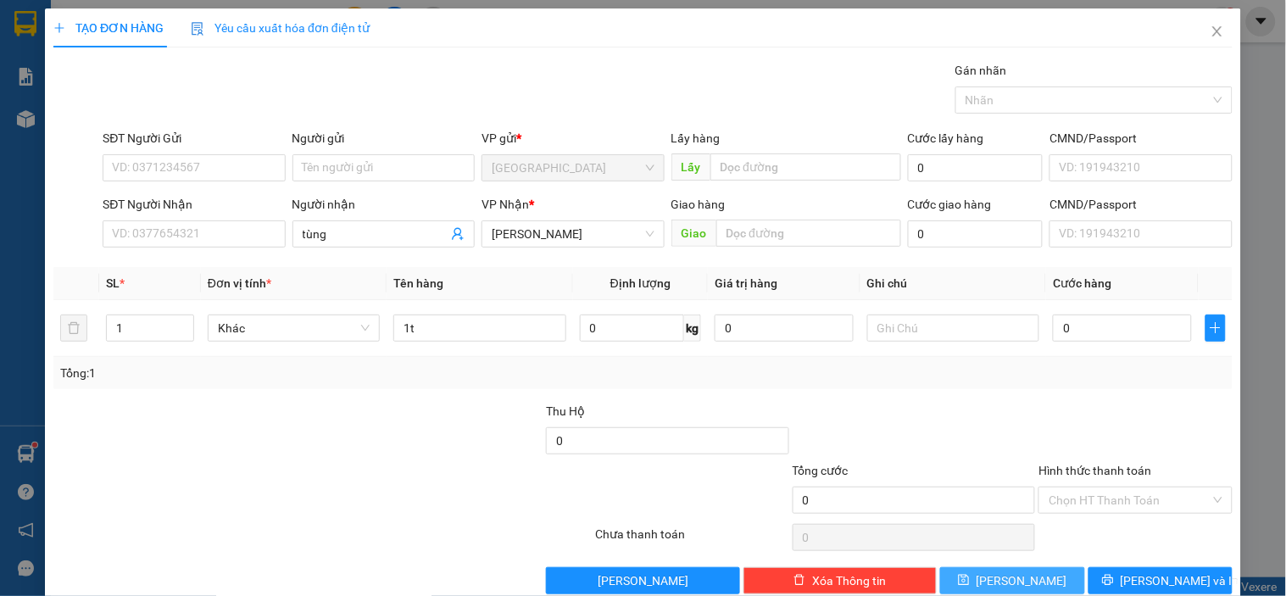
click at [1028, 571] on button "[PERSON_NAME]" at bounding box center [1012, 580] width 144 height 27
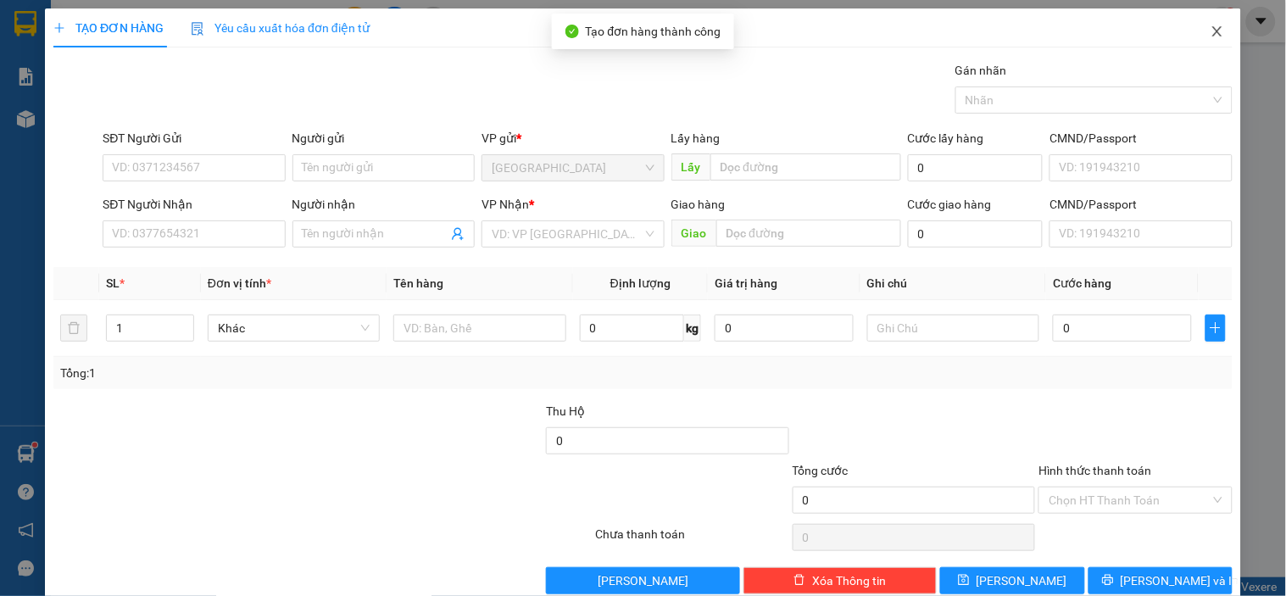
click at [1196, 23] on span "Close" at bounding box center [1217, 31] width 47 height 47
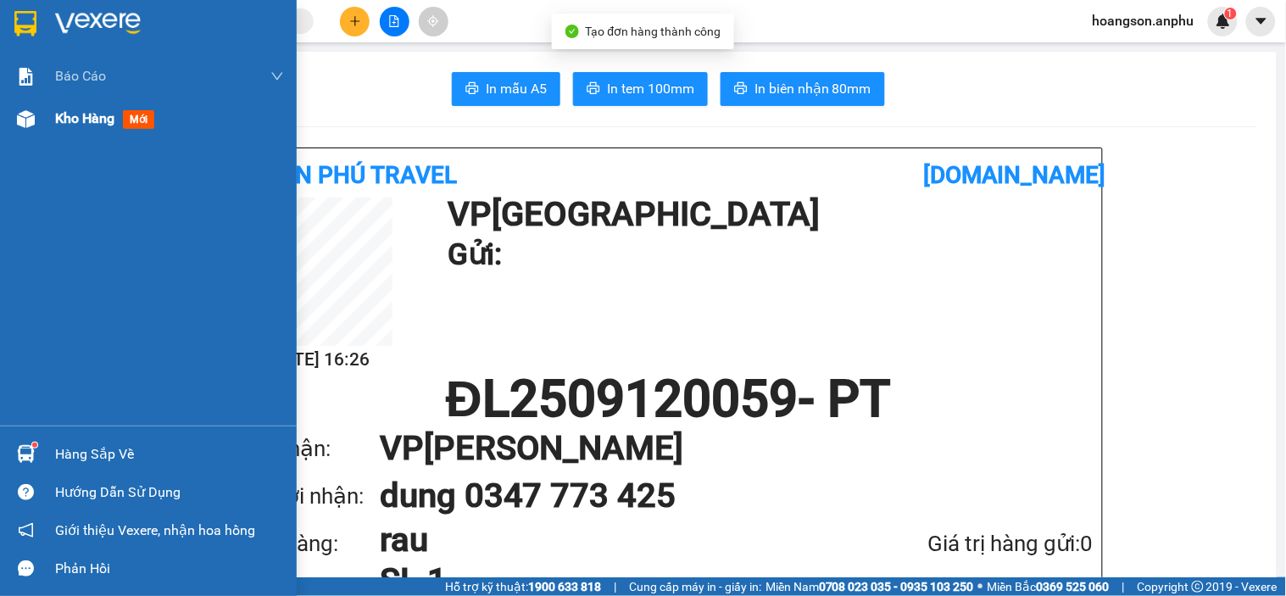
click at [19, 120] on img at bounding box center [26, 119] width 18 height 18
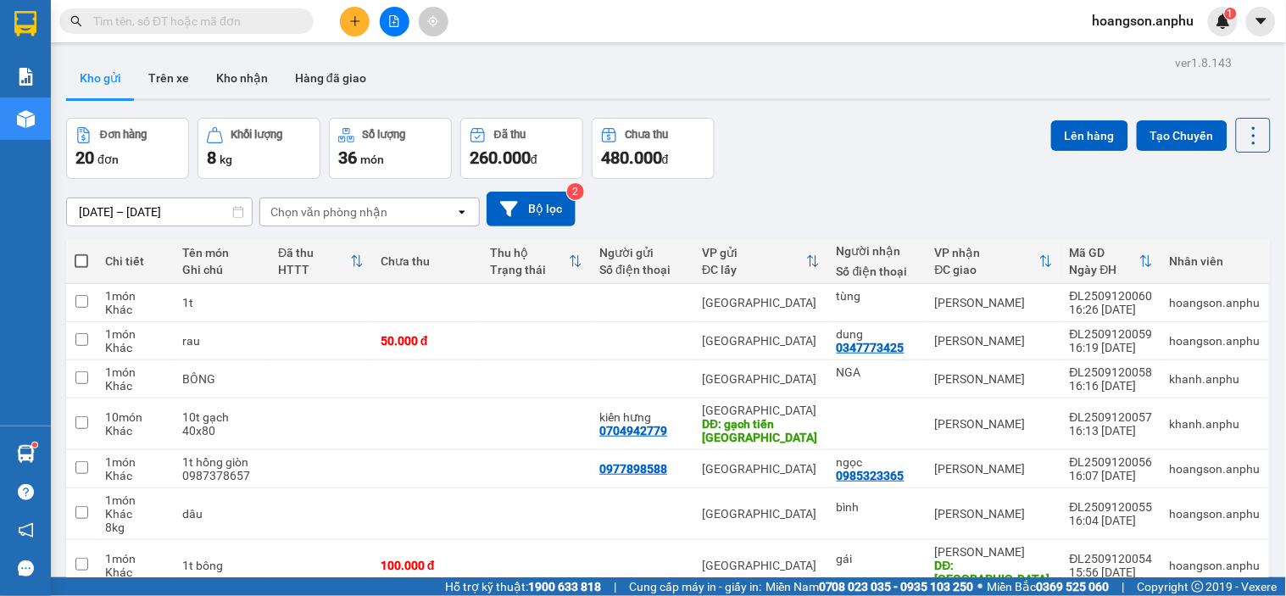
click at [368, 28] on button at bounding box center [355, 22] width 30 height 30
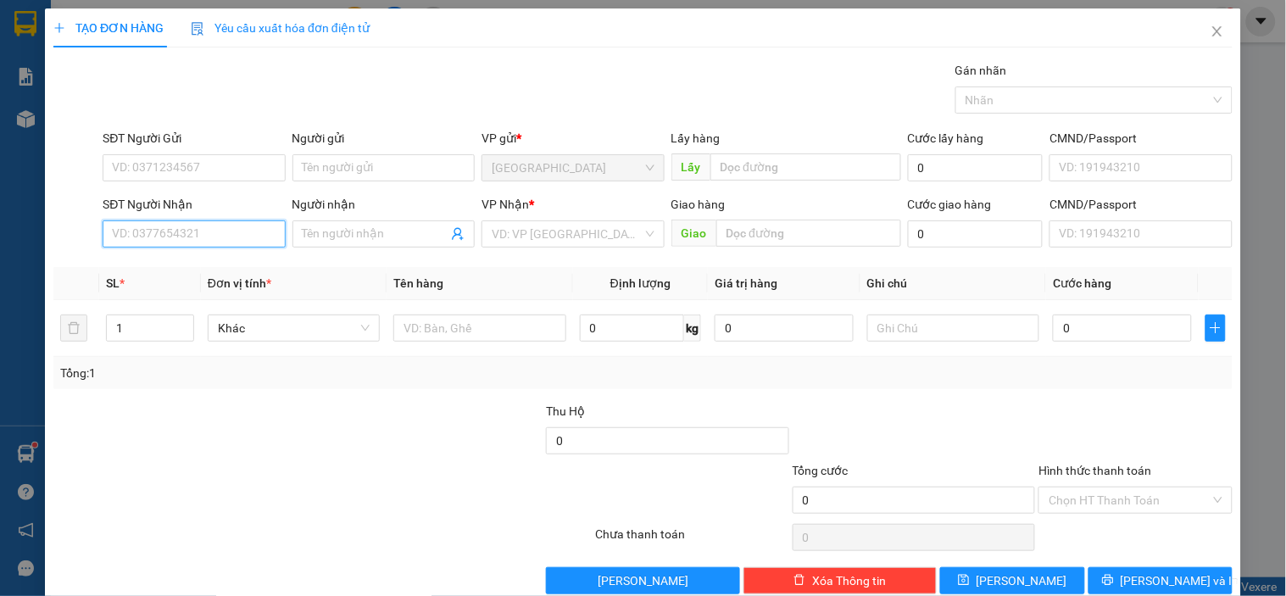
click at [151, 237] on input "SĐT Người Nhận" at bounding box center [194, 233] width 182 height 27
type input "0933543544"
click at [284, 240] on div "SĐT Người Nhận 0933543544 0933543544" at bounding box center [193, 224] width 189 height 59
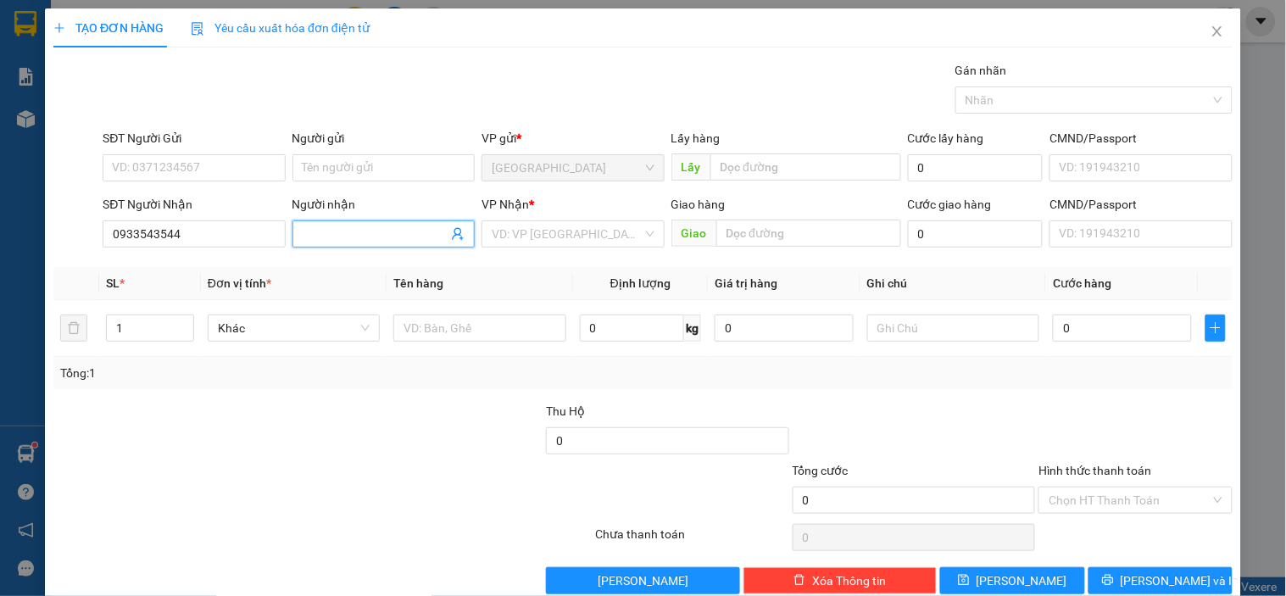
click at [312, 232] on input "Người nhận" at bounding box center [375, 234] width 145 height 19
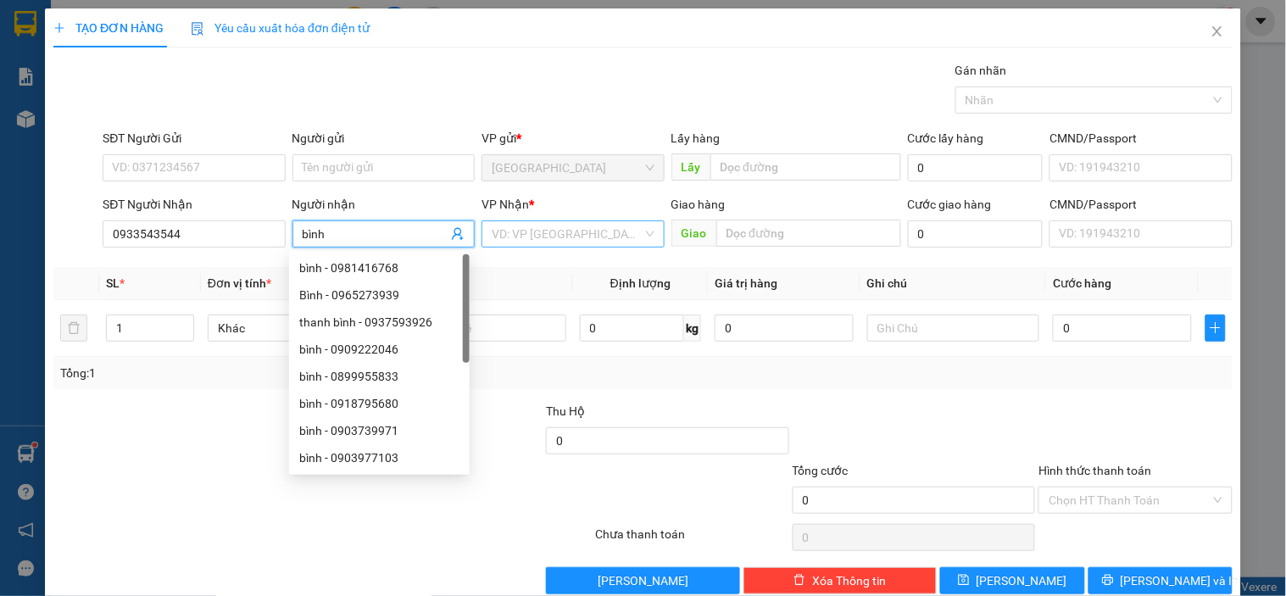
type input "bình"
click at [575, 241] on input "search" at bounding box center [567, 233] width 150 height 25
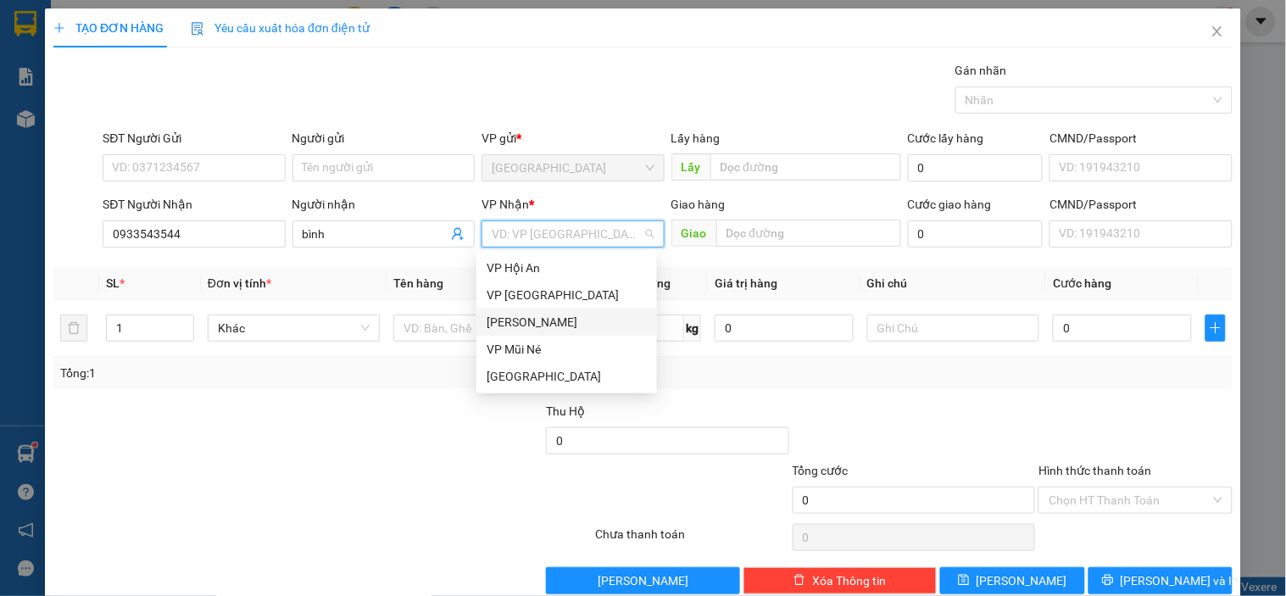
click at [554, 315] on div "[PERSON_NAME]" at bounding box center [567, 322] width 160 height 19
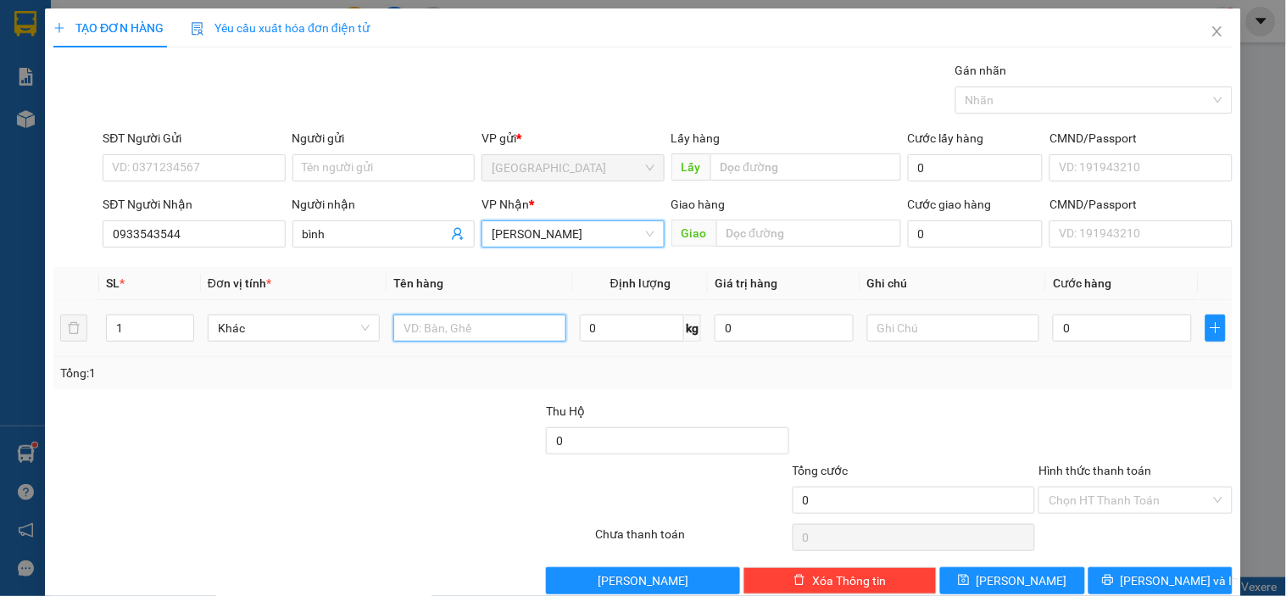
click at [481, 323] on input "text" at bounding box center [479, 328] width 172 height 27
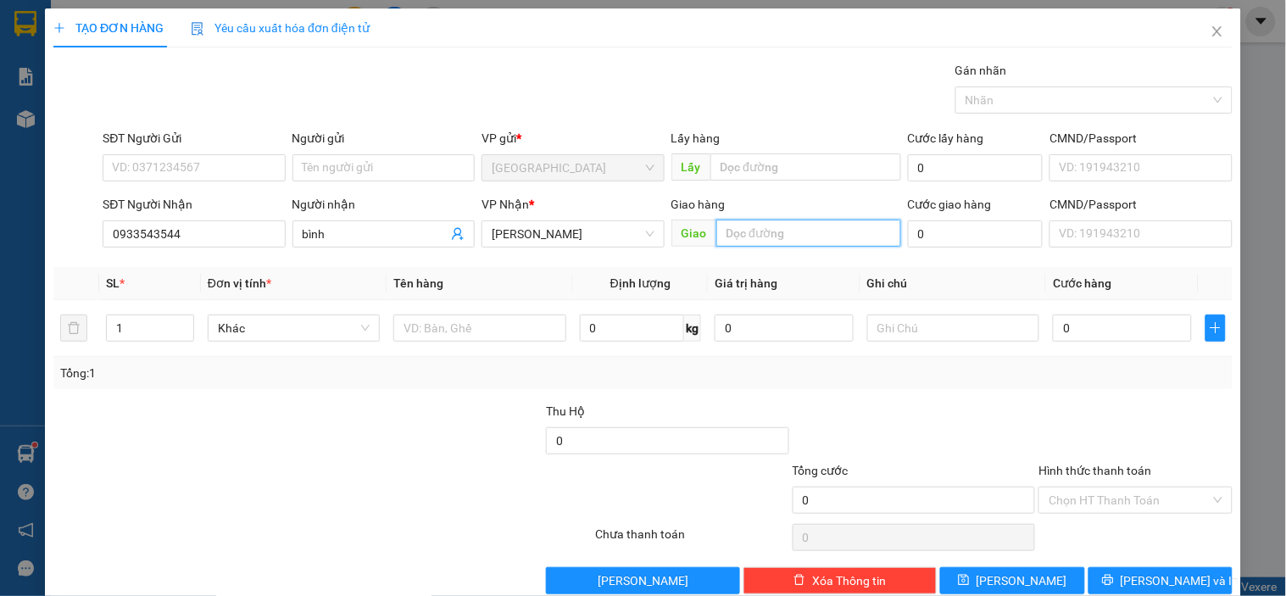
click at [763, 220] on input "text" at bounding box center [808, 233] width 185 height 27
type input "h"
click at [477, 331] on input "text" at bounding box center [479, 328] width 172 height 27
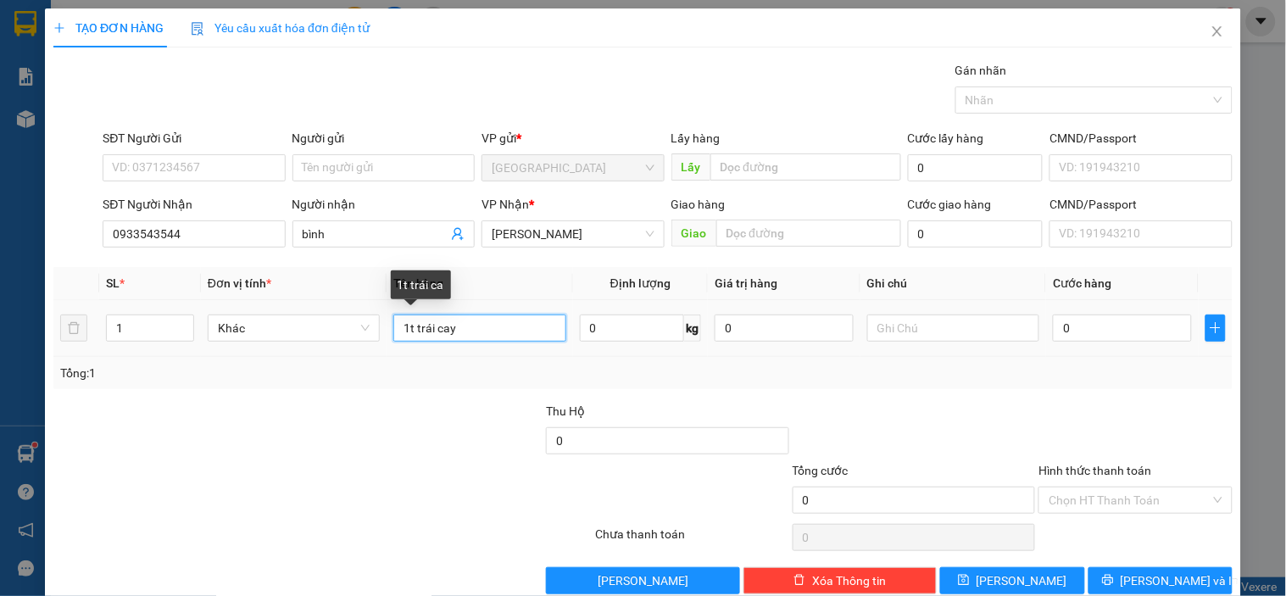
type input "1t trái cây"
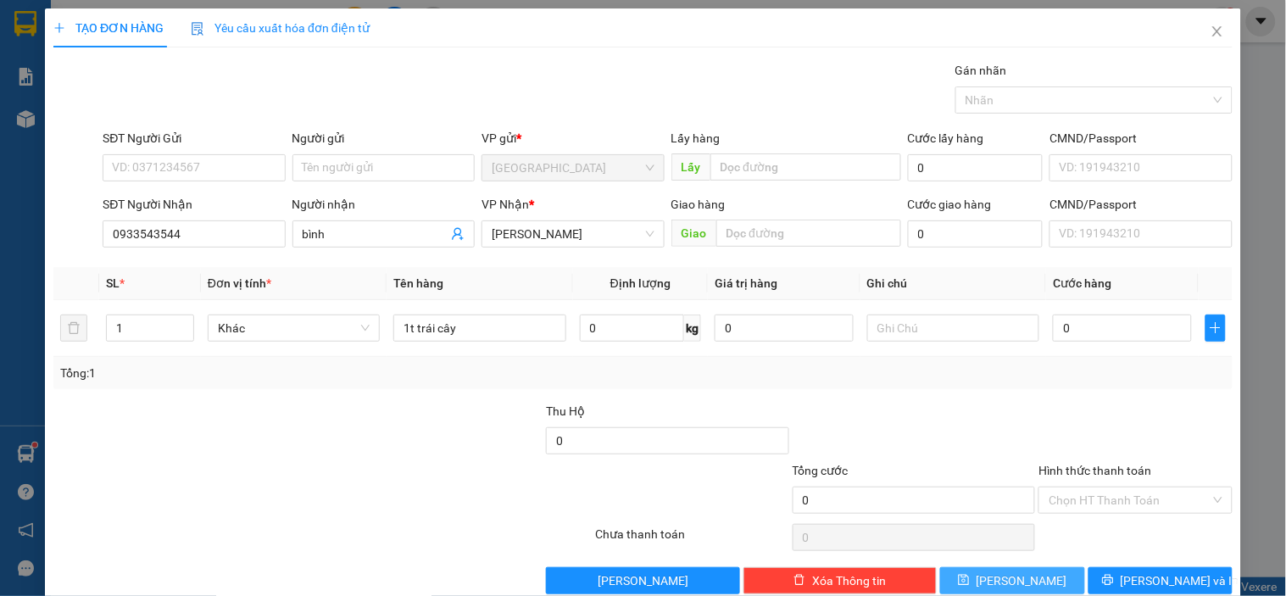
click at [1003, 577] on span "[PERSON_NAME]" at bounding box center [1022, 580] width 91 height 19
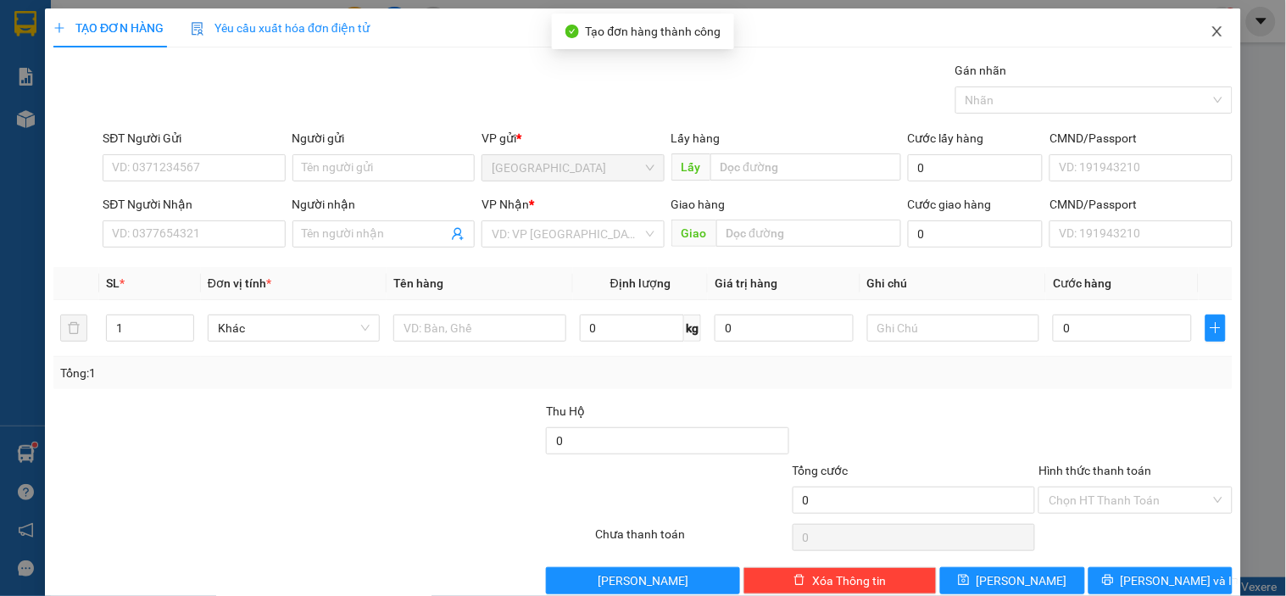
click at [1200, 41] on span "Close" at bounding box center [1217, 31] width 47 height 47
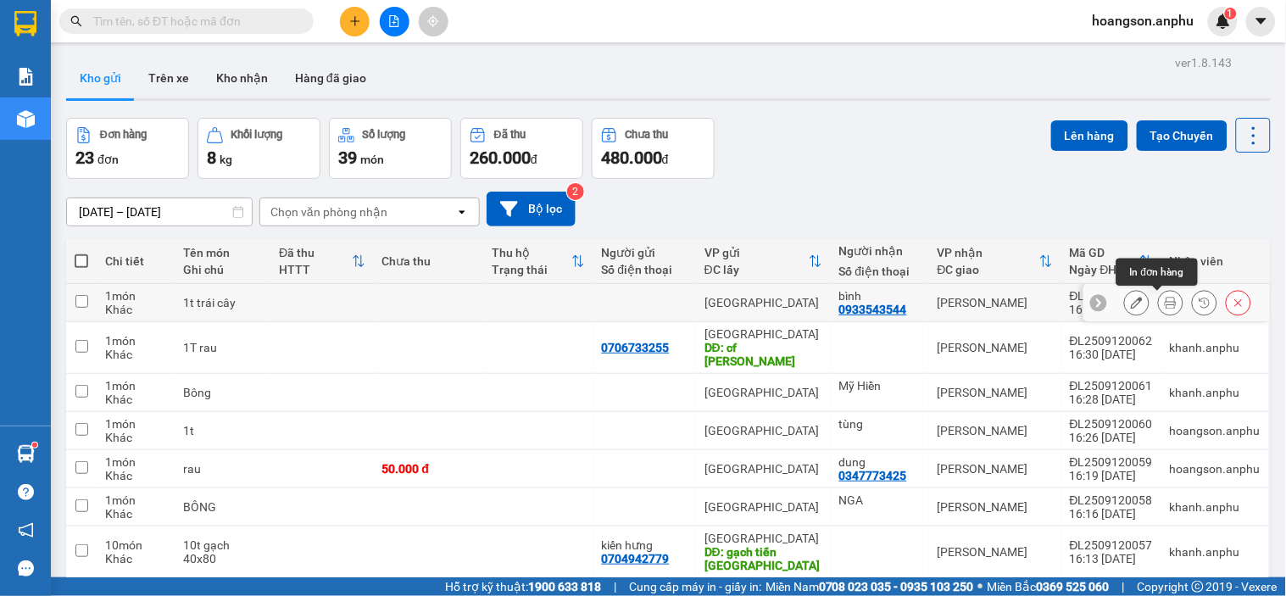
click at [1125, 312] on button at bounding box center [1137, 303] width 24 height 30
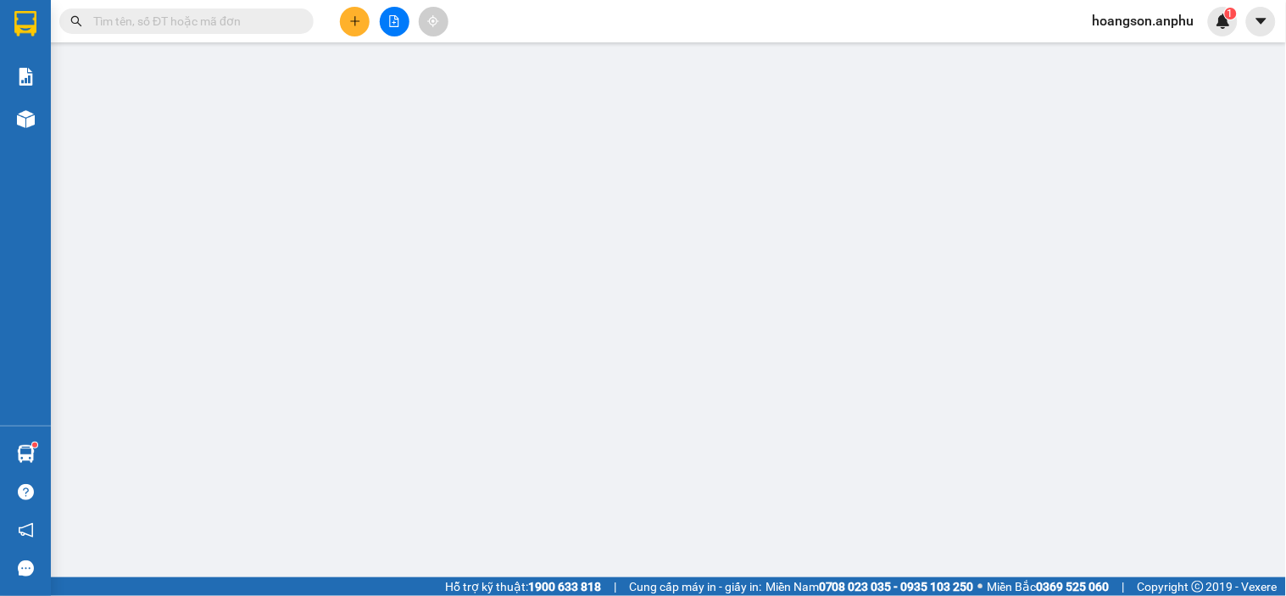
type input "0933543544"
type input "bình"
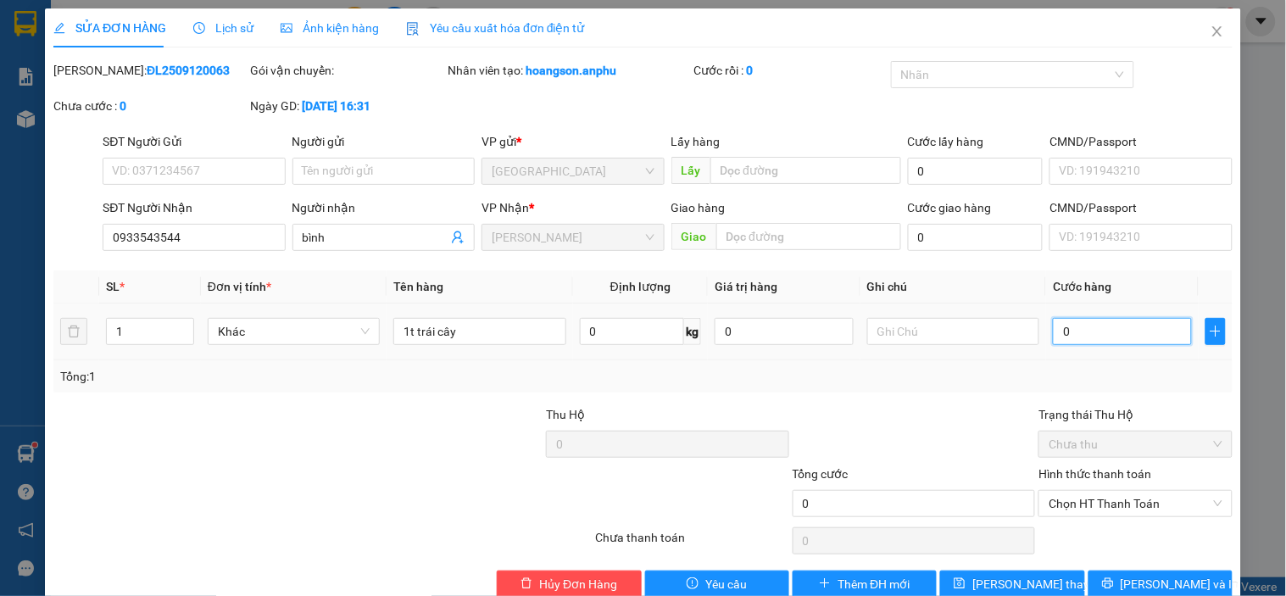
click at [1111, 335] on input "0" at bounding box center [1122, 331] width 139 height 27
click at [1094, 382] on div "Tổng: 1" at bounding box center [643, 376] width 1166 height 19
click at [1026, 590] on span "[PERSON_NAME] thay đổi" at bounding box center [1040, 584] width 136 height 19
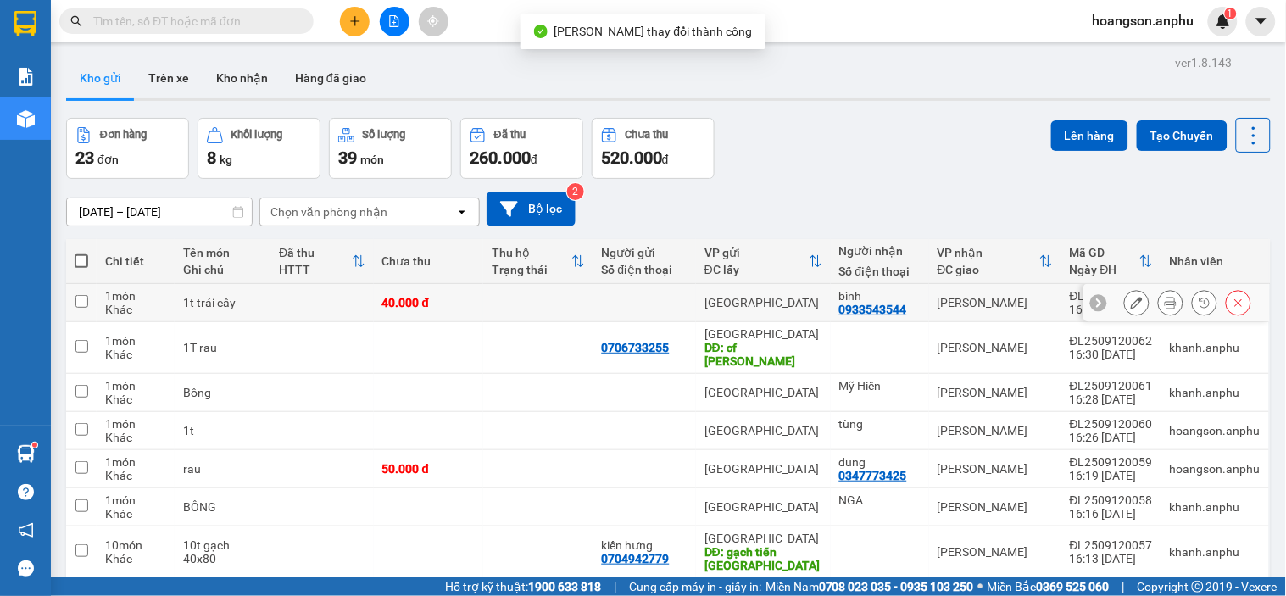
click at [1159, 301] on button at bounding box center [1171, 303] width 24 height 30
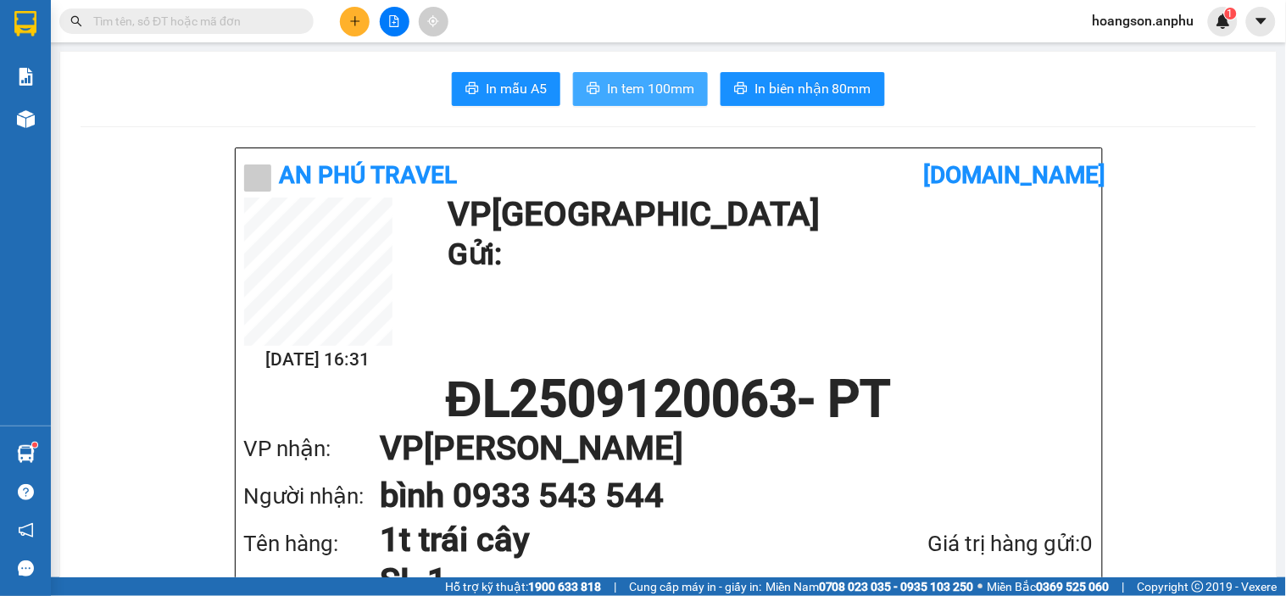
click at [619, 90] on span "In tem 100mm" at bounding box center [650, 88] width 87 height 21
click at [692, 92] on button "In tem 100mm" at bounding box center [640, 89] width 135 height 34
click at [192, 12] on input "text" at bounding box center [193, 21] width 200 height 19
click at [353, 19] on icon "plus" at bounding box center [355, 21] width 12 height 12
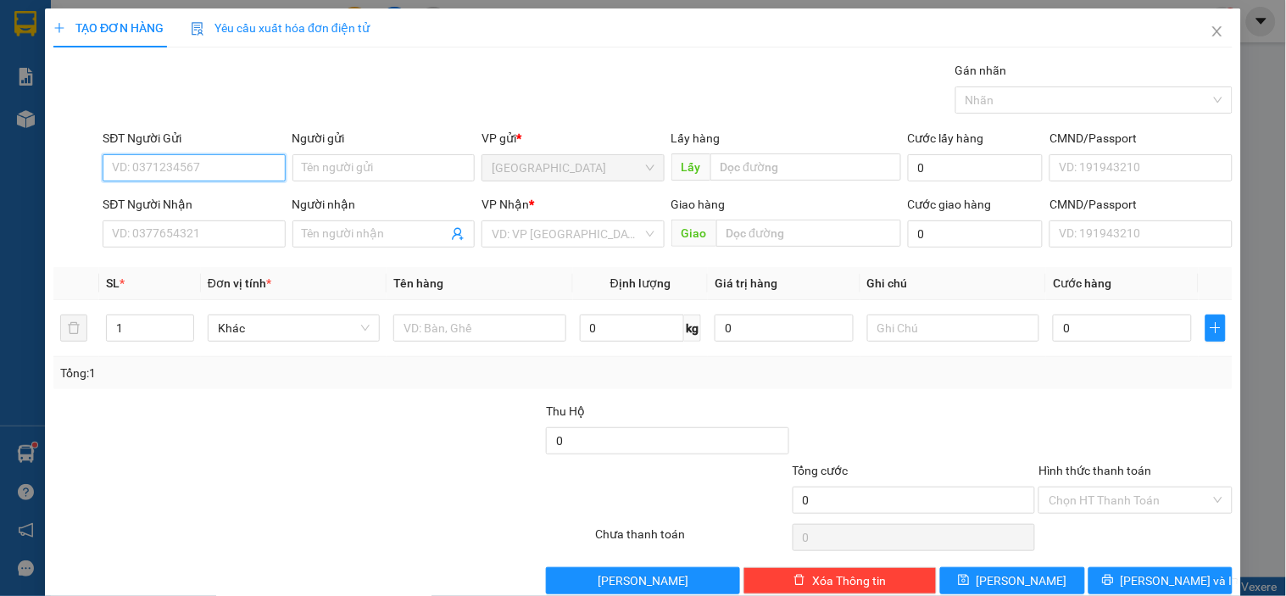
click at [178, 173] on input "SĐT Người Gửi" at bounding box center [194, 167] width 182 height 27
type input "0911669899"
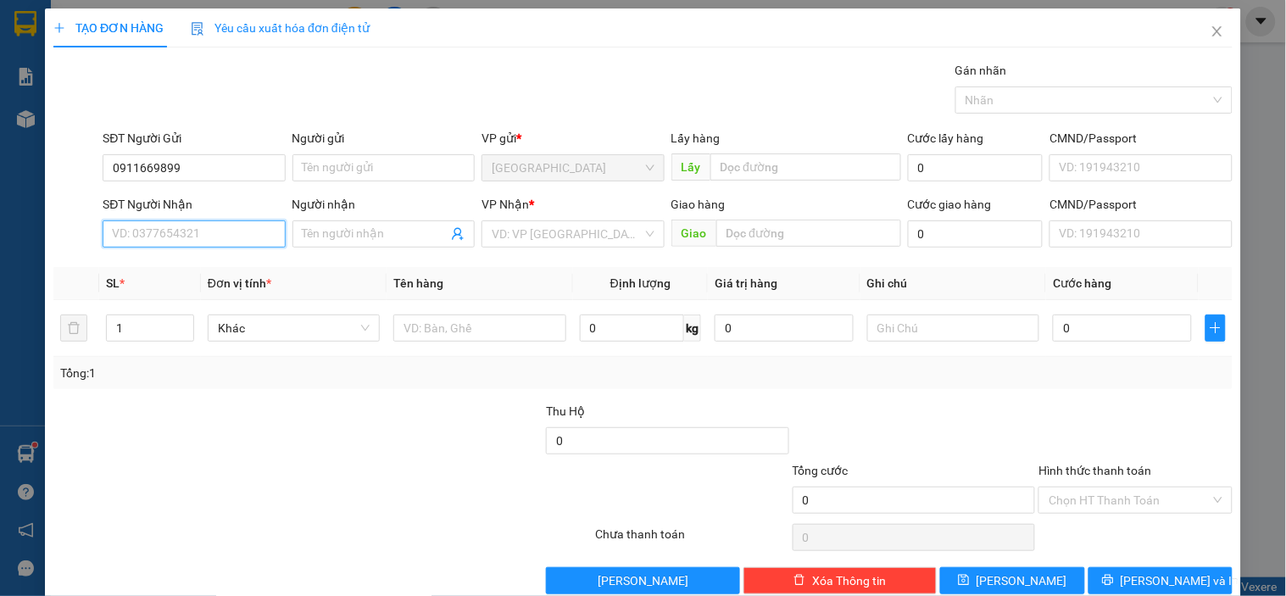
click at [170, 225] on input "SĐT Người Nhận" at bounding box center [194, 233] width 182 height 27
type input "0919011976"
click at [356, 241] on input "Người nhận" at bounding box center [375, 234] width 145 height 19
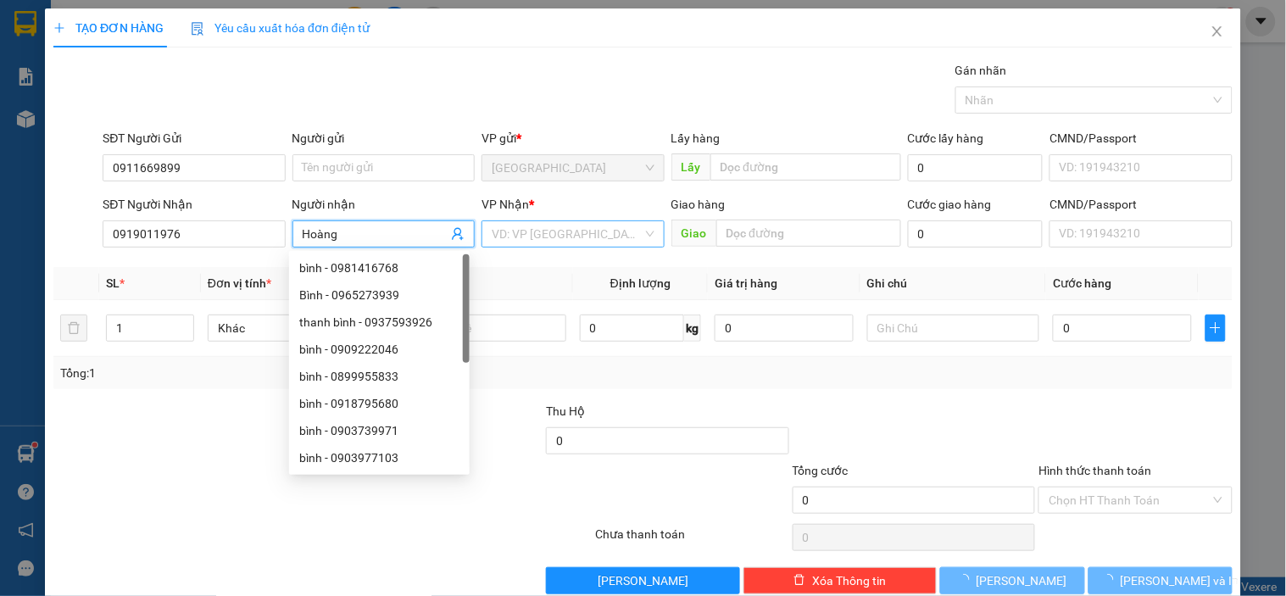
type input "Hoàng"
click at [564, 240] on input "search" at bounding box center [567, 233] width 150 height 25
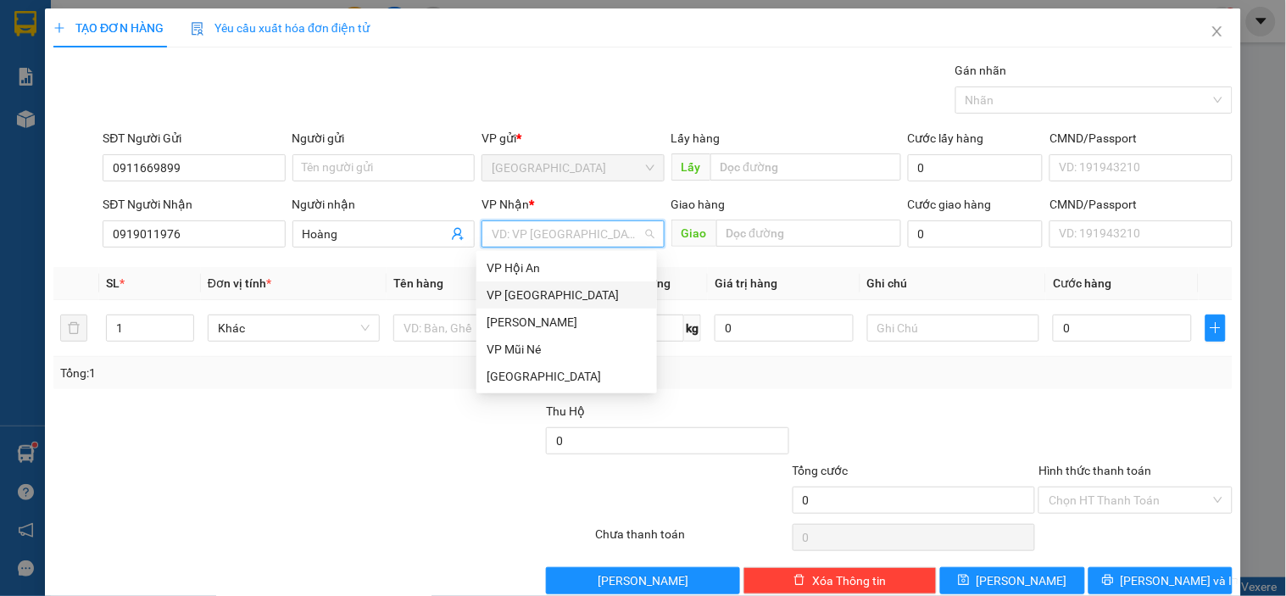
click at [557, 299] on div "VP [GEOGRAPHIC_DATA]" at bounding box center [567, 295] width 160 height 19
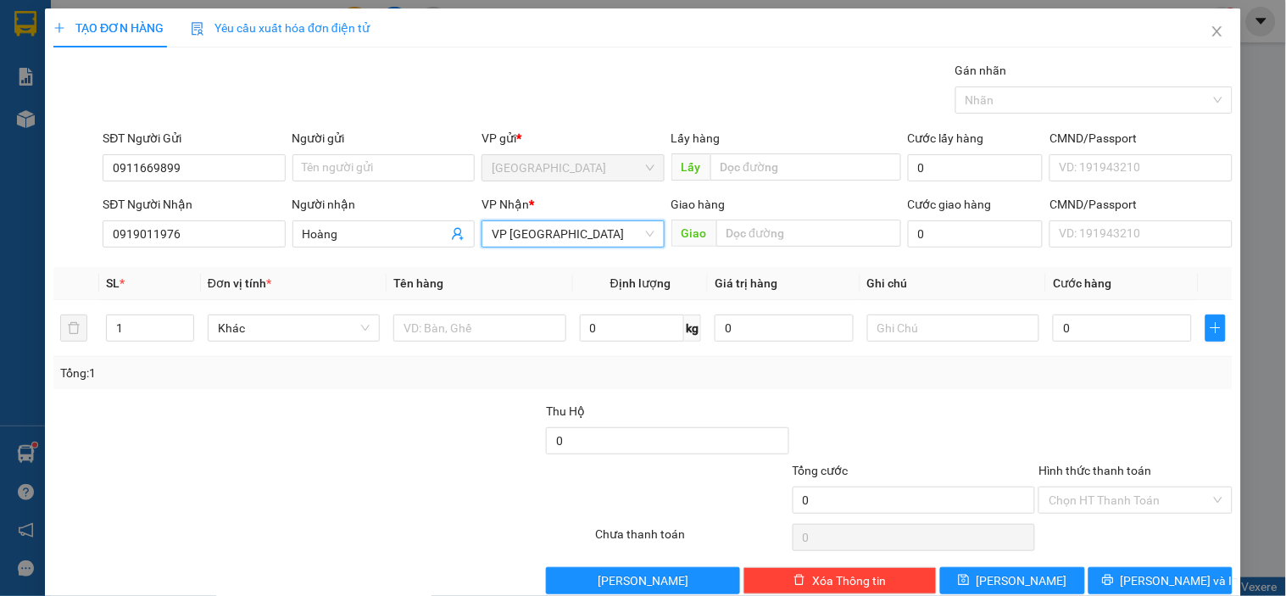
click at [551, 248] on div "VP Nhận * VP [GEOGRAPHIC_DATA] VP [GEOGRAPHIC_DATA]" at bounding box center [573, 224] width 182 height 59
click at [552, 238] on span "VP [GEOGRAPHIC_DATA]" at bounding box center [573, 233] width 162 height 25
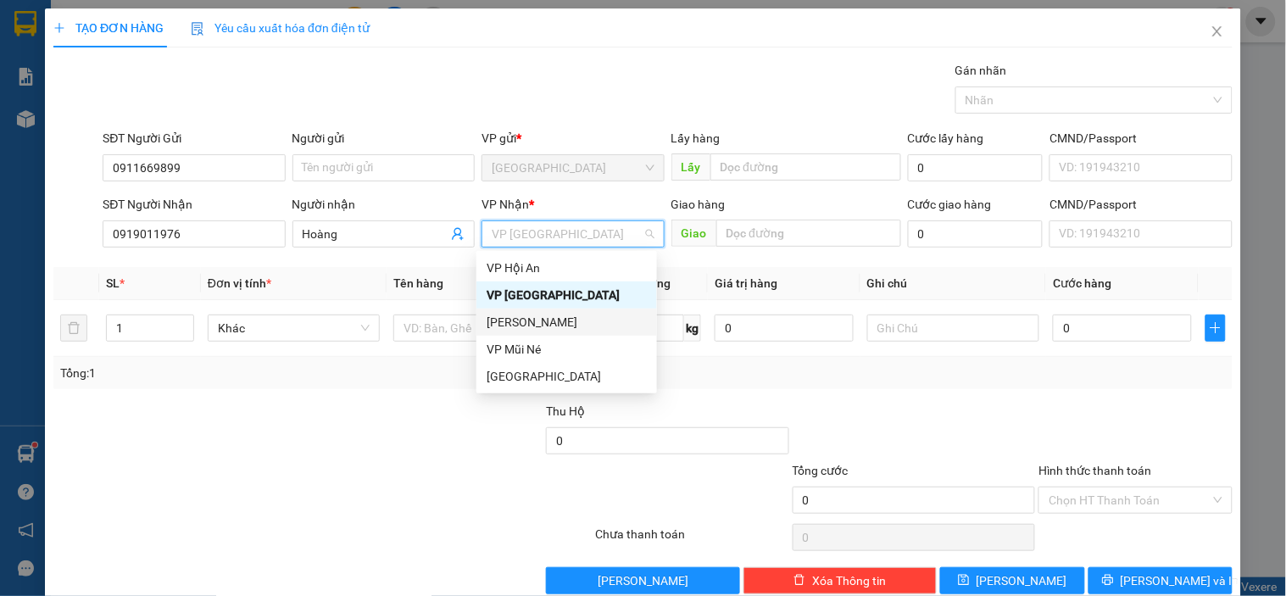
click at [537, 315] on div "[PERSON_NAME]" at bounding box center [567, 322] width 160 height 19
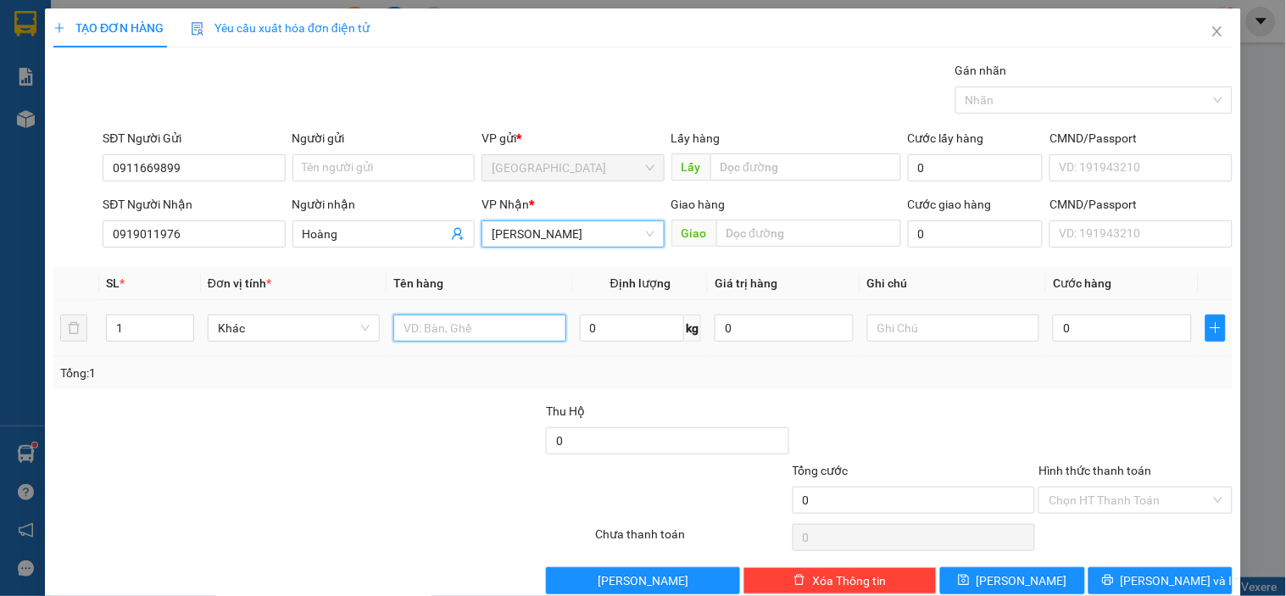
click at [487, 324] on input "text" at bounding box center [479, 328] width 172 height 27
type input "miếng dán"
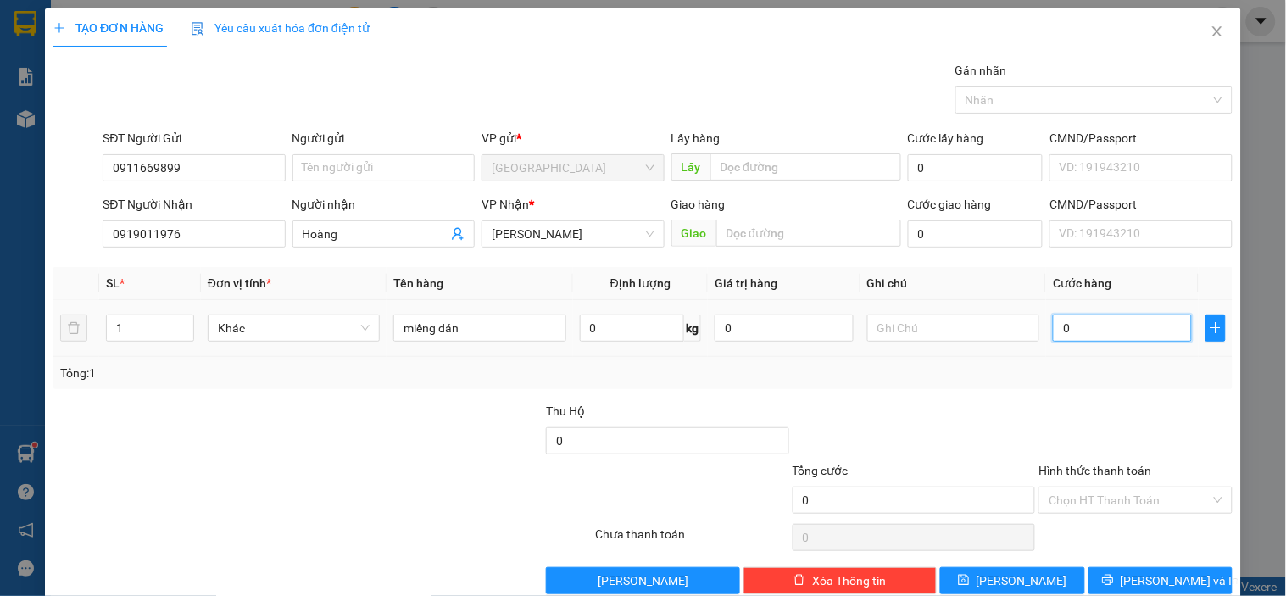
click at [1066, 337] on input "0" at bounding box center [1122, 328] width 139 height 27
type input "40"
type input "40.000"
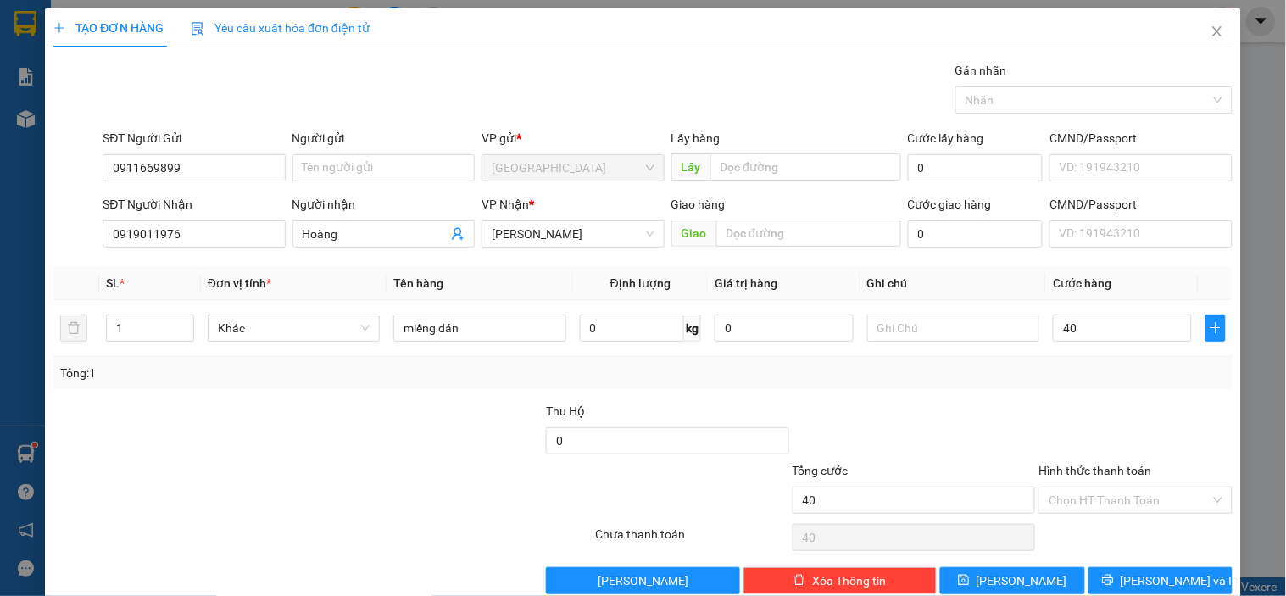
type input "40.000"
click at [1086, 427] on div at bounding box center [1135, 431] width 197 height 59
click at [1056, 324] on input "40.000" at bounding box center [1122, 328] width 139 height 27
type input "0"
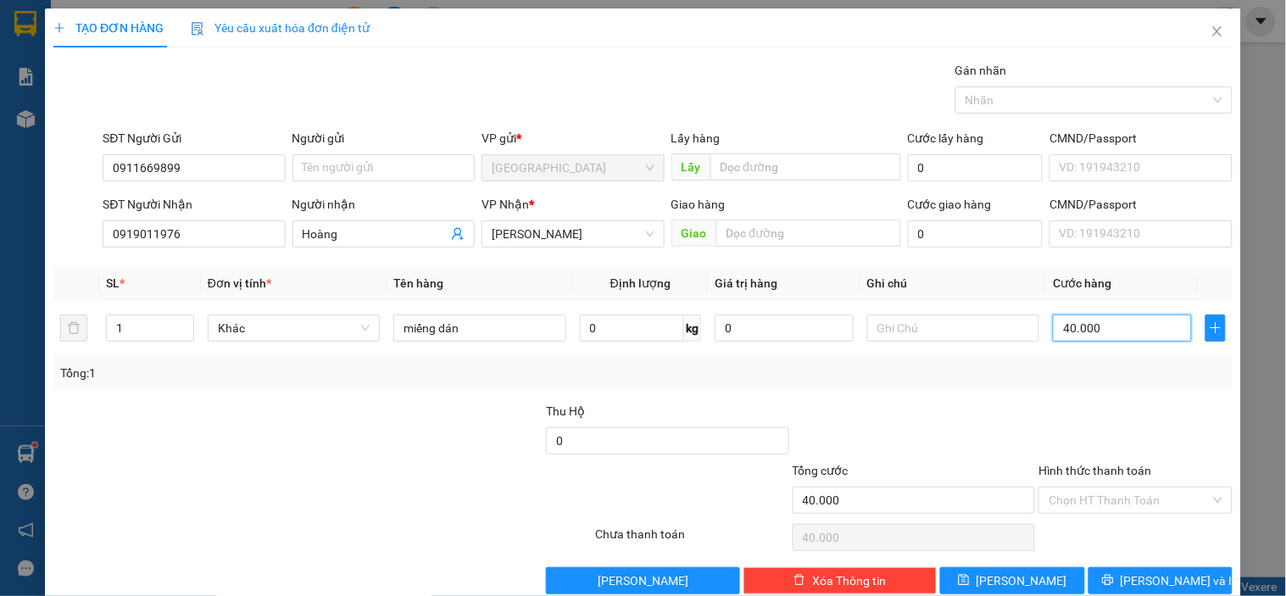
type input "0"
type input "30"
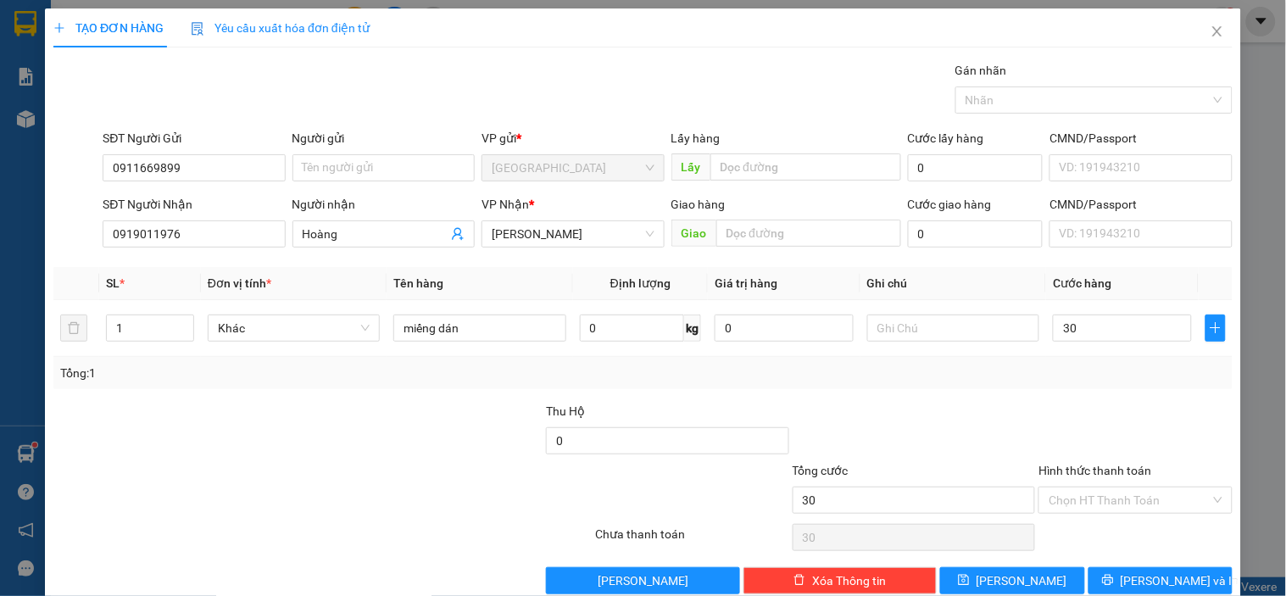
click at [1010, 451] on div at bounding box center [914, 431] width 247 height 59
type input "30.000"
click at [1085, 510] on input "Hình thức thanh toán" at bounding box center [1129, 499] width 161 height 25
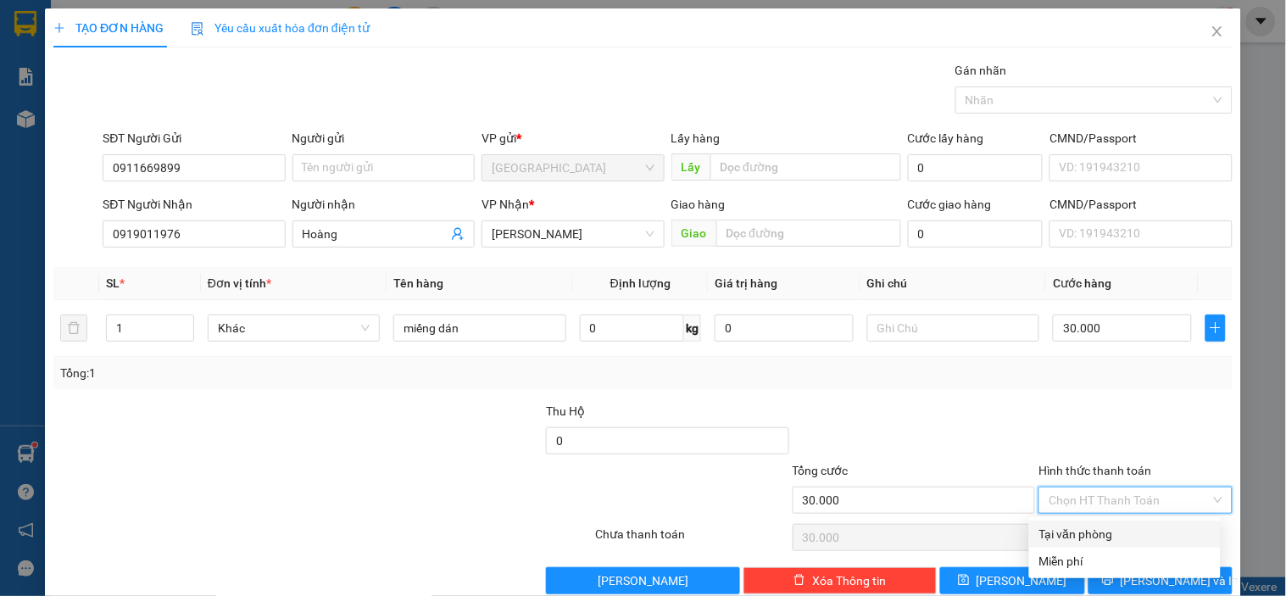
click at [1083, 526] on div "Tại văn phòng" at bounding box center [1124, 534] width 171 height 19
type input "0"
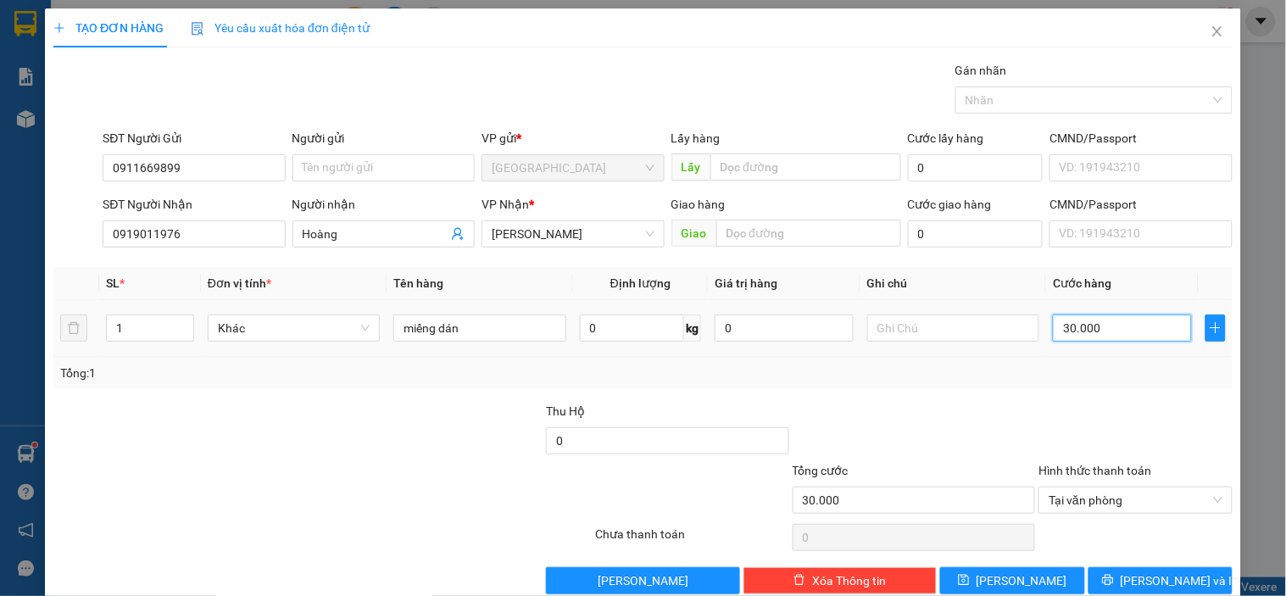
click at [1083, 335] on input "30.000" at bounding box center [1122, 328] width 139 height 27
type input "0"
type input "40"
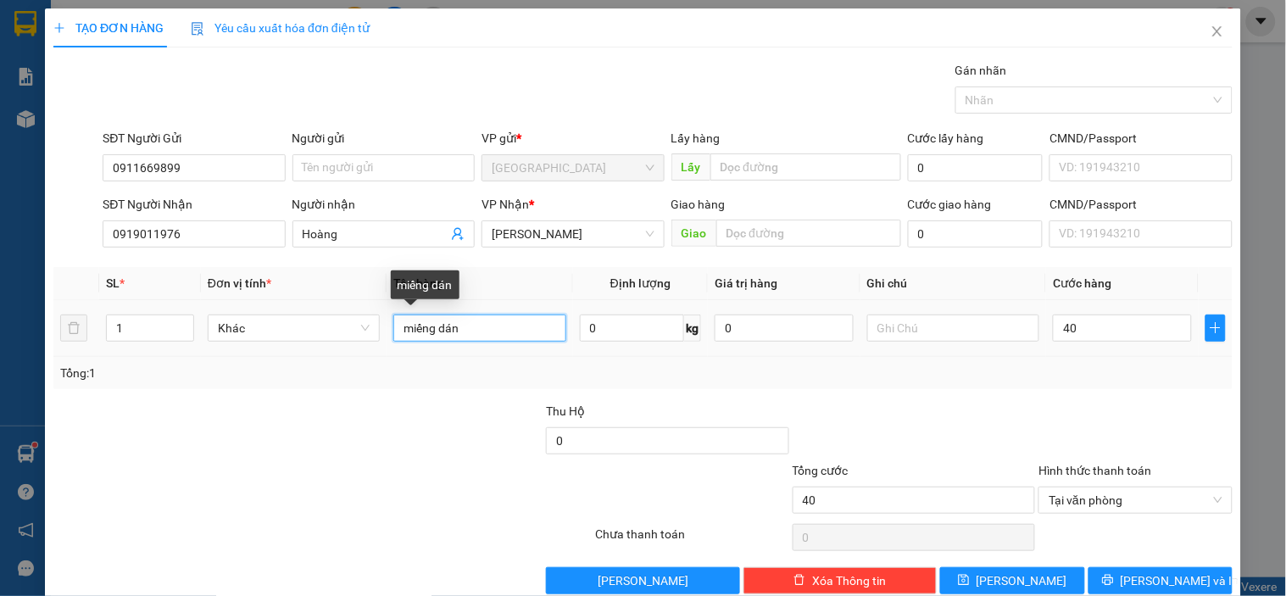
click at [456, 331] on input "miếng dán" at bounding box center [479, 328] width 172 height 27
type input "40.000"
click at [456, 331] on input "miếng dán" at bounding box center [479, 328] width 172 height 27
type input "m"
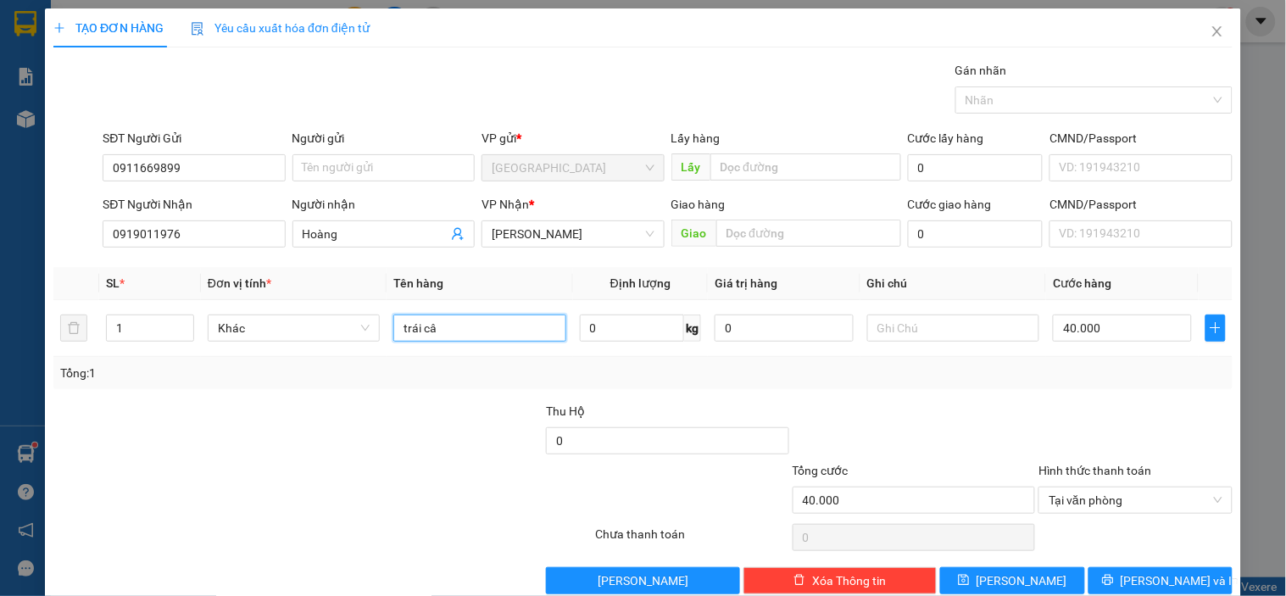
type input "trái cây"
click at [1114, 577] on icon "printer" at bounding box center [1108, 580] width 12 height 12
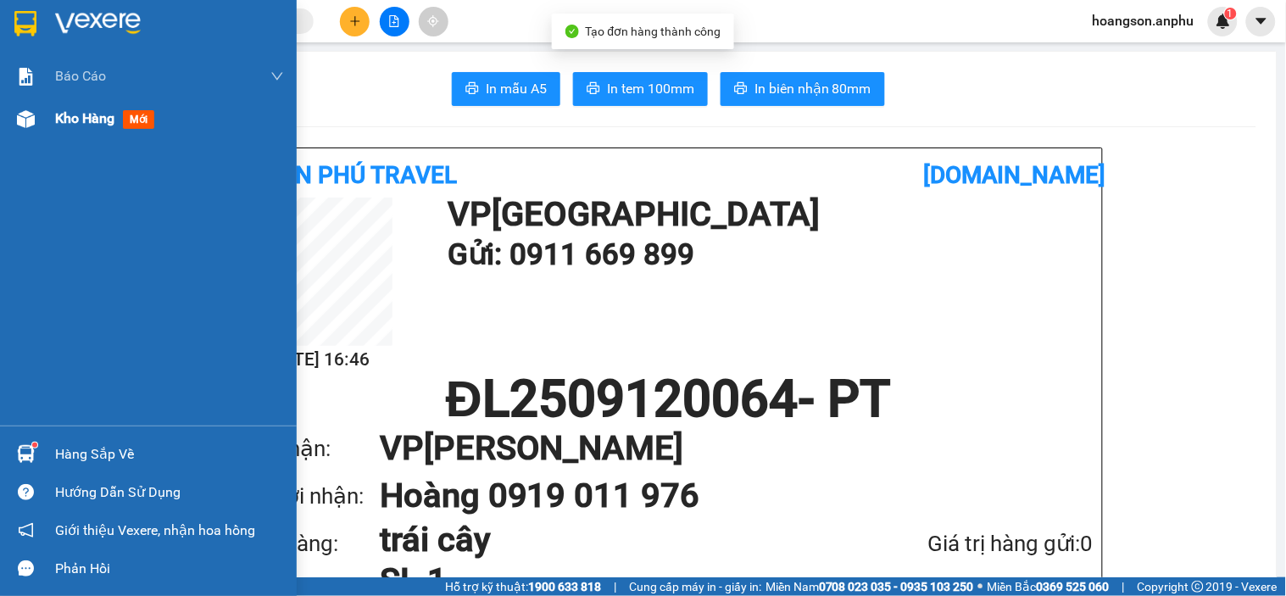
click at [47, 119] on div "Kho hàng mới" at bounding box center [148, 118] width 297 height 42
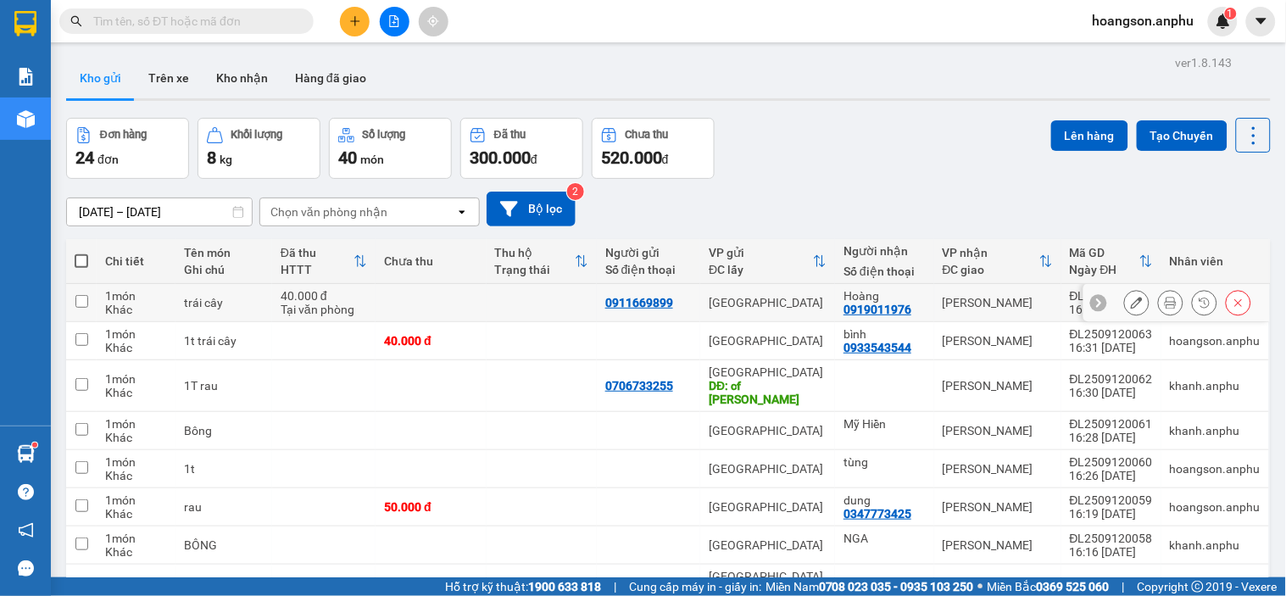
click at [1165, 306] on icon at bounding box center [1171, 303] width 12 height 12
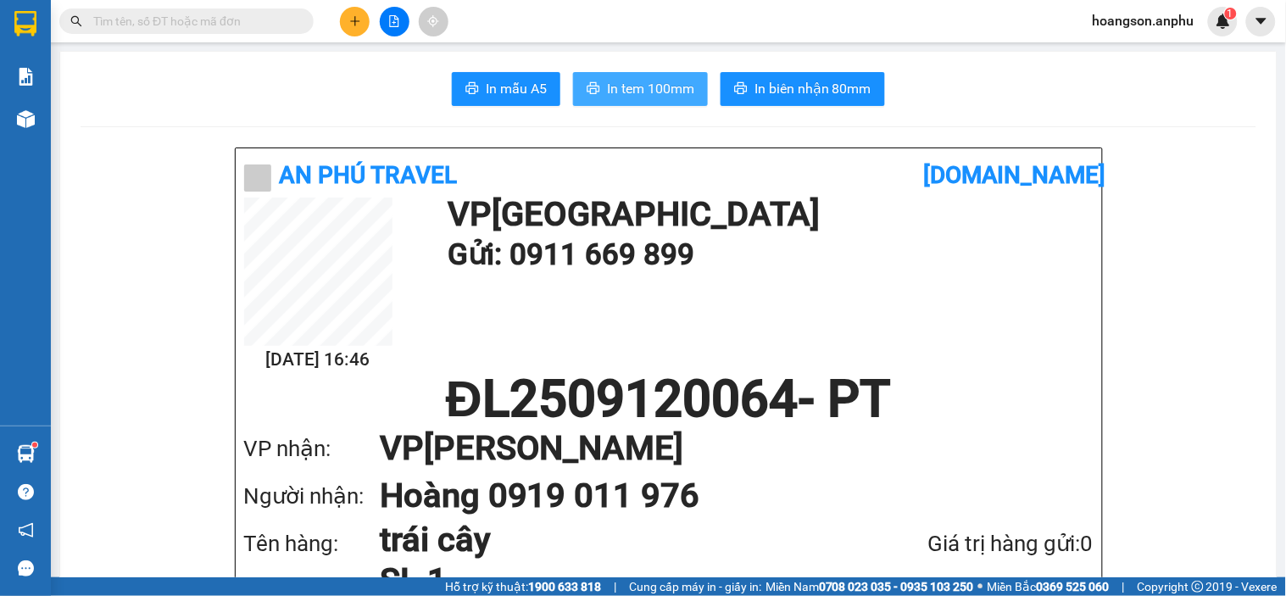
click at [653, 90] on span "In tem 100mm" at bounding box center [650, 88] width 87 height 21
click at [637, 98] on button "In tem 100mm" at bounding box center [640, 89] width 135 height 34
click at [360, 31] on button at bounding box center [355, 22] width 30 height 30
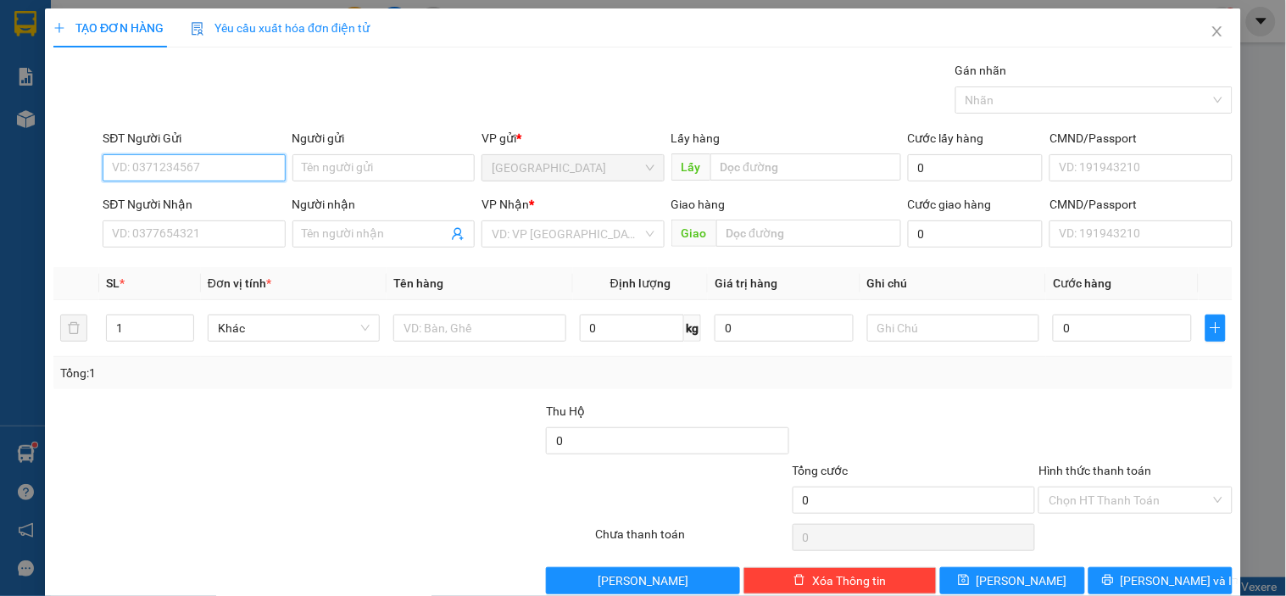
click at [181, 159] on input "SĐT Người Gửi" at bounding box center [194, 167] width 182 height 27
type input "0908232823"
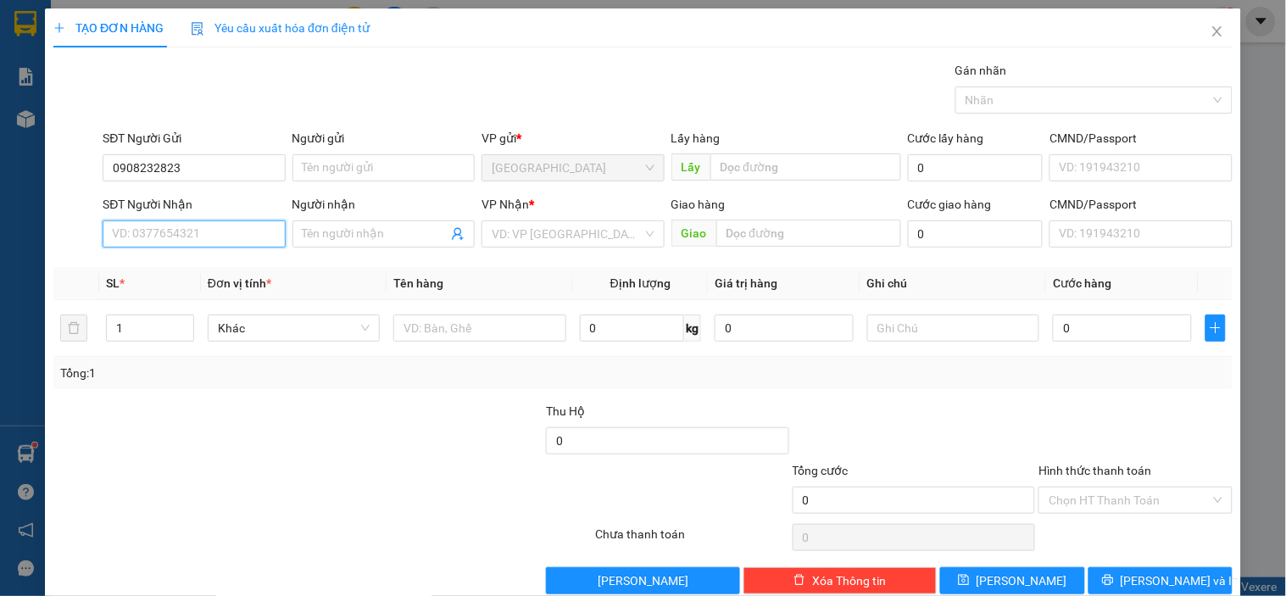
click at [182, 230] on input "SĐT Người Nhận" at bounding box center [194, 233] width 182 height 27
drag, startPoint x: 203, startPoint y: 164, endPoint x: 102, endPoint y: 171, distance: 102.0
click at [103, 171] on input "0908232823" at bounding box center [194, 167] width 182 height 27
click at [331, 241] on input "Người nhận" at bounding box center [375, 234] width 145 height 19
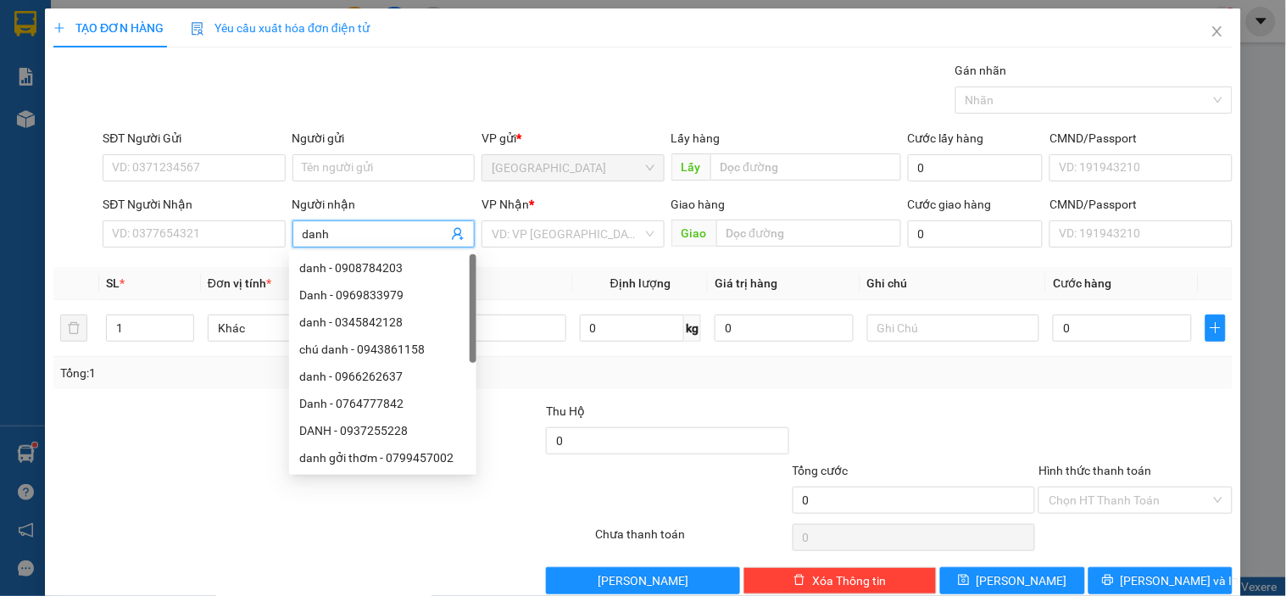
type input "danh"
click at [247, 265] on div "Transit Pickup Surcharge Ids Transit Deliver Surcharge Ids Transit Deliver Surc…" at bounding box center [642, 327] width 1179 height 533
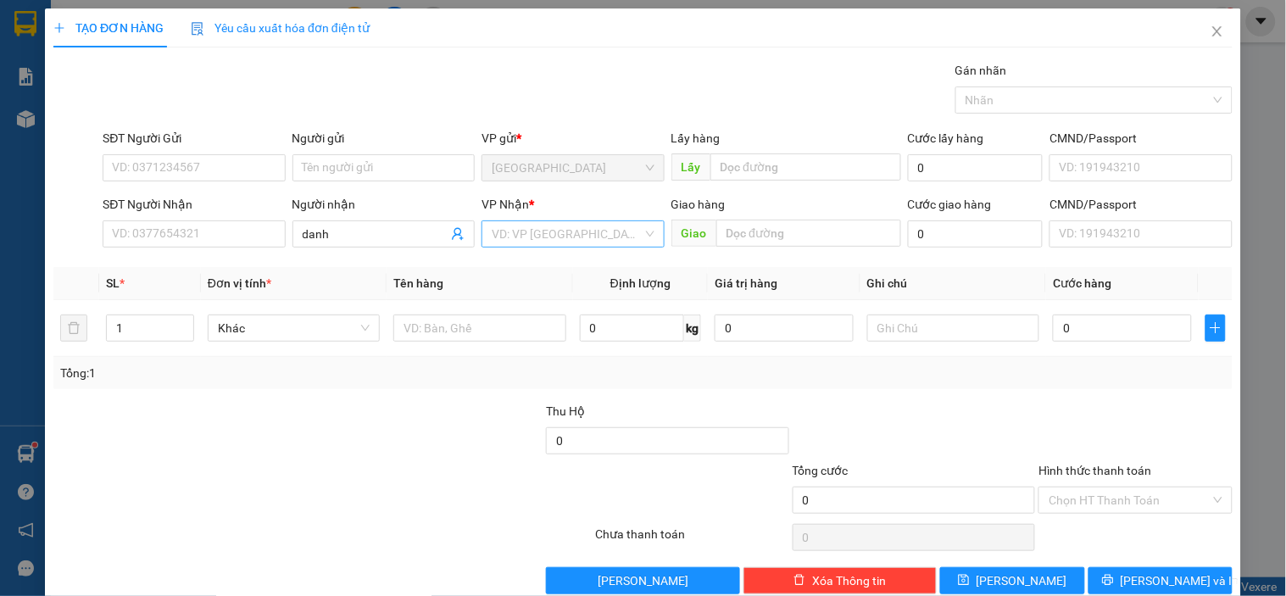
click at [515, 240] on input "search" at bounding box center [567, 233] width 150 height 25
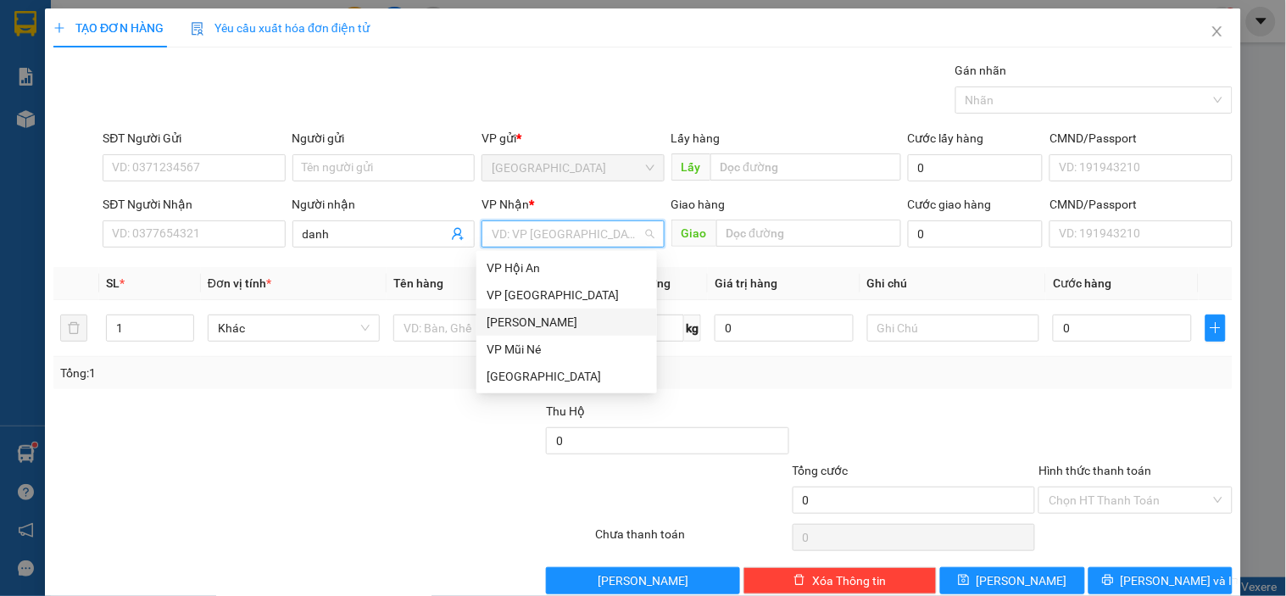
click at [515, 320] on div "[PERSON_NAME]" at bounding box center [567, 322] width 160 height 19
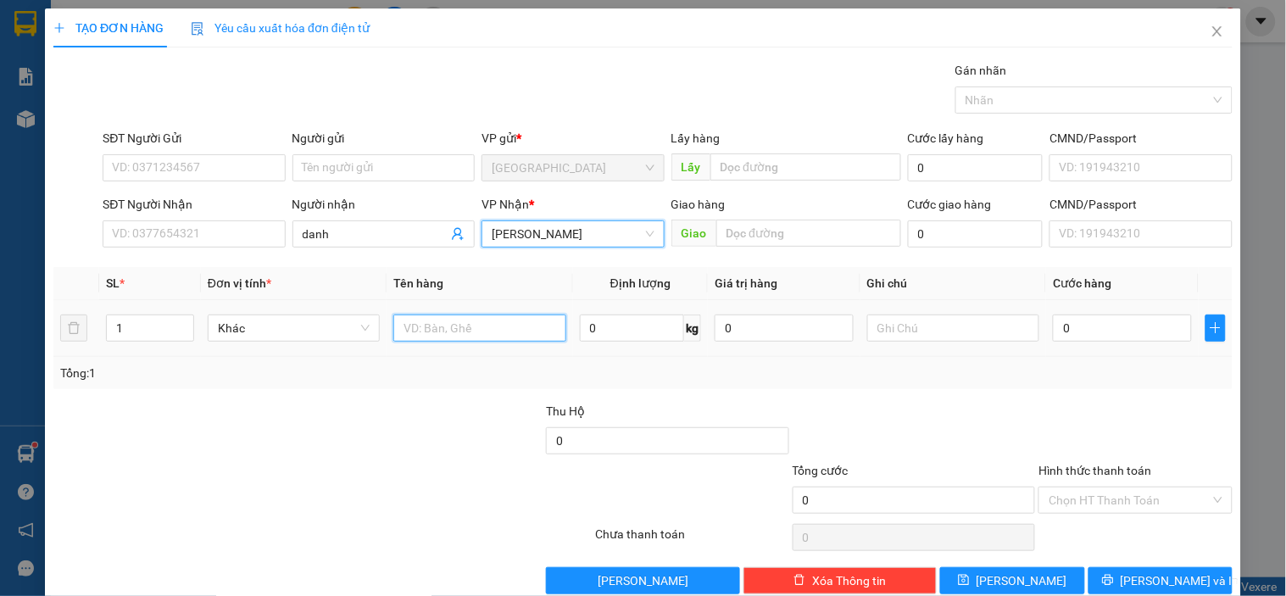
click at [426, 332] on input "text" at bounding box center [479, 328] width 172 height 27
type input "bông"
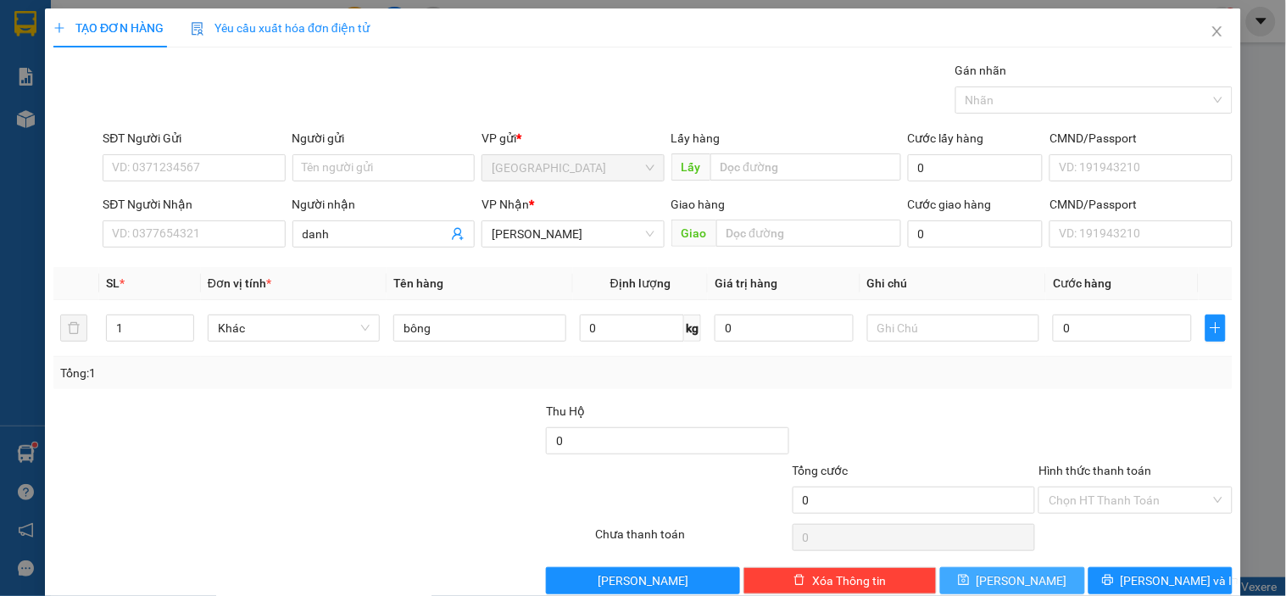
click at [1044, 580] on button "[PERSON_NAME]" at bounding box center [1012, 580] width 144 height 27
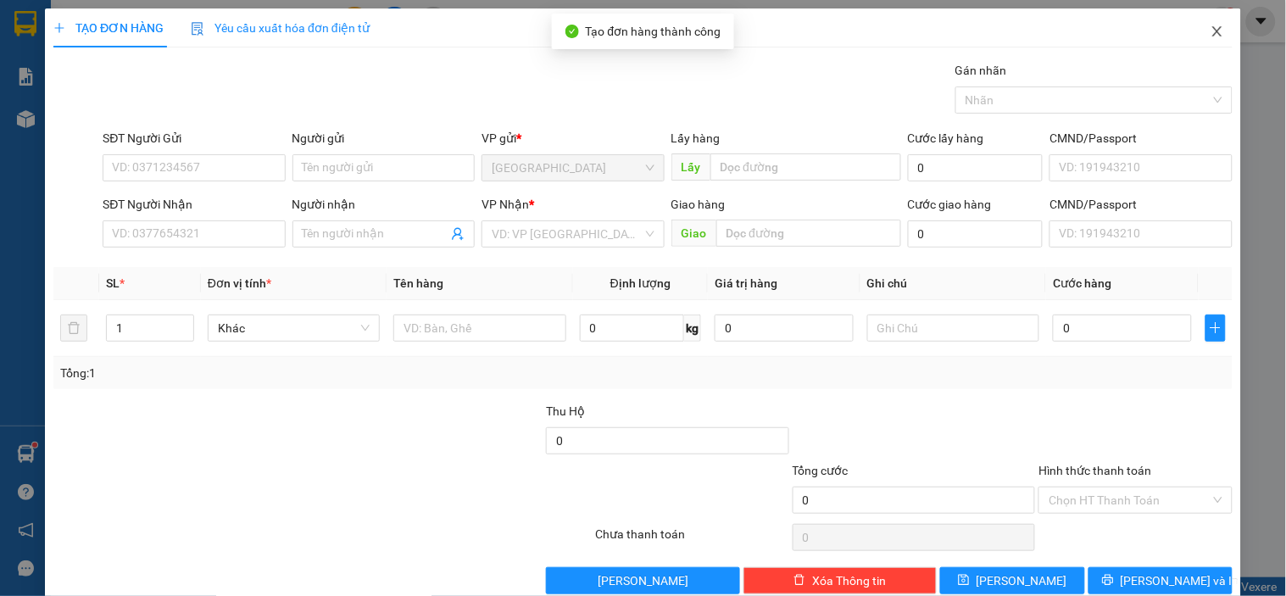
click at [1200, 40] on span "Close" at bounding box center [1217, 31] width 47 height 47
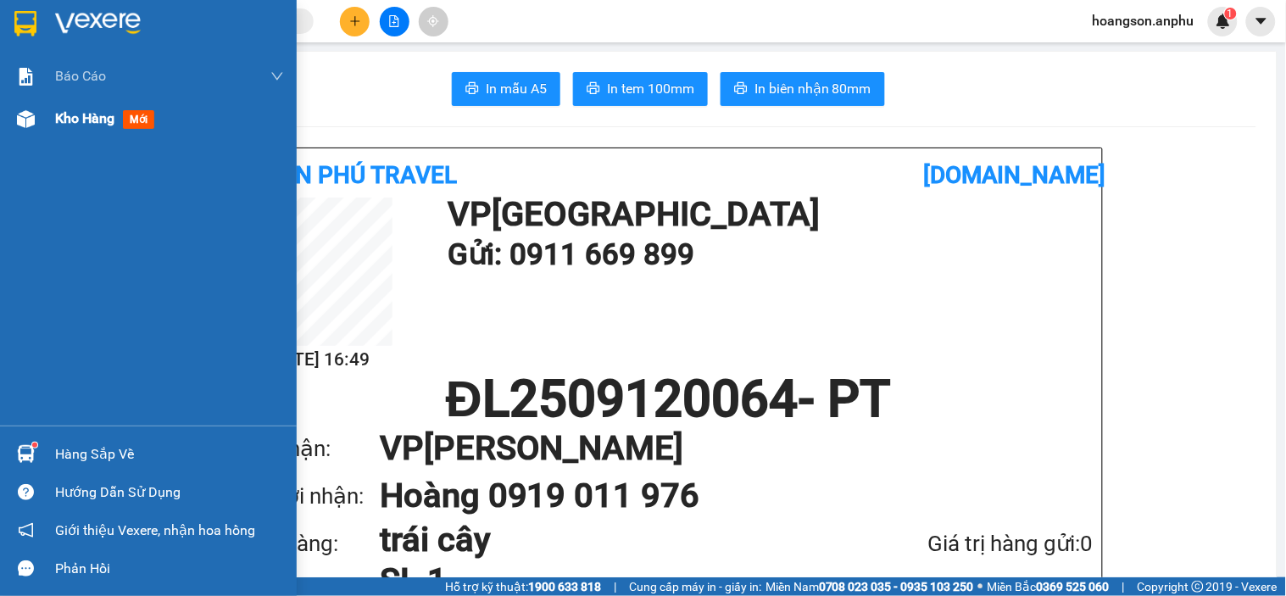
click at [11, 129] on div at bounding box center [26, 119] width 30 height 30
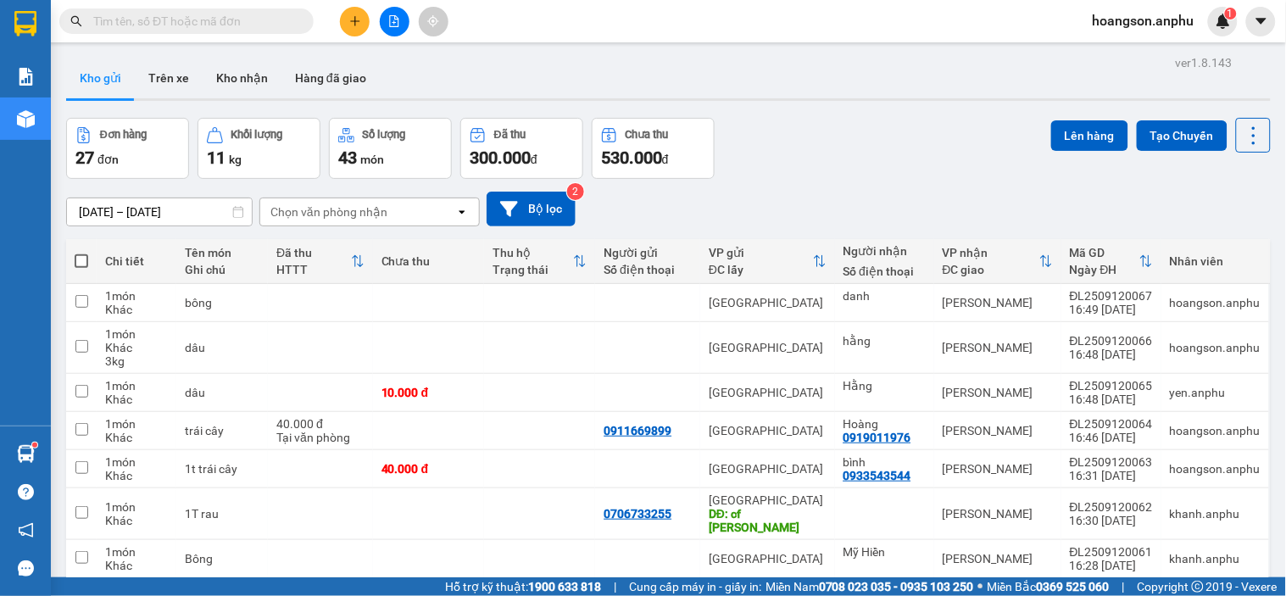
click at [348, 21] on button at bounding box center [355, 22] width 30 height 30
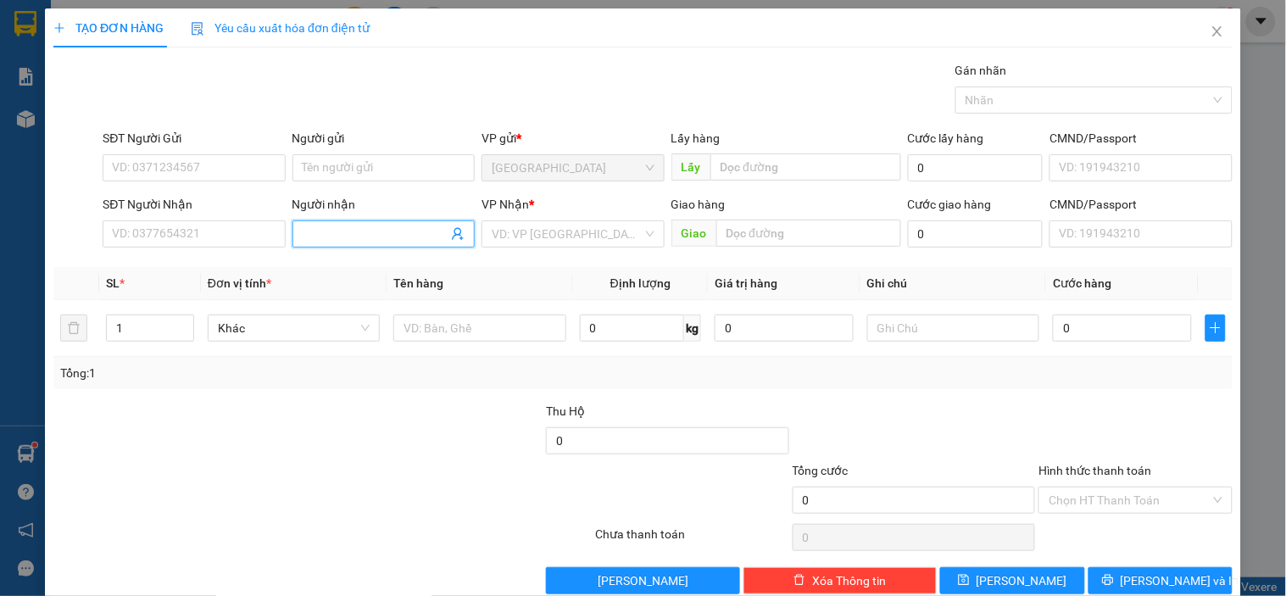
click at [368, 237] on input "Người nhận" at bounding box center [375, 234] width 145 height 19
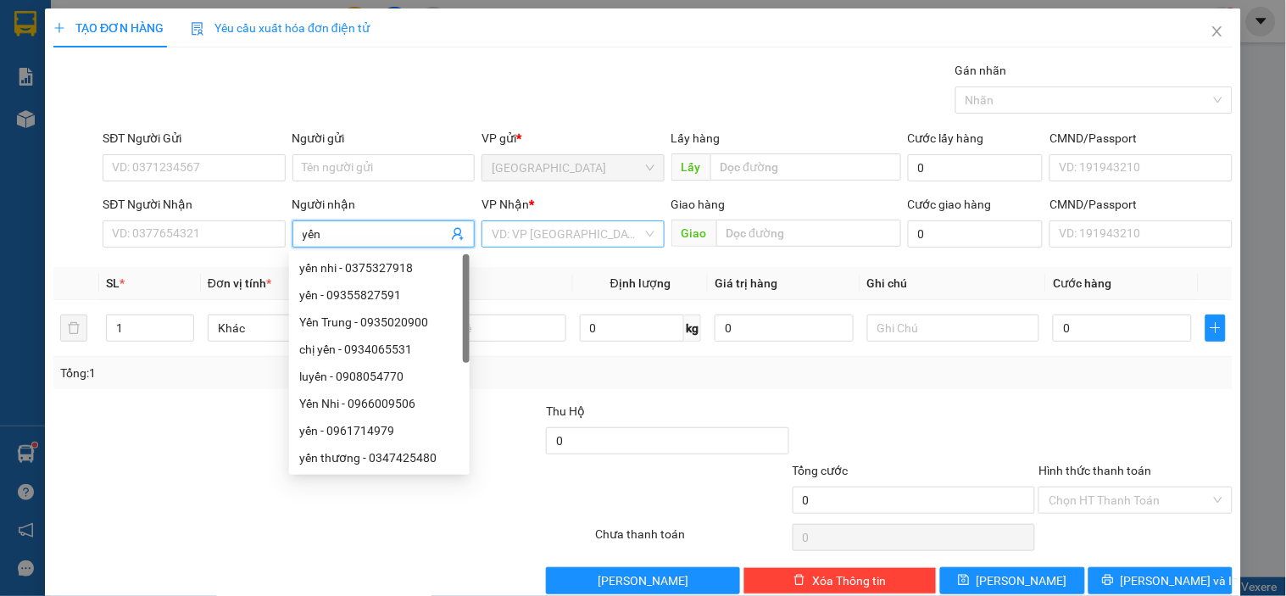
type input "yến"
click at [562, 236] on input "search" at bounding box center [567, 233] width 150 height 25
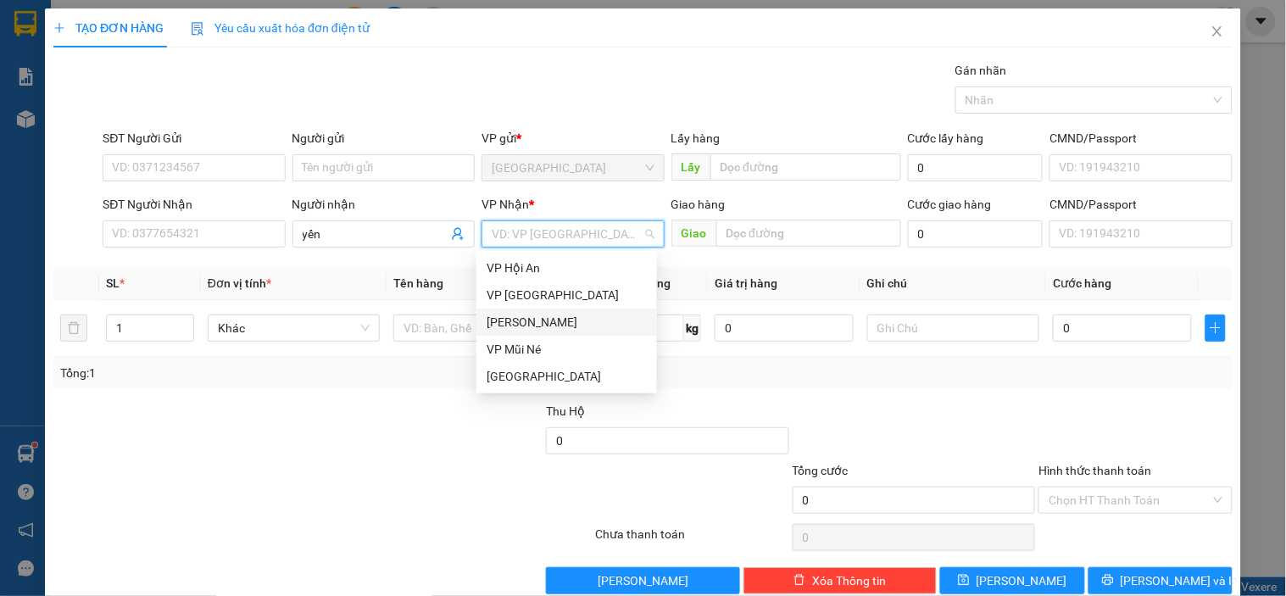
click at [520, 323] on div "[PERSON_NAME]" at bounding box center [567, 322] width 160 height 19
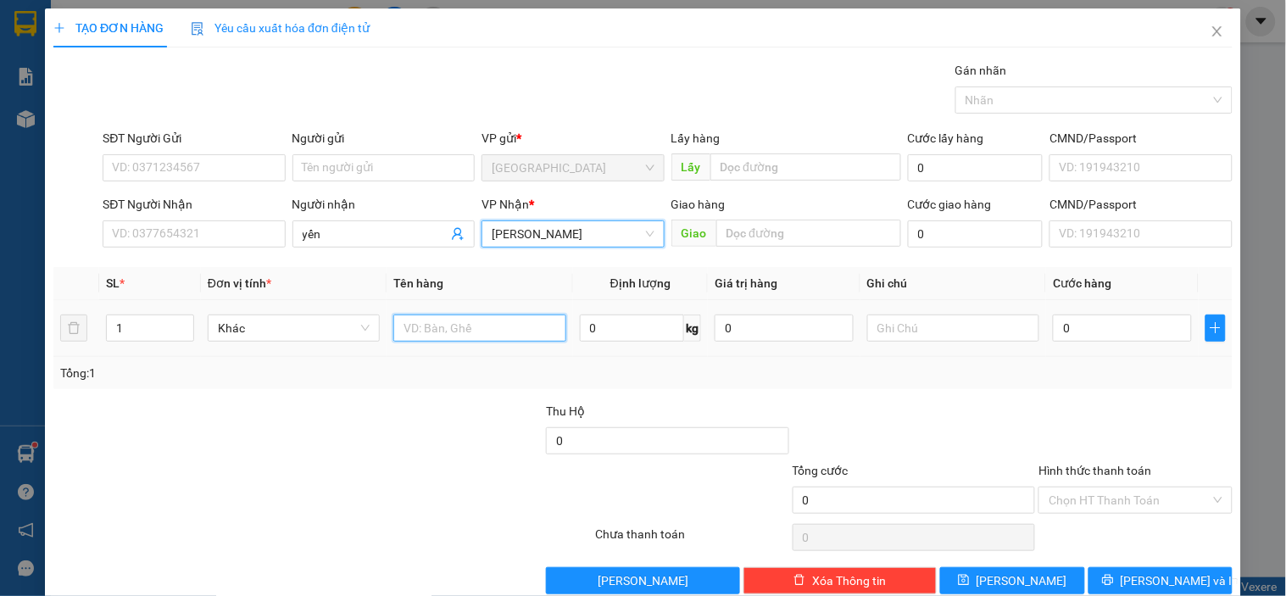
click at [427, 335] on input "text" at bounding box center [479, 328] width 172 height 27
type input "2t"
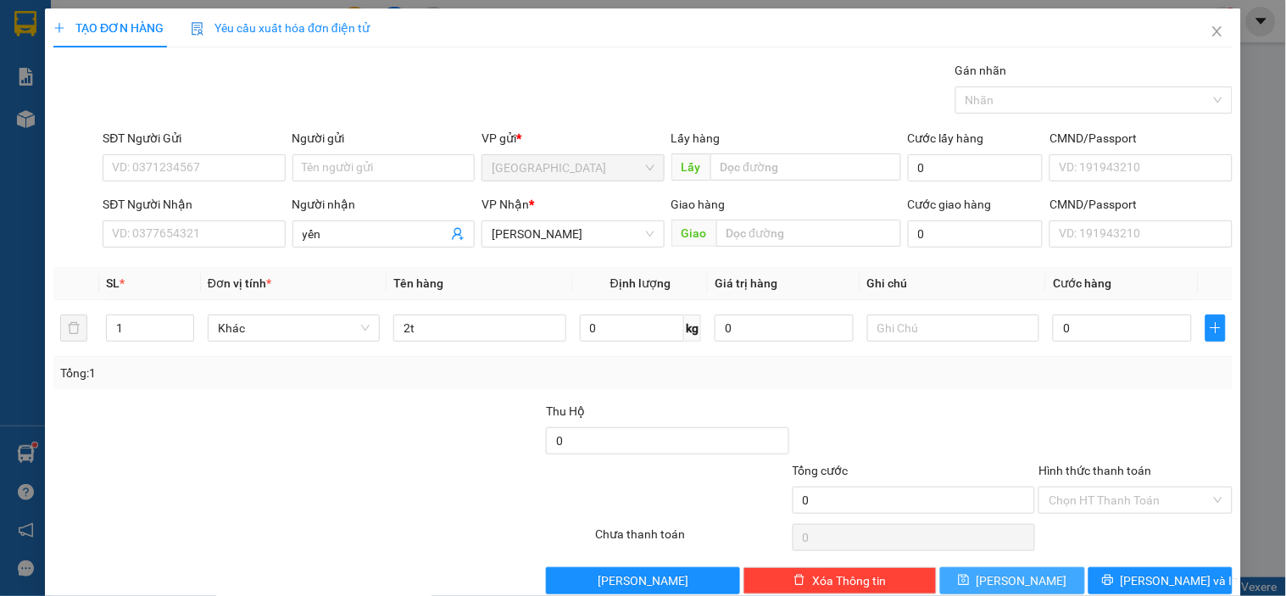
click at [1033, 585] on button "[PERSON_NAME]" at bounding box center [1012, 580] width 144 height 27
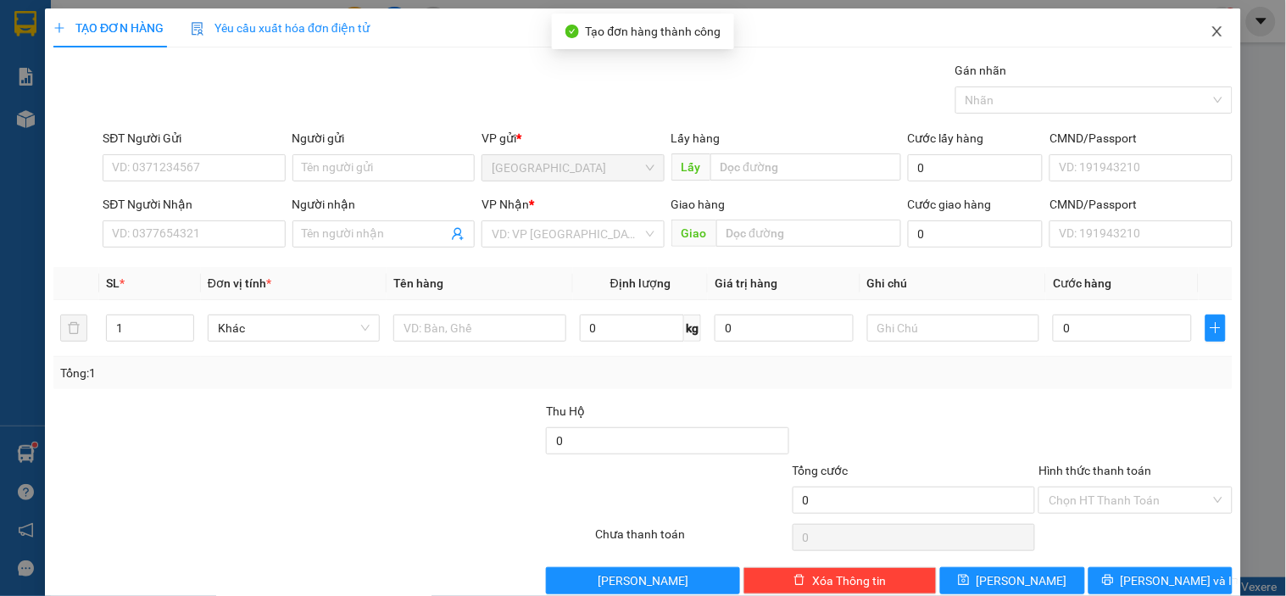
click at [1202, 21] on span "Close" at bounding box center [1217, 31] width 47 height 47
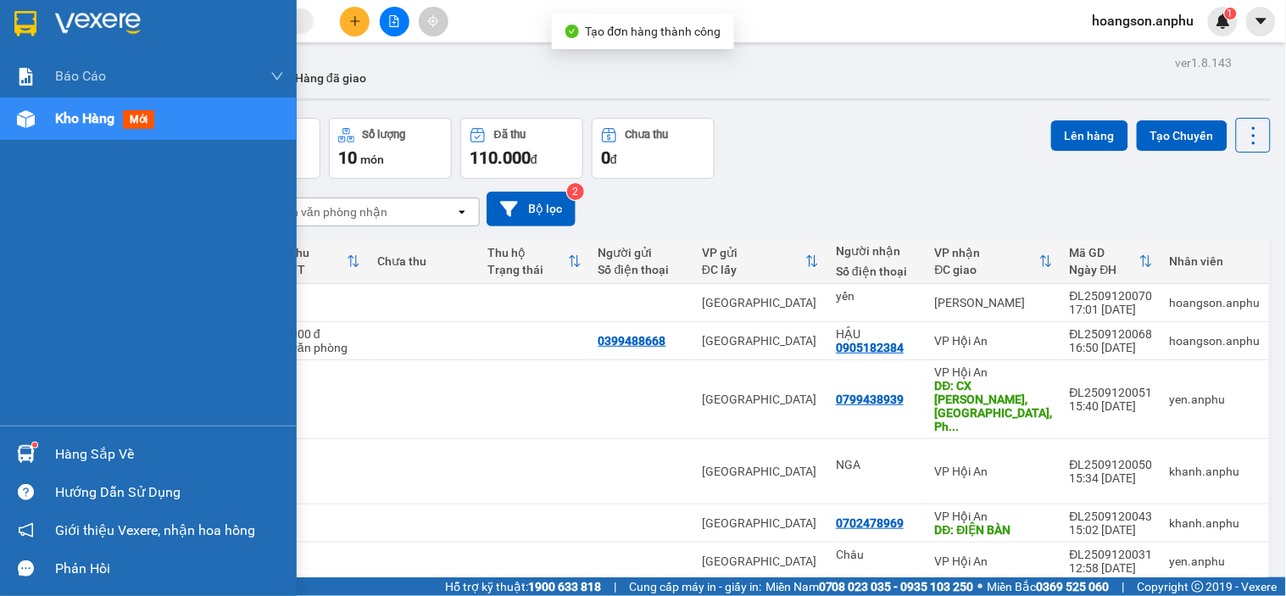
click div
